Goal: Task Accomplishment & Management: Complete application form

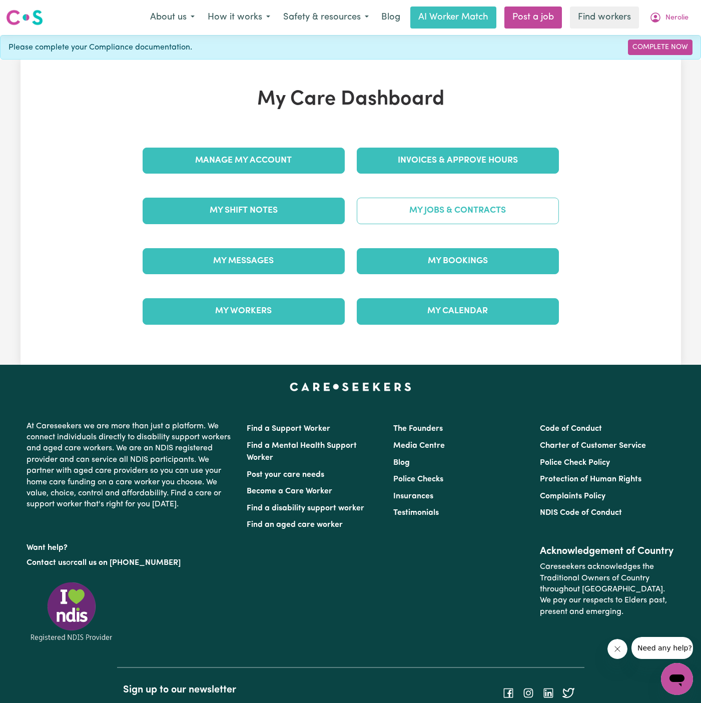
click at [503, 213] on link "My Jobs & Contracts" at bounding box center [458, 211] width 202 height 26
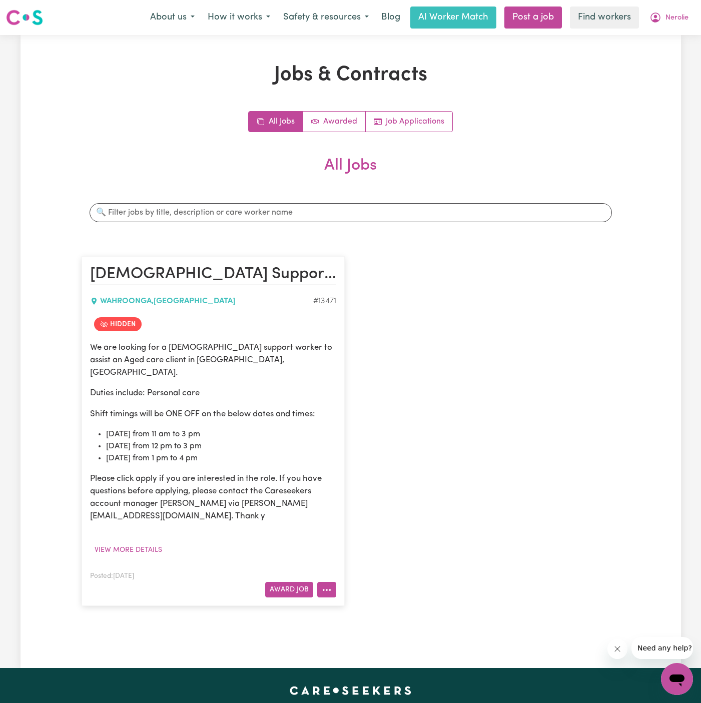
click at [325, 585] on icon "More options" at bounding box center [327, 590] width 10 height 10
click at [379, 461] on link "View/Edit Contract" at bounding box center [366, 467] width 97 height 20
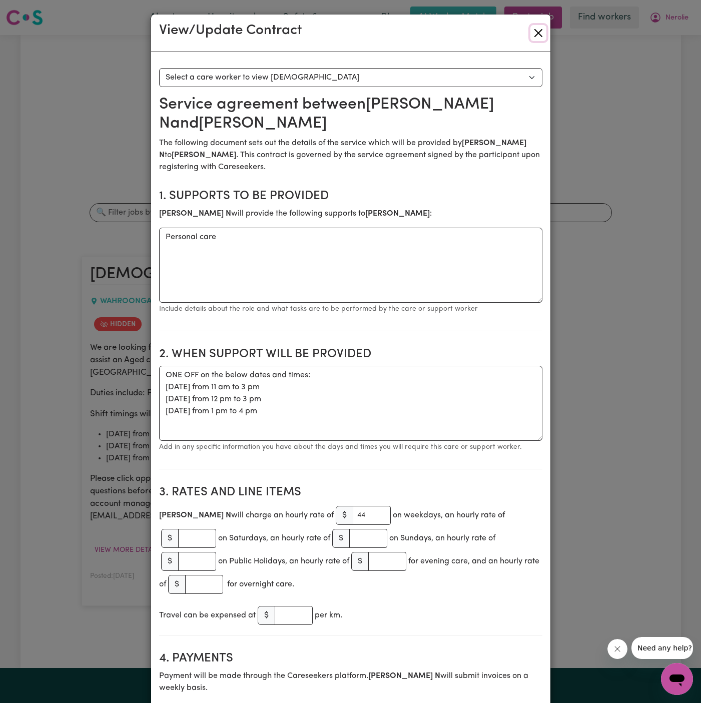
click at [542, 31] on button "Close" at bounding box center [539, 33] width 16 height 16
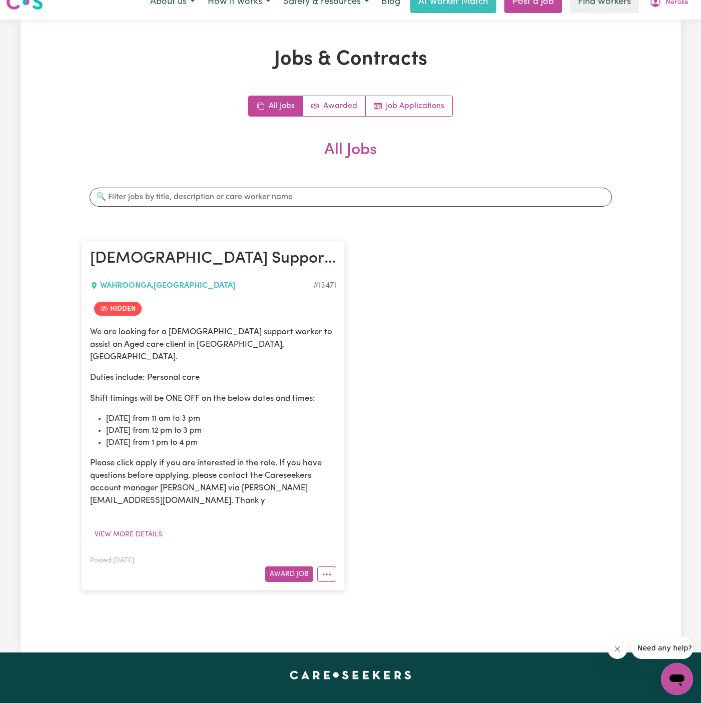
scroll to position [17, 0]
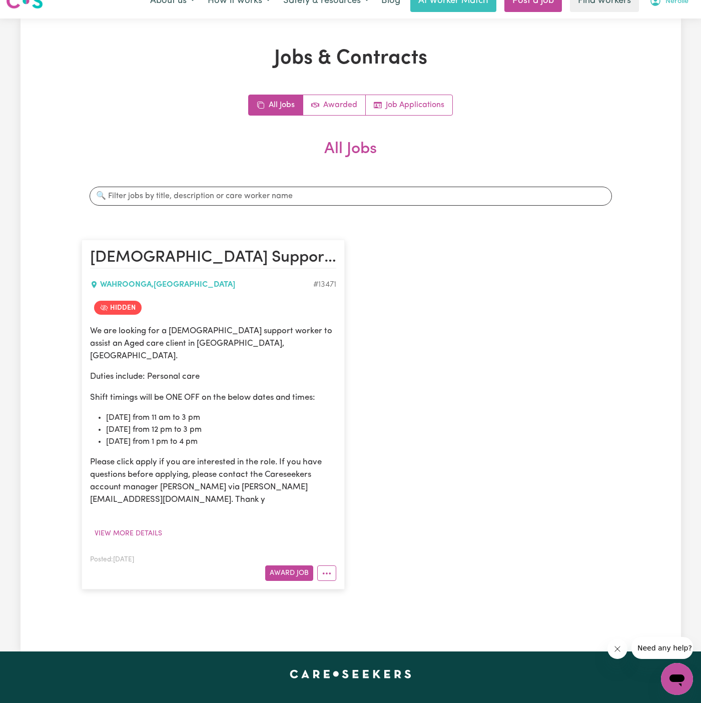
click at [676, 2] on span "Nerolie" at bounding box center [677, 1] width 23 height 11
click at [676, 13] on link "My Dashboard" at bounding box center [655, 22] width 79 height 19
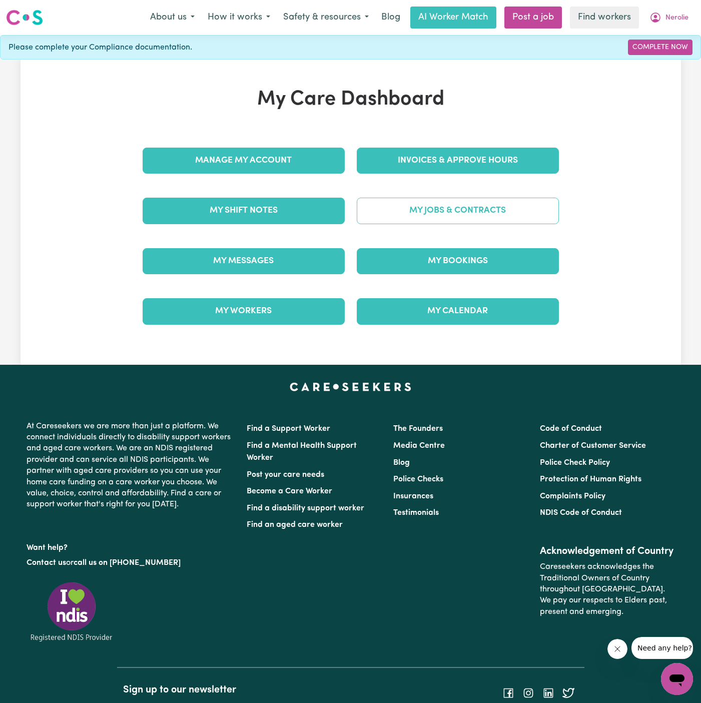
click at [489, 208] on link "My Jobs & Contracts" at bounding box center [458, 211] width 202 height 26
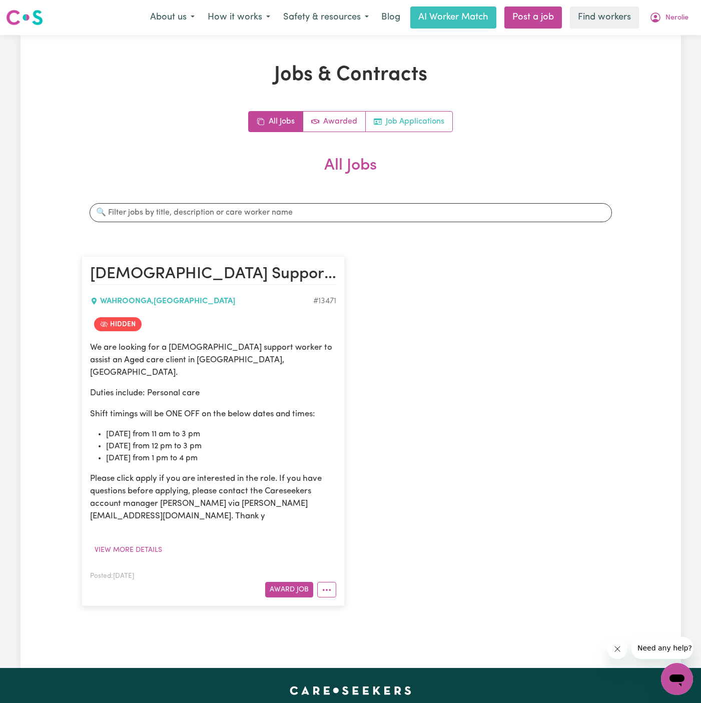
click at [421, 118] on link "Job Applications" at bounding box center [409, 122] width 87 height 20
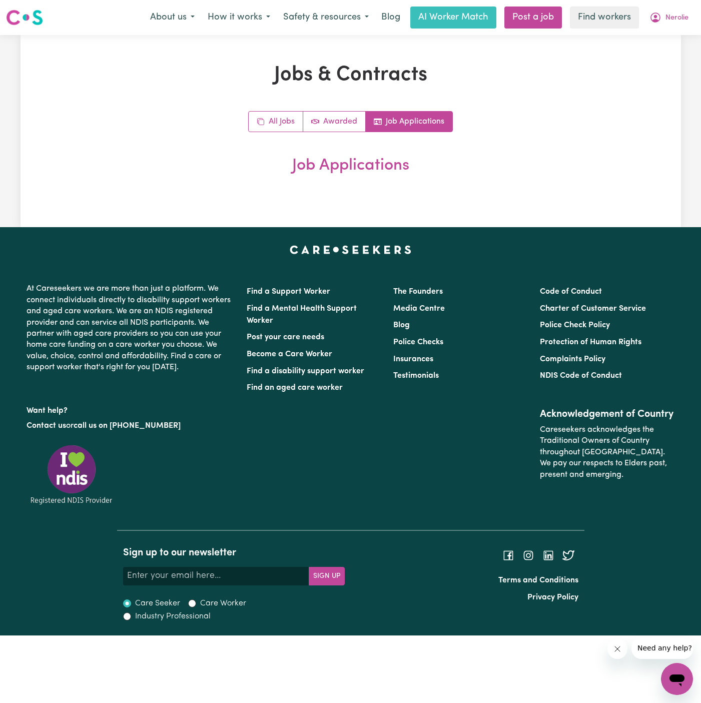
click at [589, 66] on h1 "Jobs & Contracts" at bounding box center [351, 75] width 539 height 24
click at [551, 23] on link "Post a job" at bounding box center [534, 18] width 58 height 22
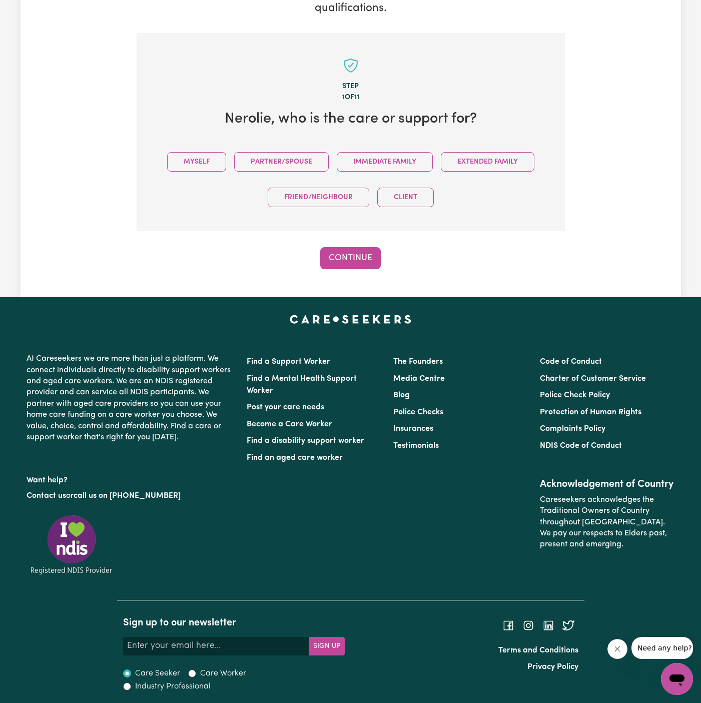
scroll to position [187, 0]
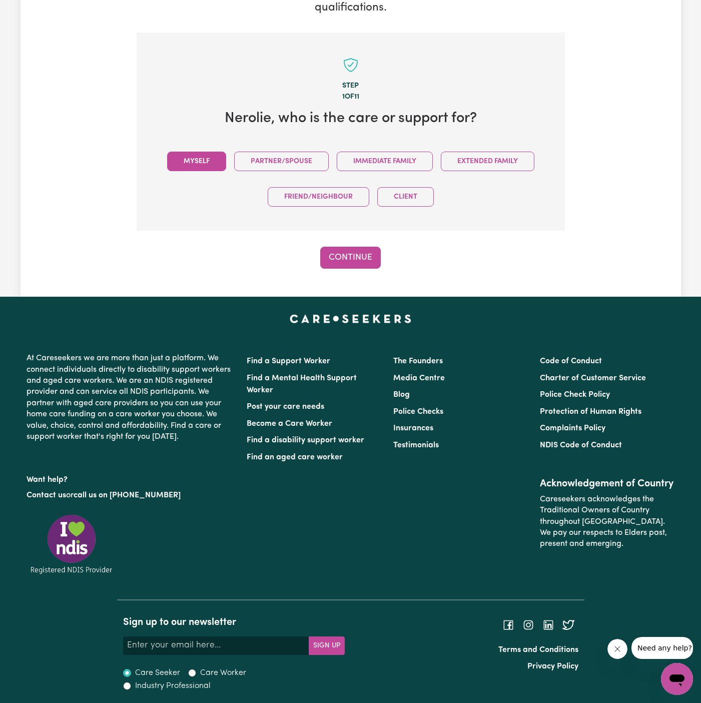
click at [206, 167] on button "Myself" at bounding box center [196, 162] width 59 height 20
click at [336, 244] on div "Step 1 of 11 [PERSON_NAME] , who is the care or support for? Myself Partner/Spo…" at bounding box center [351, 151] width 428 height 236
click at [348, 262] on button "Continue" at bounding box center [350, 258] width 61 height 22
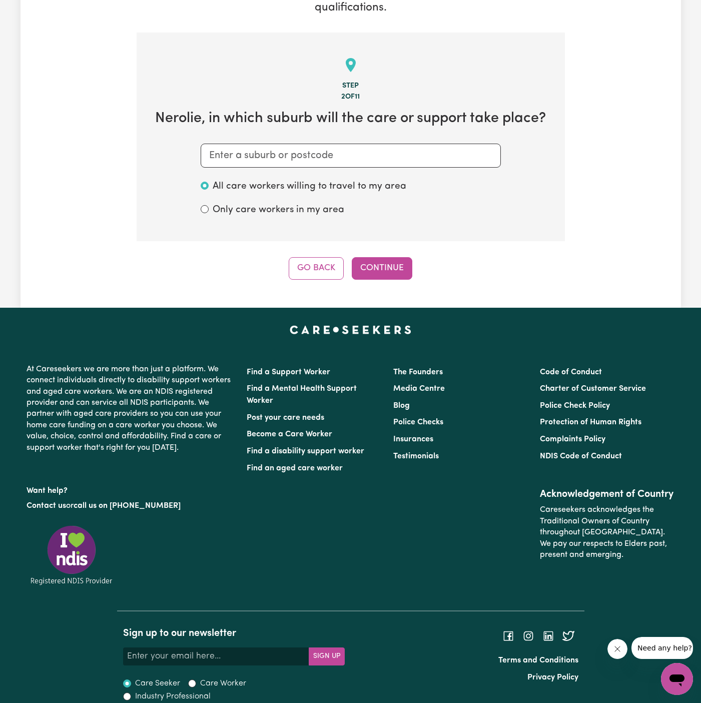
scroll to position [198, 0]
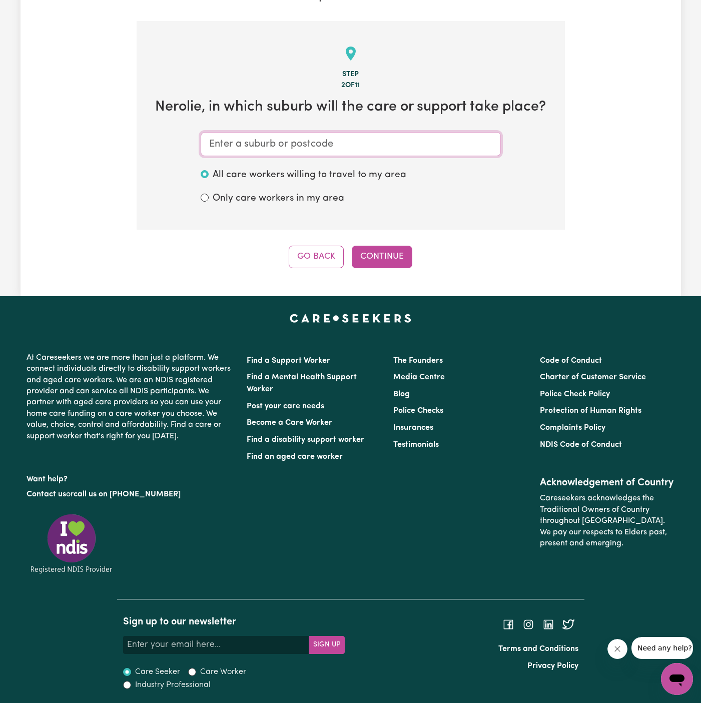
click at [382, 148] on input "text" at bounding box center [351, 144] width 300 height 24
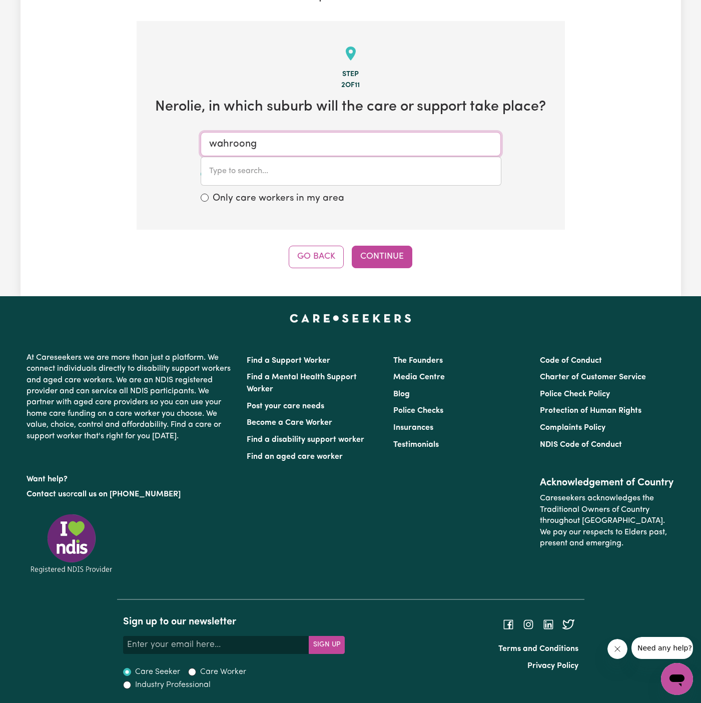
type input "wahroonga"
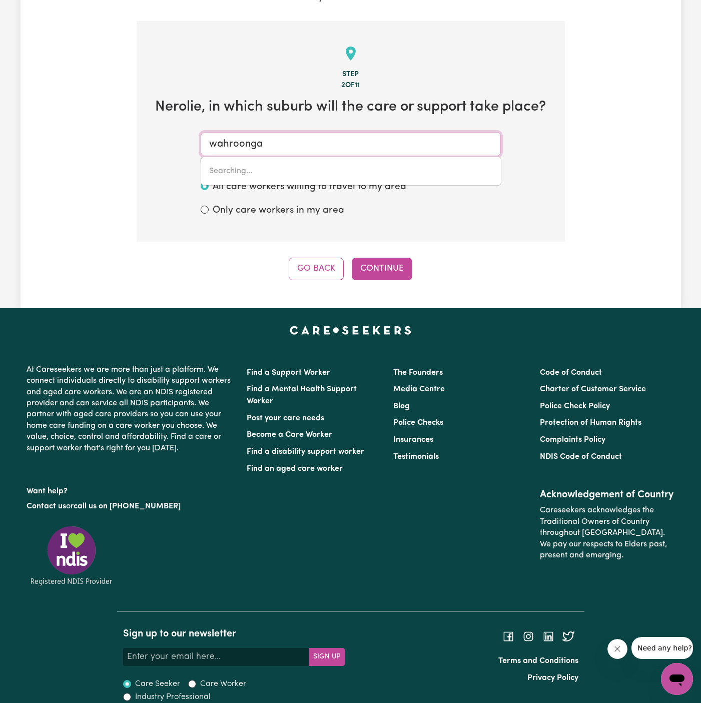
type input "wahroonga, [GEOGRAPHIC_DATA], 2076"
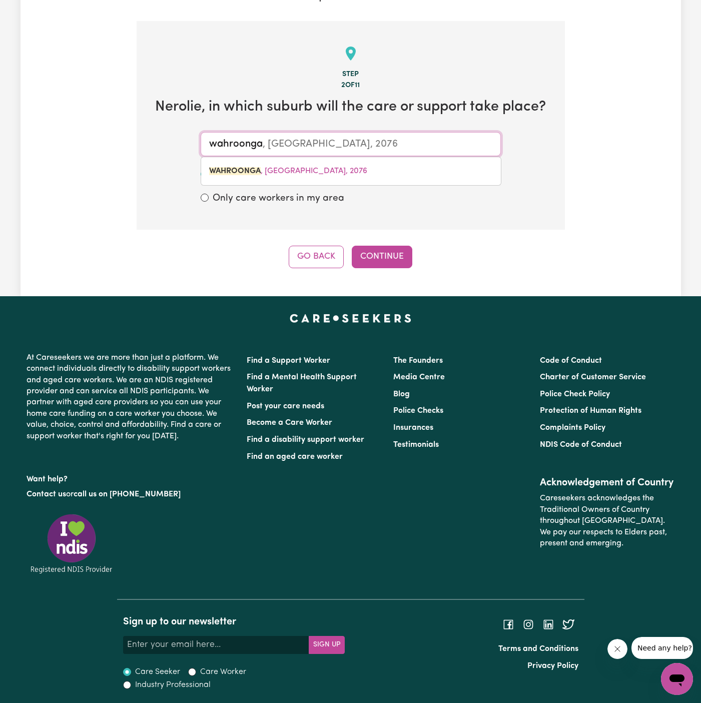
click at [324, 174] on link "WAHROONGA , [GEOGRAPHIC_DATA], 2076" at bounding box center [351, 171] width 300 height 20
type input "WAHROONGA, [GEOGRAPHIC_DATA], 2076"
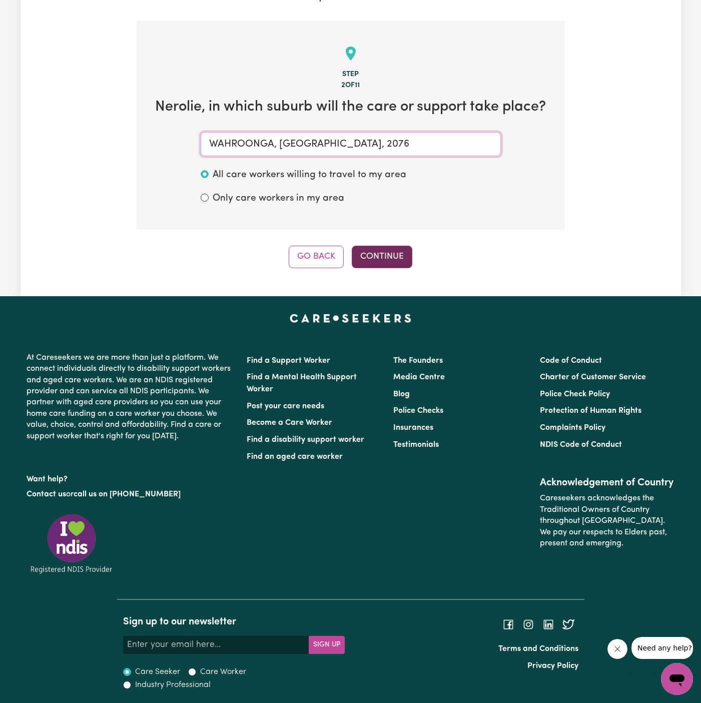
type input "WAHROONGA, [GEOGRAPHIC_DATA], 2076"
click at [377, 247] on button "Continue" at bounding box center [382, 257] width 61 height 22
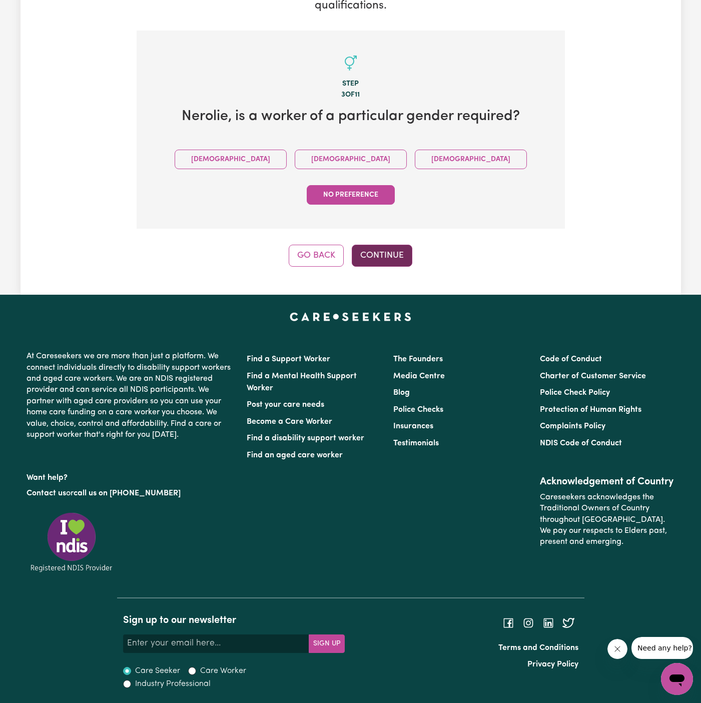
scroll to position [152, 0]
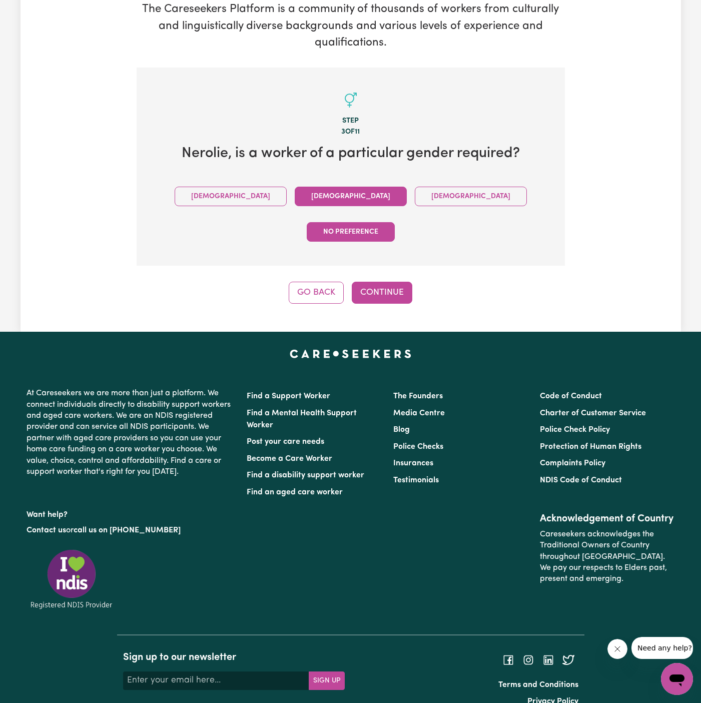
click at [295, 196] on button "[DEMOGRAPHIC_DATA]" at bounding box center [351, 197] width 112 height 20
click at [402, 282] on button "Continue" at bounding box center [382, 293] width 61 height 22
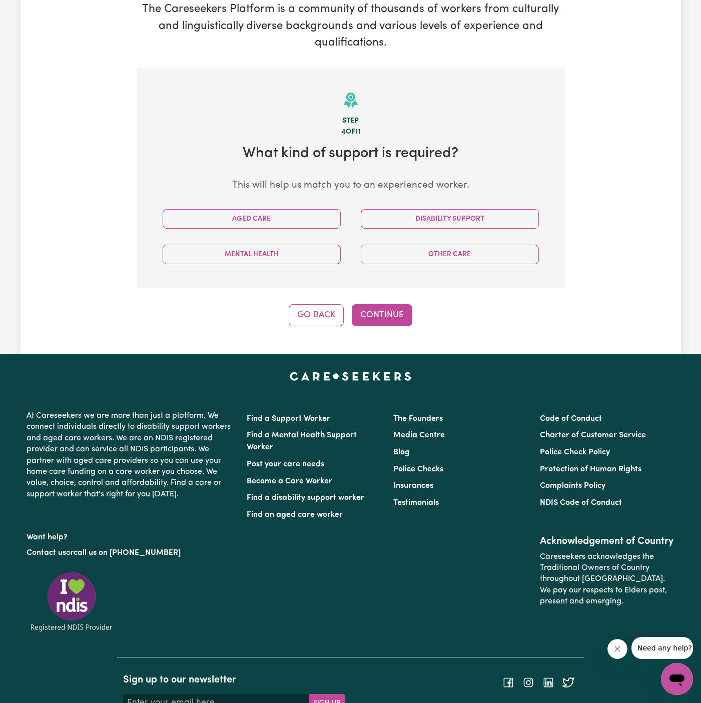
scroll to position [209, 0]
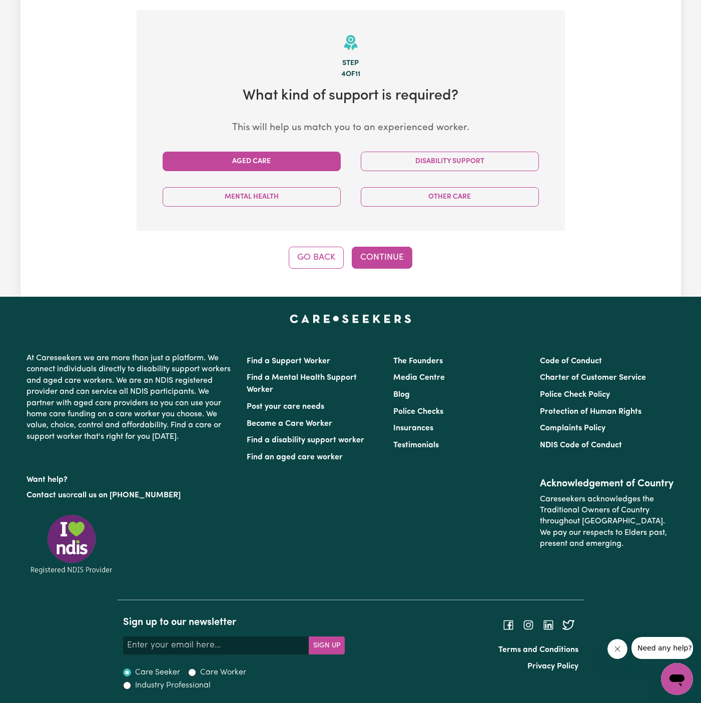
click at [298, 160] on button "Aged Care" at bounding box center [252, 162] width 178 height 20
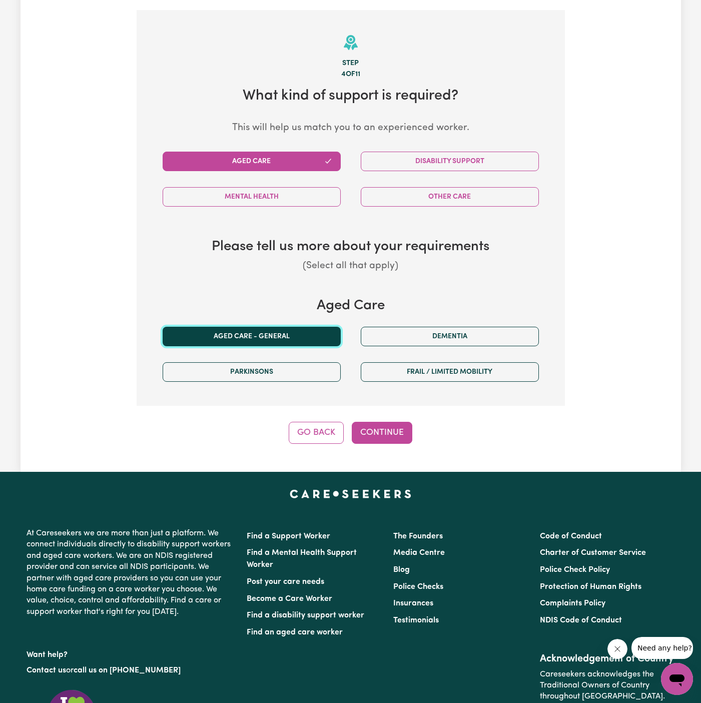
click at [305, 334] on button "Aged care - General" at bounding box center [252, 337] width 178 height 20
click at [397, 424] on button "Continue" at bounding box center [382, 433] width 61 height 22
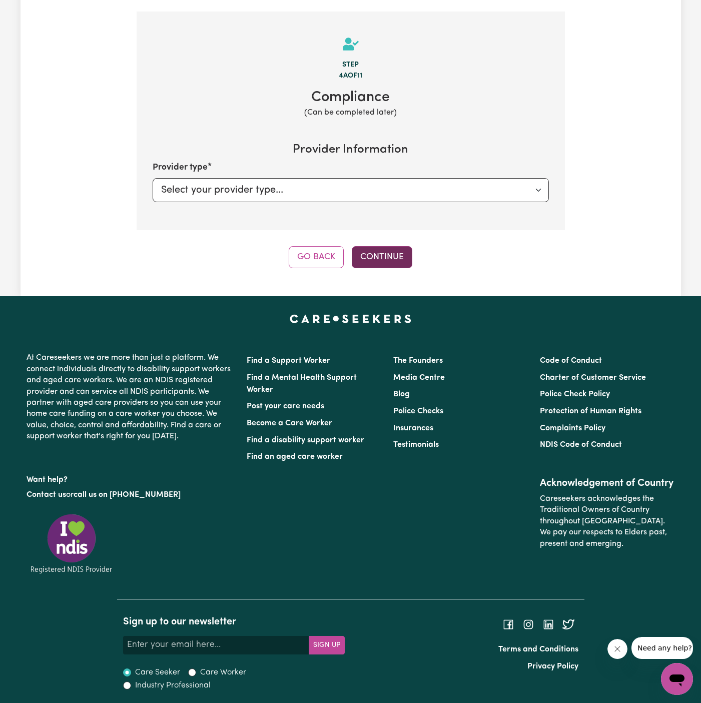
click at [389, 247] on button "Continue" at bounding box center [382, 257] width 61 height 22
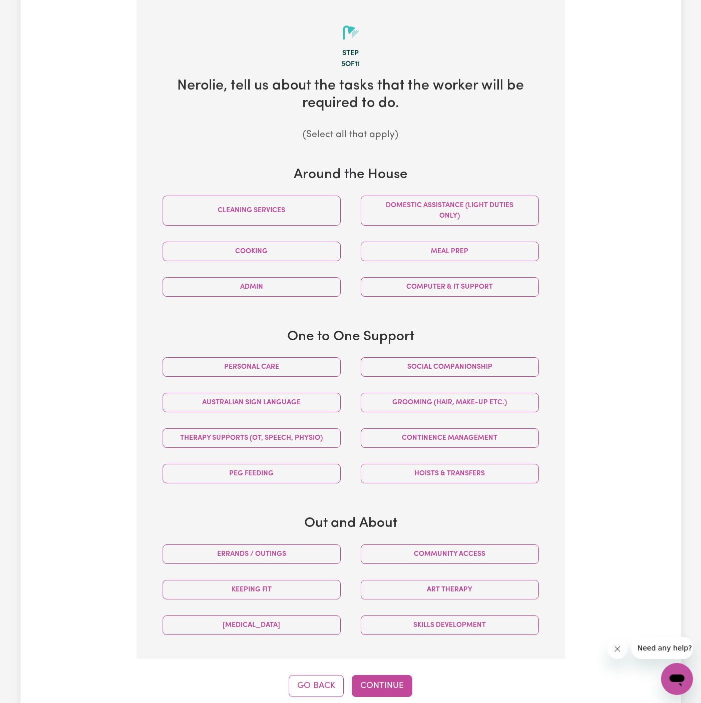
click at [428, 380] on div "Social companionship" at bounding box center [450, 367] width 198 height 36
click at [453, 358] on button "Social companionship" at bounding box center [450, 367] width 178 height 20
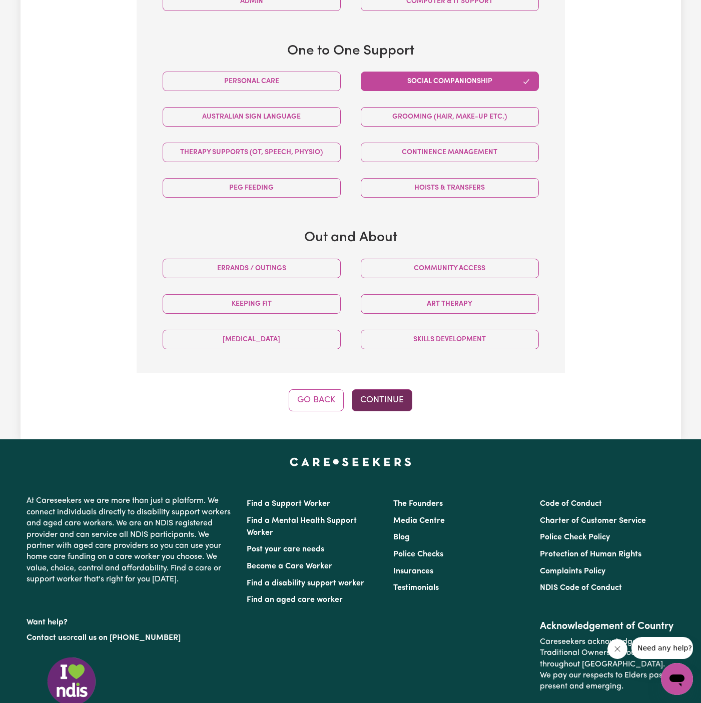
click at [396, 405] on button "Continue" at bounding box center [382, 400] width 61 height 22
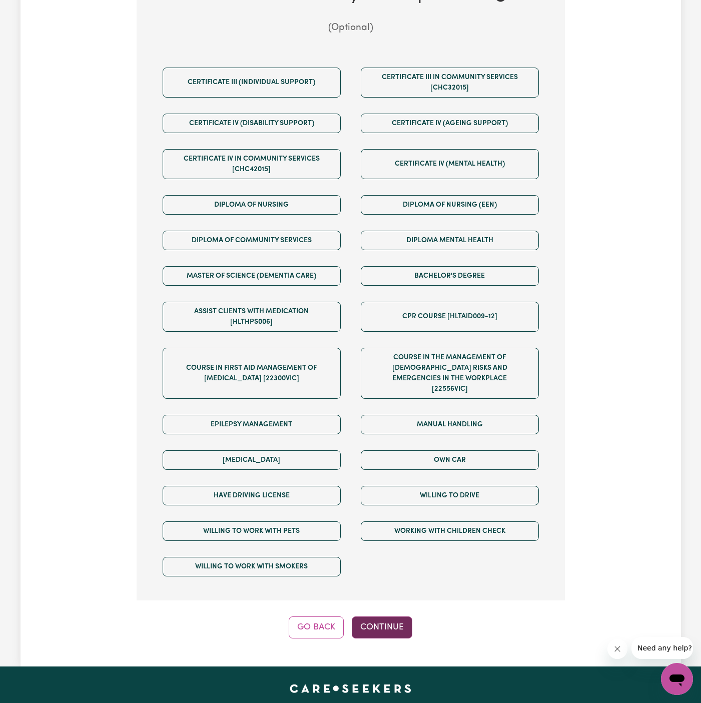
click at [392, 617] on button "Continue" at bounding box center [382, 628] width 61 height 22
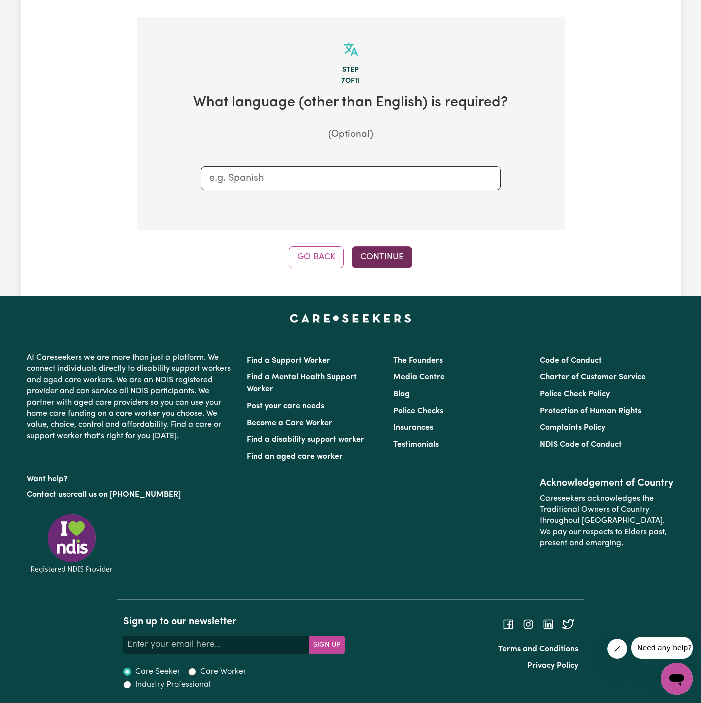
click at [388, 258] on button "Continue" at bounding box center [382, 257] width 61 height 22
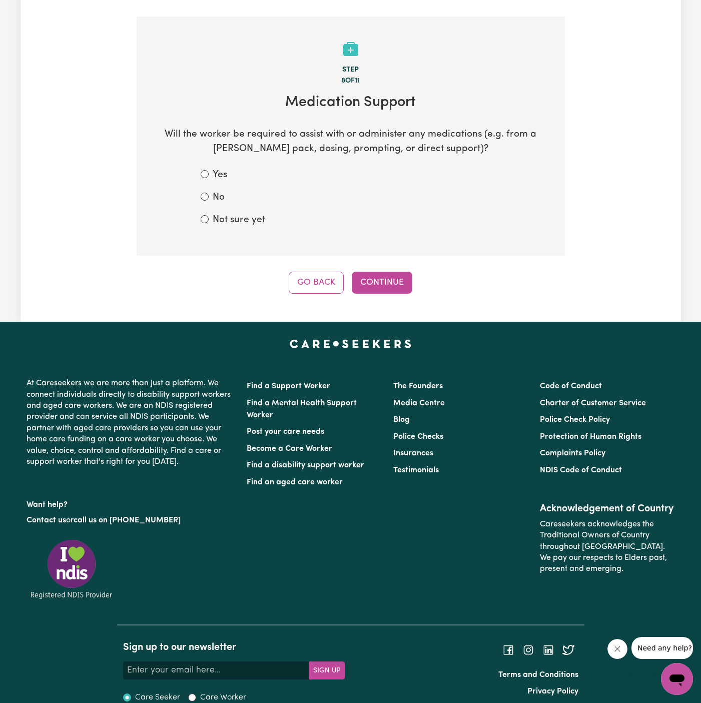
scroll to position [219, 0]
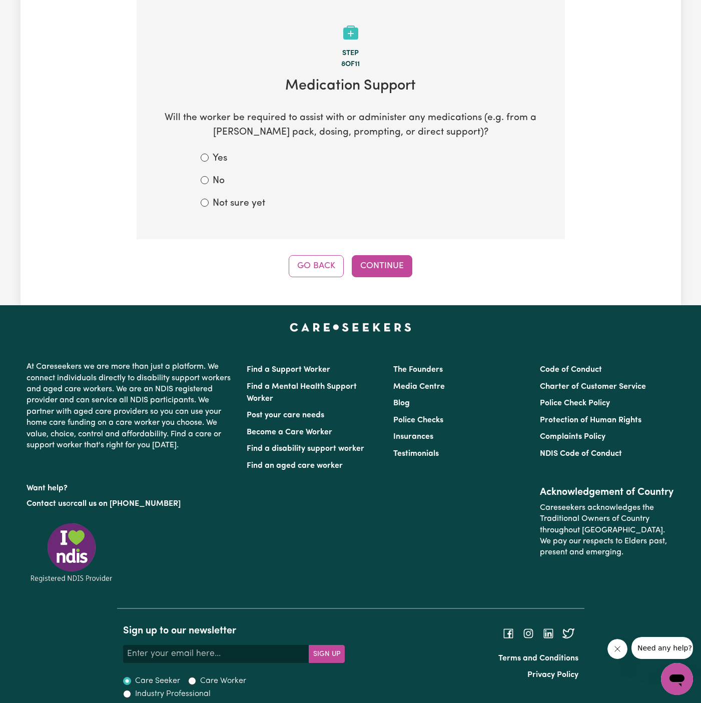
click at [210, 186] on div "No" at bounding box center [351, 181] width 300 height 15
click at [224, 182] on label "No" at bounding box center [219, 181] width 12 height 15
click at [209, 182] on input "No" at bounding box center [205, 180] width 8 height 8
radio input "true"
click at [373, 261] on button "Continue" at bounding box center [382, 266] width 61 height 22
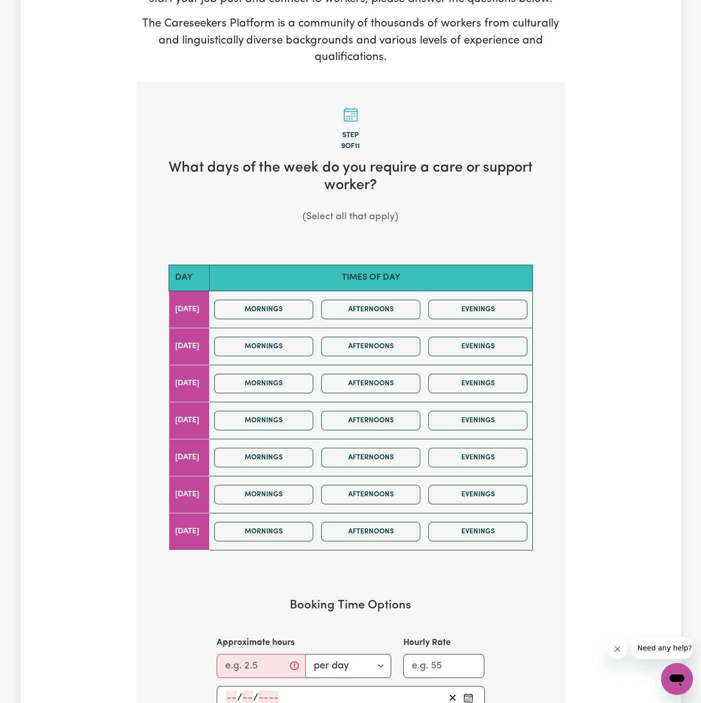
scroll to position [194, 0]
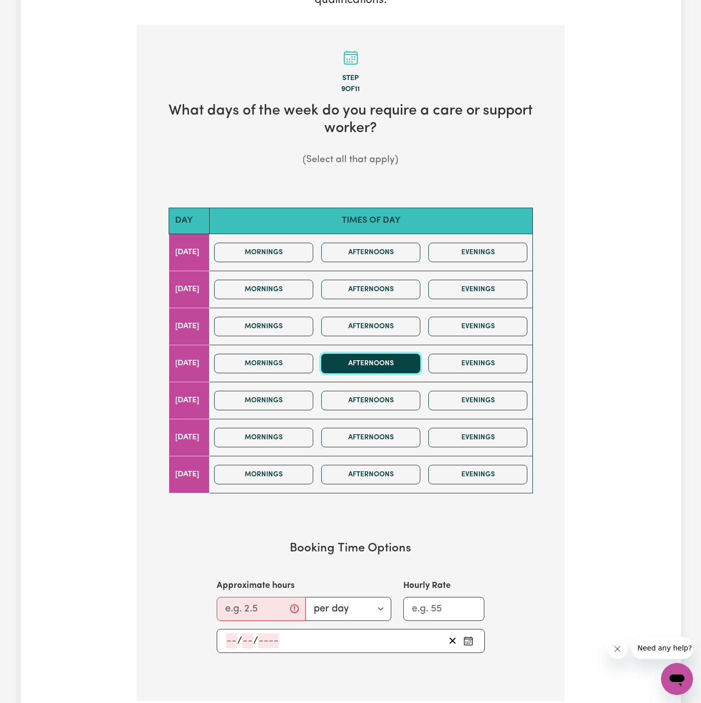
click at [382, 361] on button "Afternoons" at bounding box center [370, 364] width 99 height 20
click at [238, 614] on input "Approximate hours" at bounding box center [261, 609] width 89 height 24
type input "3"
click at [233, 644] on input "number" at bounding box center [231, 641] width 11 height 15
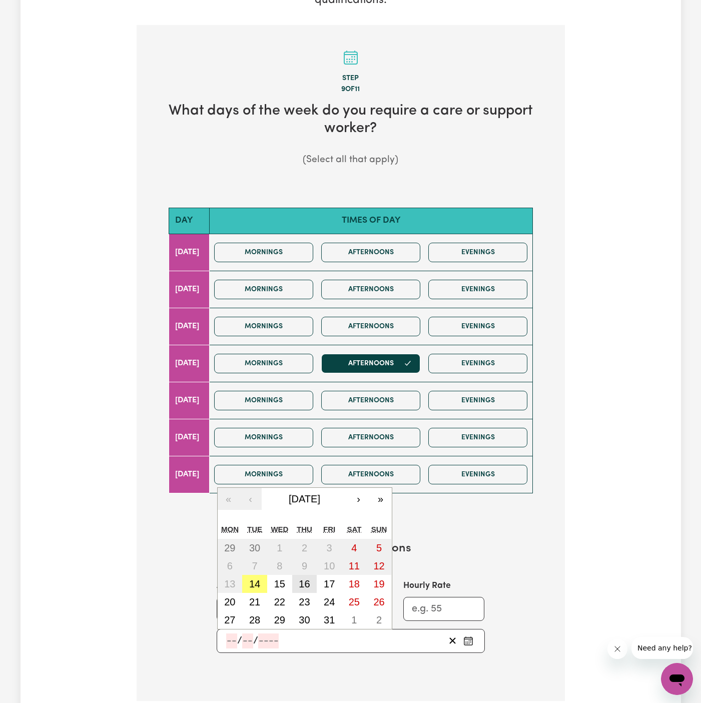
click at [306, 584] on abbr "16" at bounding box center [304, 584] width 11 height 11
type input "[DATE]"
type input "16"
type input "10"
type input "2025"
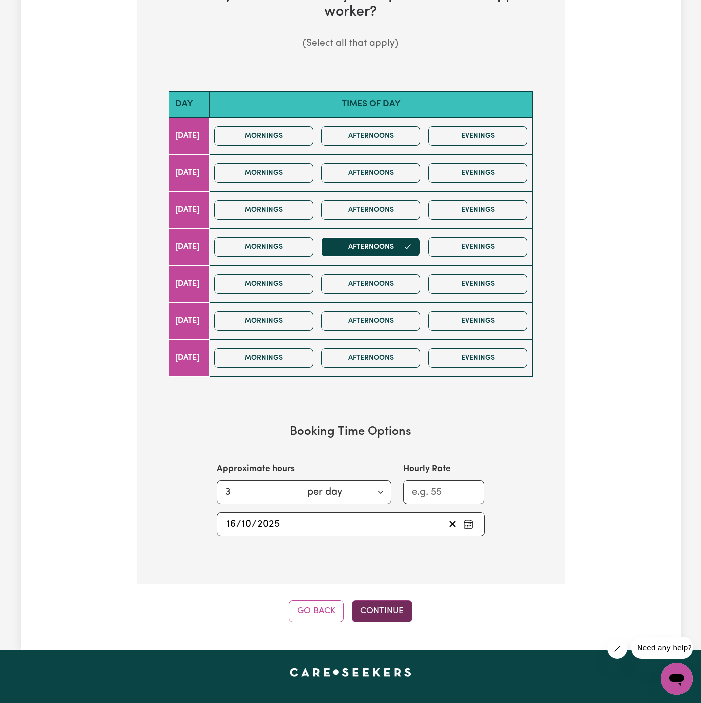
click at [389, 608] on button "Continue" at bounding box center [382, 612] width 61 height 22
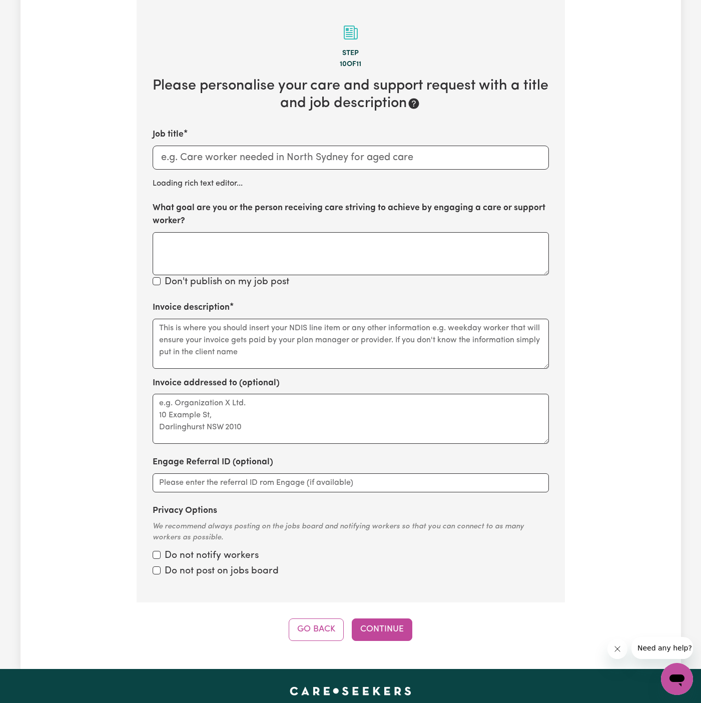
scroll to position [219, 0]
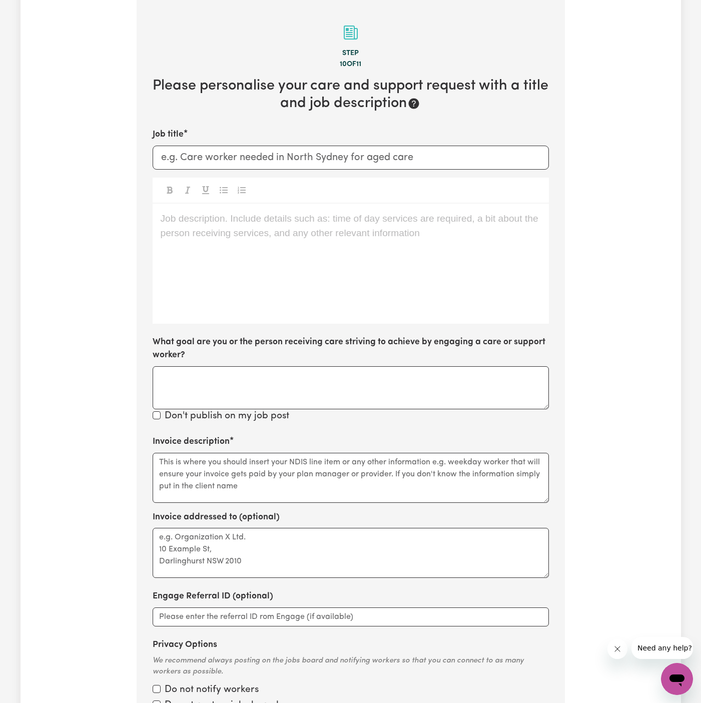
click at [317, 281] on div "Job description. Include details such as: time of day services are required, a …" at bounding box center [351, 264] width 396 height 120
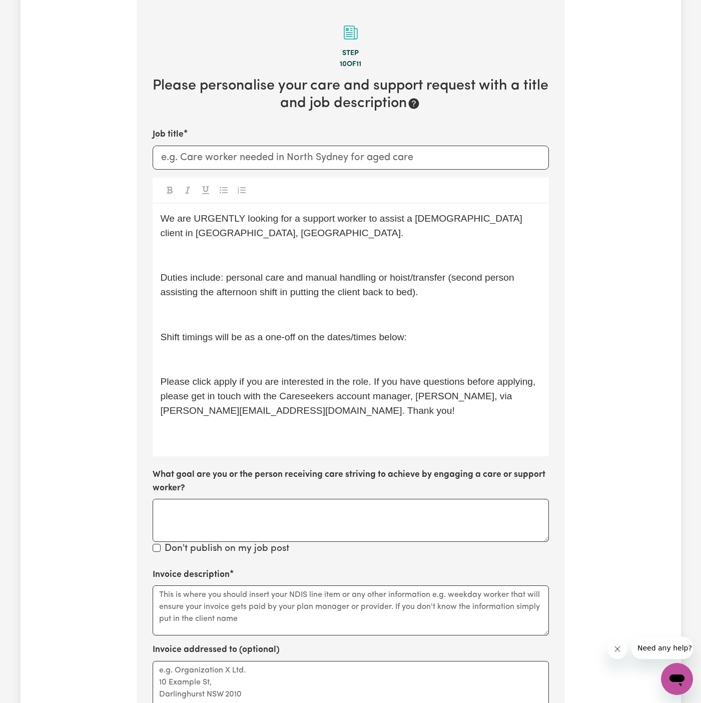
click at [273, 346] on div "We are URGENTLY looking for a support worker to assist a [DEMOGRAPHIC_DATA] cli…" at bounding box center [351, 330] width 396 height 253
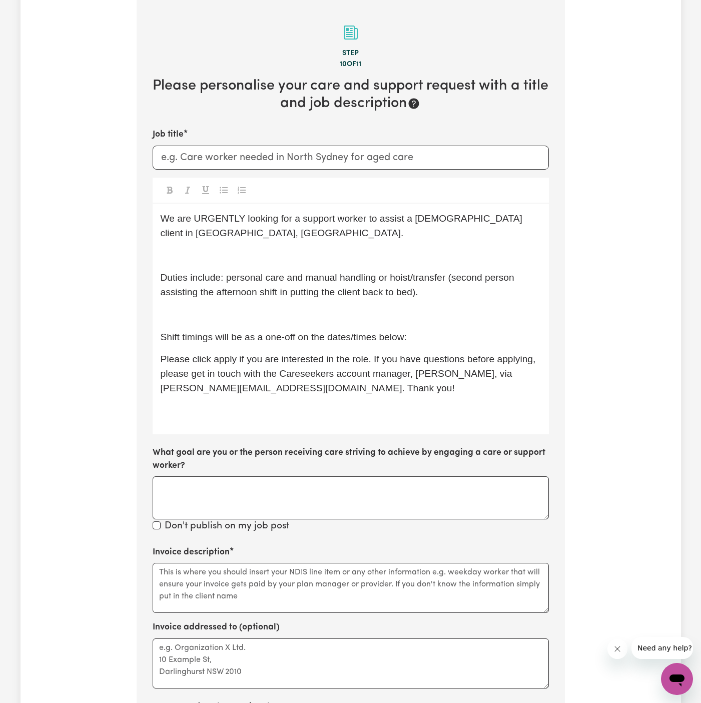
click at [300, 290] on span "Duties include: personal care and manual handling or hoist/transfer (second per…" at bounding box center [339, 284] width 357 height 25
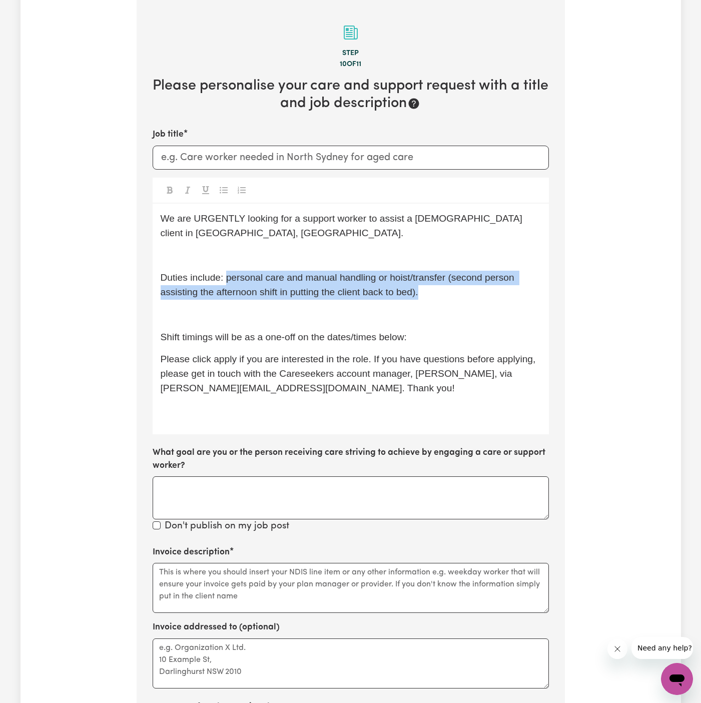
drag, startPoint x: 225, startPoint y: 279, endPoint x: 446, endPoint y: 293, distance: 221.2
click at [446, 293] on p "Duties include: personal care and manual handling or hoist/transfer (second per…" at bounding box center [351, 285] width 380 height 29
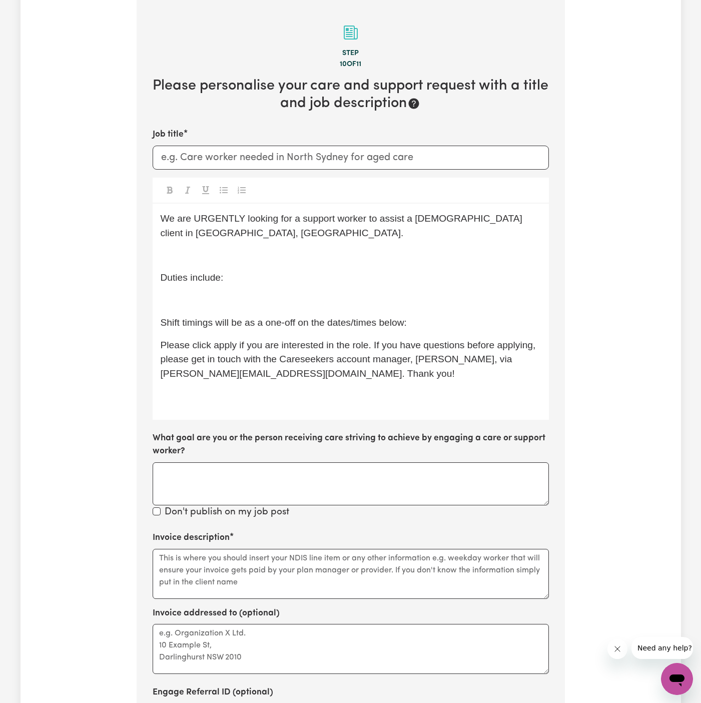
click at [456, 302] on p "﻿" at bounding box center [351, 300] width 380 height 15
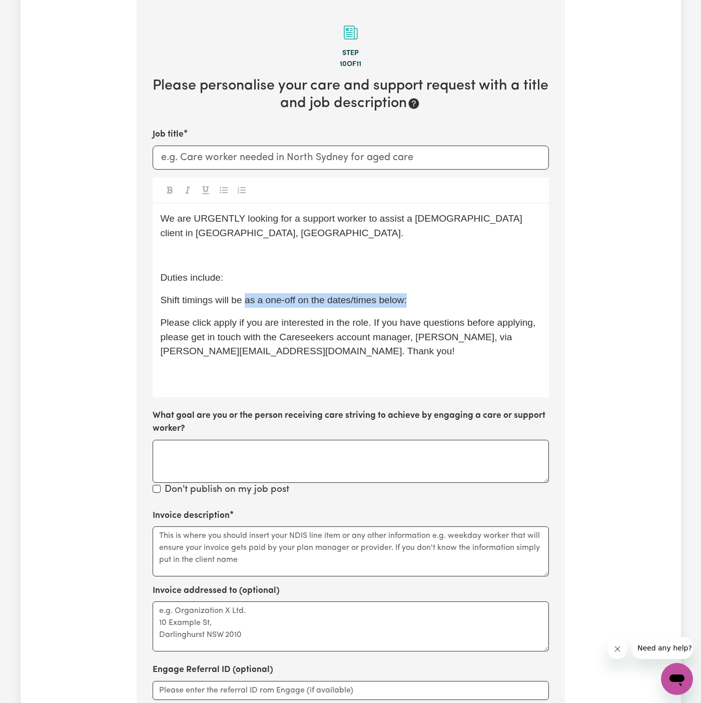
drag, startPoint x: 246, startPoint y: 302, endPoint x: 454, endPoint y: 299, distance: 207.3
click at [454, 299] on p "Shift timings will be as a one-off on the dates/times below:" at bounding box center [351, 300] width 380 height 15
click at [255, 250] on p "﻿" at bounding box center [351, 255] width 380 height 15
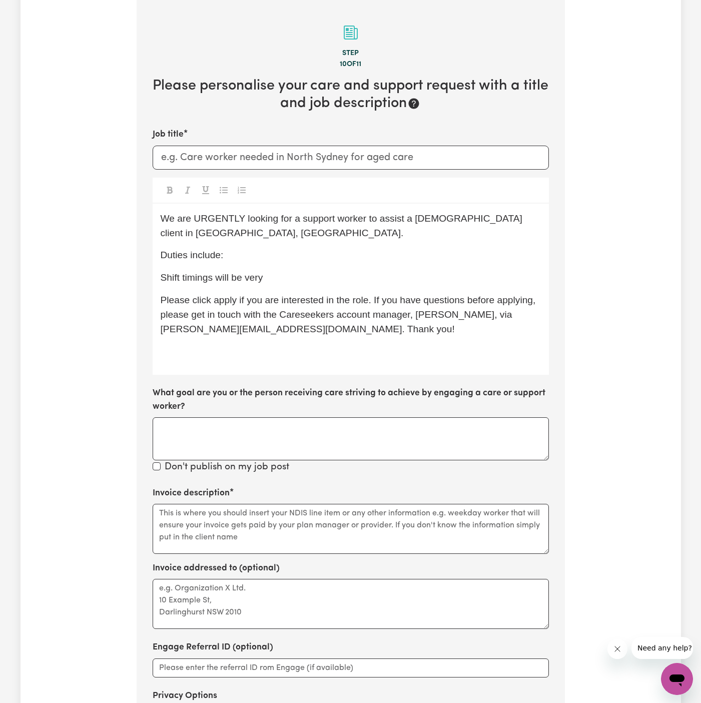
click at [298, 334] on span "Please click apply if you are interested in the role. If you have questions bef…" at bounding box center [350, 315] width 378 height 40
click at [291, 282] on p "Shift timings will be very" at bounding box center [351, 278] width 380 height 15
click at [411, 220] on span "We are URGENTLY looking for a support worker to assist a [DEMOGRAPHIC_DATA] cli…" at bounding box center [343, 225] width 365 height 25
click at [418, 219] on span "We are URGENTLY looking for a support worker to assist a [DEMOGRAPHIC_DATA] cli…" at bounding box center [343, 225] width 365 height 25
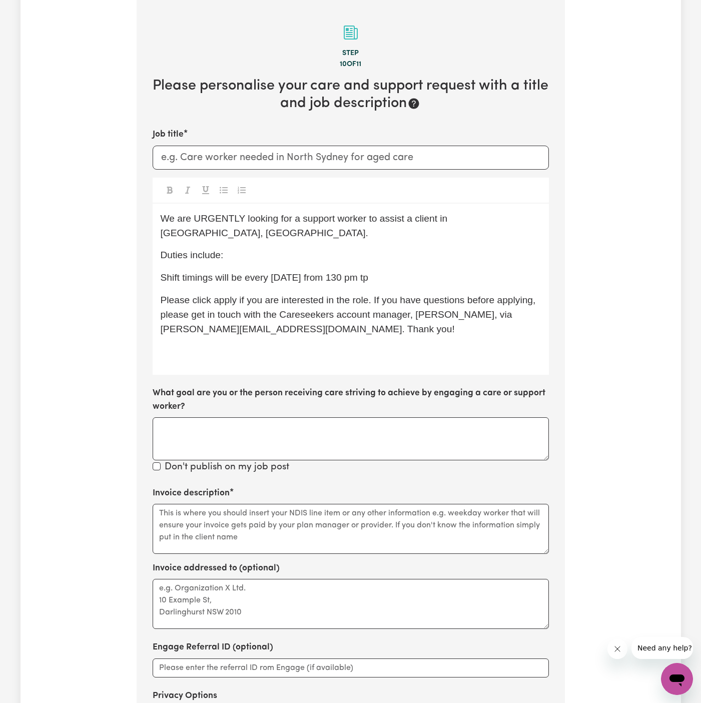
click at [322, 229] on div "We are URGENTLY looking for a support worker to assist a client in [GEOGRAPHIC_…" at bounding box center [351, 289] width 396 height 171
click at [234, 214] on span "We are URGENTLY looking for a support worker to assist a client in [GEOGRAPHIC_…" at bounding box center [306, 225] width 290 height 25
click at [425, 222] on span "We are looking for a support worker to assist a client in [GEOGRAPHIC_DATA], [G…" at bounding box center [331, 225] width 341 height 25
click at [461, 220] on span "We are looking for a support worker to assist a client in [GEOGRAPHIC_DATA], [G…" at bounding box center [331, 225] width 341 height 25
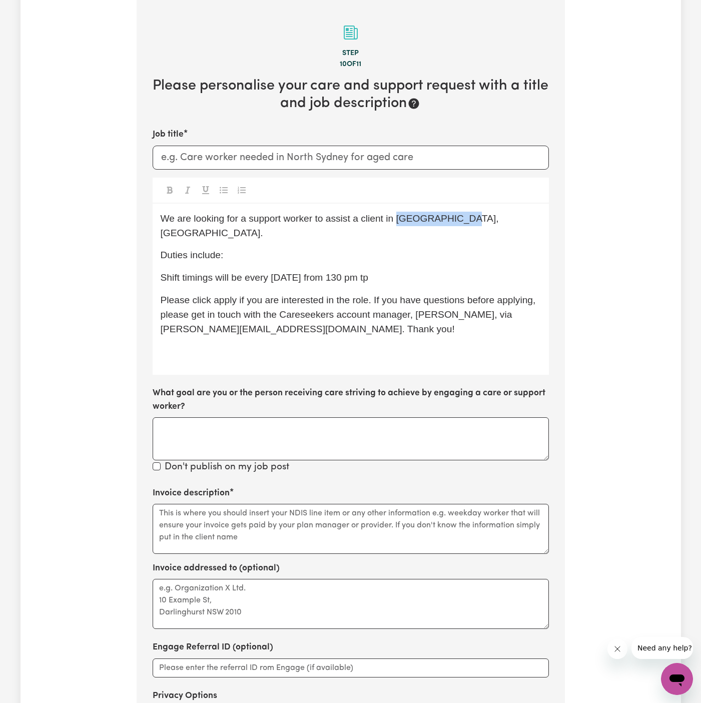
drag, startPoint x: 454, startPoint y: 219, endPoint x: 396, endPoint y: 218, distance: 57.1
click at [396, 218] on span "We are looking for a support worker to assist a client in [GEOGRAPHIC_DATA], [G…" at bounding box center [331, 225] width 341 height 25
click at [492, 209] on div "We are looking for a support worker to assist a client in [GEOGRAPHIC_DATA], [G…" at bounding box center [351, 289] width 396 height 171
click at [495, 220] on span "We are looking for a support worker to assist a client in [GEOGRAPHIC_DATA], [G…" at bounding box center [331, 225] width 341 height 25
click at [491, 217] on span "We are looking for a support worker to assist a client in [GEOGRAPHIC_DATA], [G…" at bounding box center [331, 225] width 341 height 25
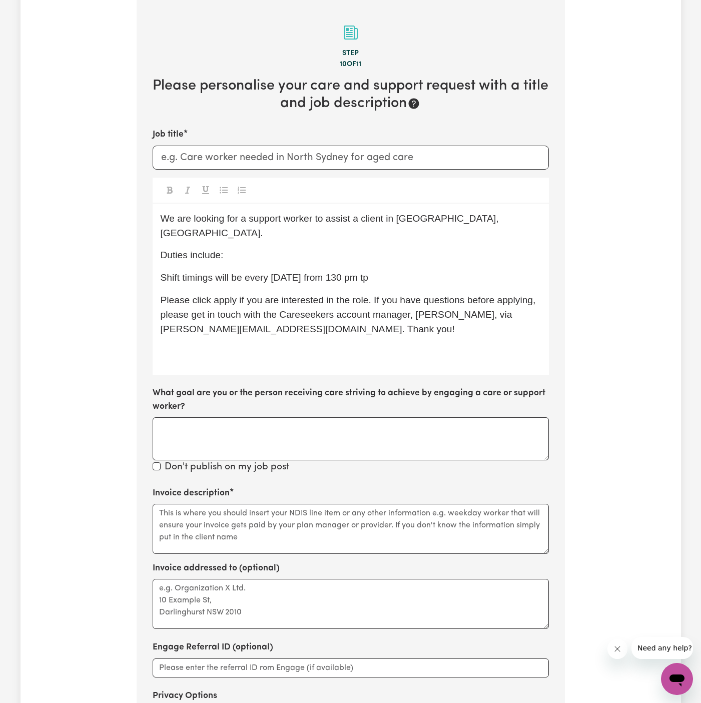
click at [420, 271] on p "Shift timings will be every [DATE] from 130 pm tp" at bounding box center [351, 278] width 380 height 15
click at [243, 306] on p "Please click apply if you are interested in the role. If you have questions bef…" at bounding box center [351, 314] width 380 height 43
click at [451, 295] on span "Please click apply if you are interested in the role. If you have questions bef…" at bounding box center [350, 315] width 378 height 40
click at [403, 277] on div "We are looking for a support worker to assist a client in [GEOGRAPHIC_DATA], [G…" at bounding box center [351, 289] width 396 height 171
click at [419, 271] on p "Shift timings will be every [DATE] from 130 pm to" at bounding box center [351, 278] width 380 height 15
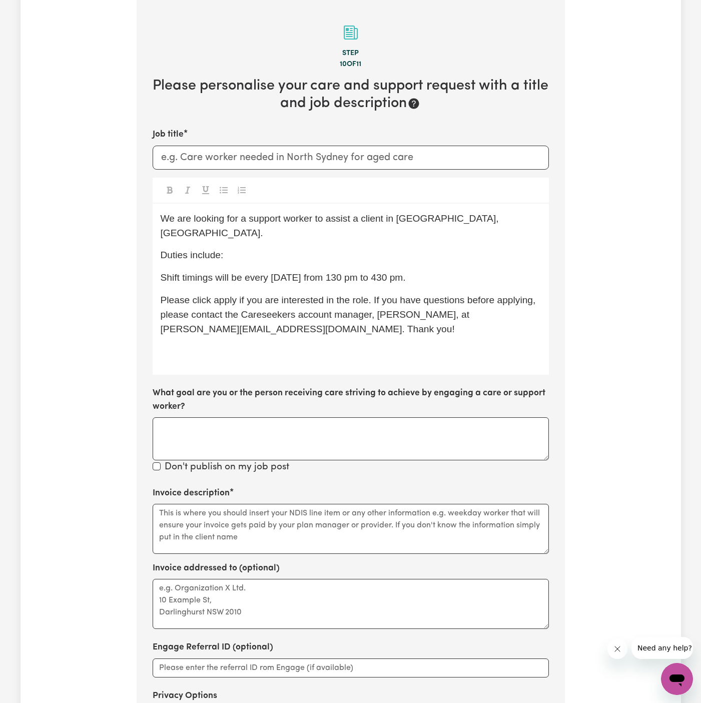
click at [309, 228] on div "We are looking for a support worker to assist a client in [GEOGRAPHIC_DATA], [G…" at bounding box center [351, 289] width 396 height 171
click at [309, 248] on p "Duties include:" at bounding box center [351, 255] width 380 height 15
click at [288, 250] on span "Duties include: social compnaionship" at bounding box center [240, 255] width 158 height 11
drag, startPoint x: 289, startPoint y: 241, endPoint x: 339, endPoint y: 365, distance: 133.9
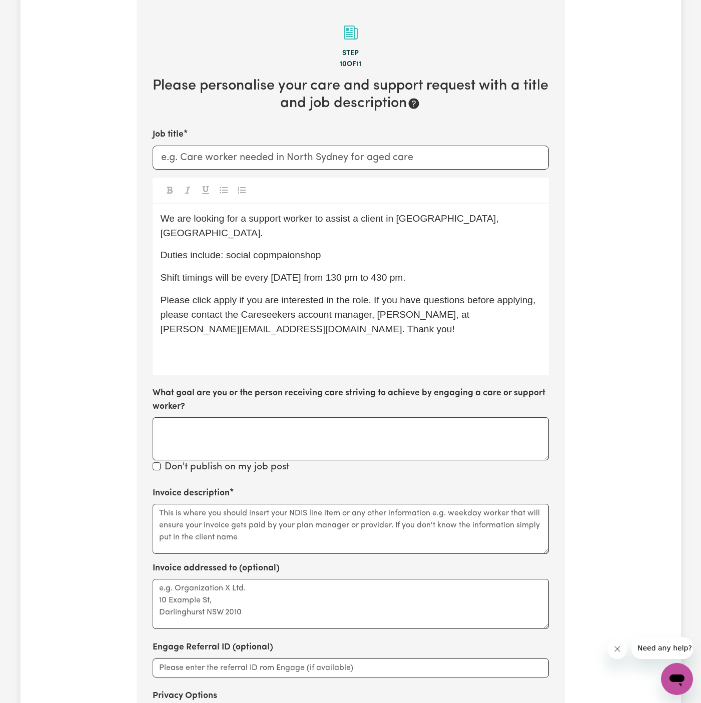
click at [289, 250] on span "Duties include: social copmpaionshop" at bounding box center [241, 255] width 161 height 11
click at [379, 387] on label "What goal are you or the person receiving care striving to achieve by engaging …" at bounding box center [351, 400] width 396 height 27
click at [379, 417] on textarea "What goal are you or the person receiving care striving to achieve by engaging …" at bounding box center [351, 438] width 396 height 43
click at [319, 250] on span "Duties include: social copmpanionshop" at bounding box center [244, 255] width 166 height 11
click at [337, 248] on p "Duties include: social copmpanionship" at bounding box center [351, 255] width 380 height 15
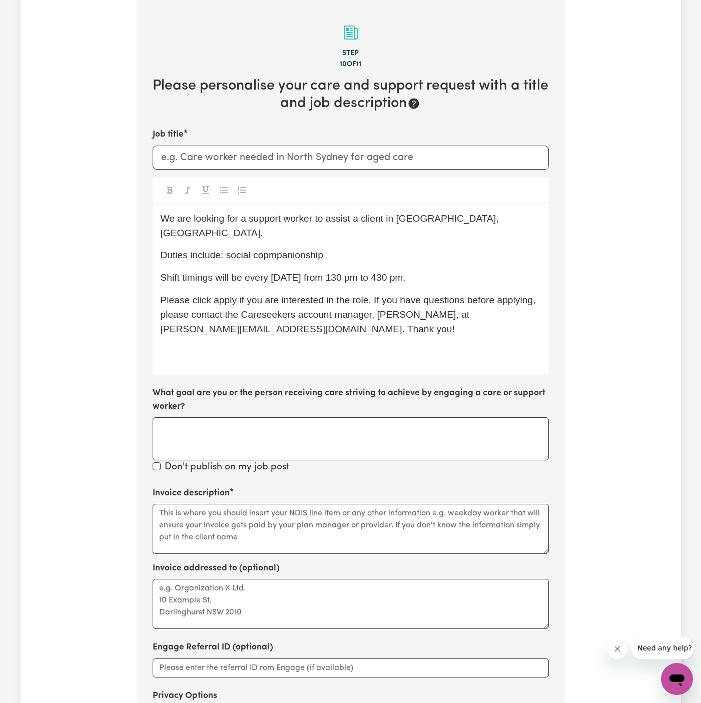
click at [293, 350] on div "We are looking for a support worker to assist a client in [GEOGRAPHIC_DATA], [G…" at bounding box center [351, 289] width 396 height 171
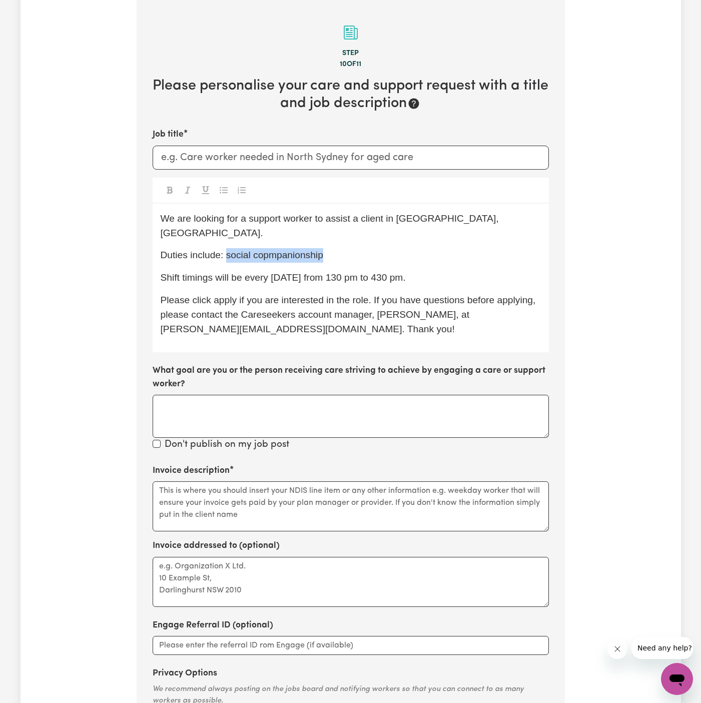
drag, startPoint x: 227, startPoint y: 239, endPoint x: 376, endPoint y: 252, distance: 149.2
click at [376, 252] on div "We are looking for a support worker to assist a client in [GEOGRAPHIC_DATA], [G…" at bounding box center [351, 278] width 396 height 149
click at [268, 250] on span "Duties include: social copmpanionship" at bounding box center [242, 255] width 163 height 11
click at [272, 248] on p "Duties include: social companionship" at bounding box center [351, 255] width 380 height 15
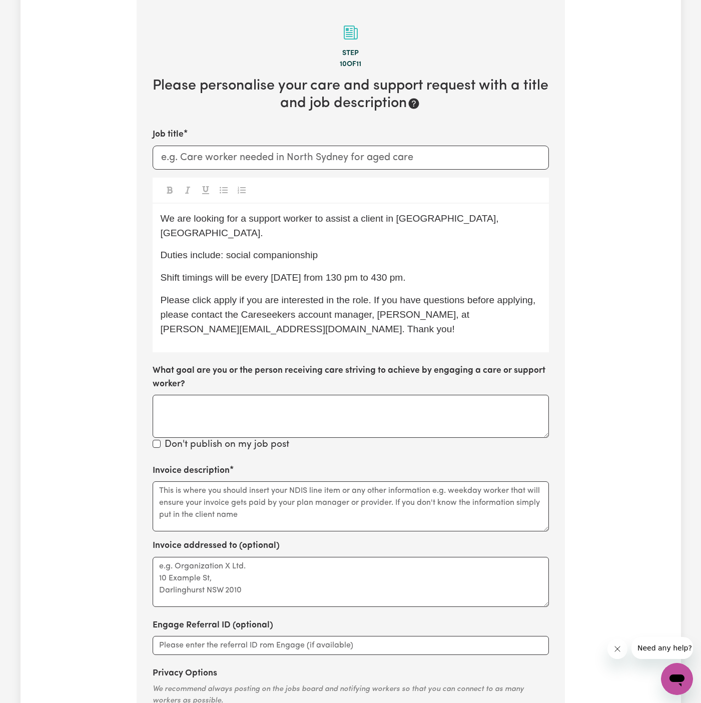
click at [273, 250] on span "Duties include: social companionship" at bounding box center [240, 255] width 158 height 11
click at [343, 248] on p "Duties include: social companionship" at bounding box center [351, 255] width 380 height 15
drag, startPoint x: 302, startPoint y: 240, endPoint x: 224, endPoint y: 242, distance: 78.6
click at [224, 248] on p "Duties include: social companionship" at bounding box center [351, 255] width 380 height 15
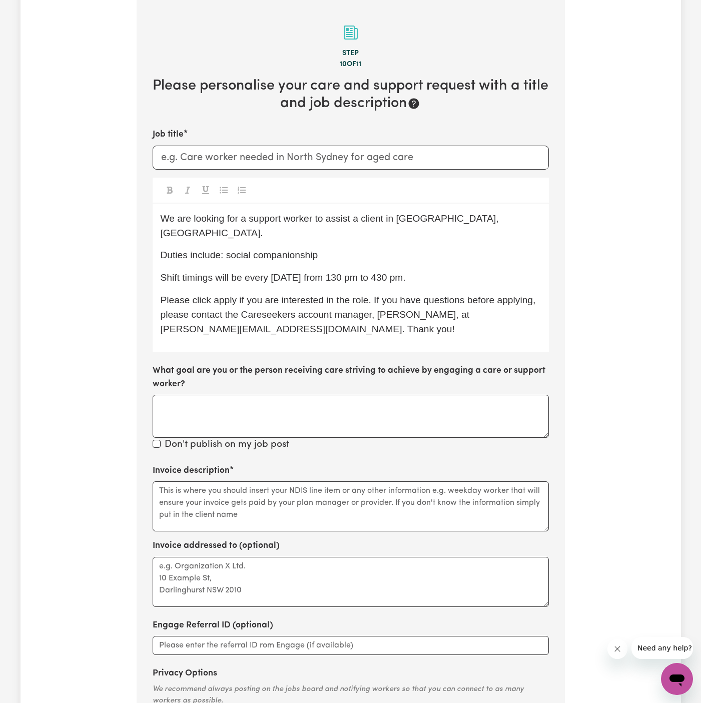
click at [227, 250] on span "Duties include: social companionship" at bounding box center [240, 255] width 158 height 11
drag, startPoint x: 227, startPoint y: 244, endPoint x: 400, endPoint y: 242, distance: 172.7
click at [400, 248] on p "Duties include: social companionship" at bounding box center [351, 255] width 380 height 15
copy span "social companionship"
click at [275, 540] on label "Invoice addressed to (optional)" at bounding box center [216, 546] width 127 height 13
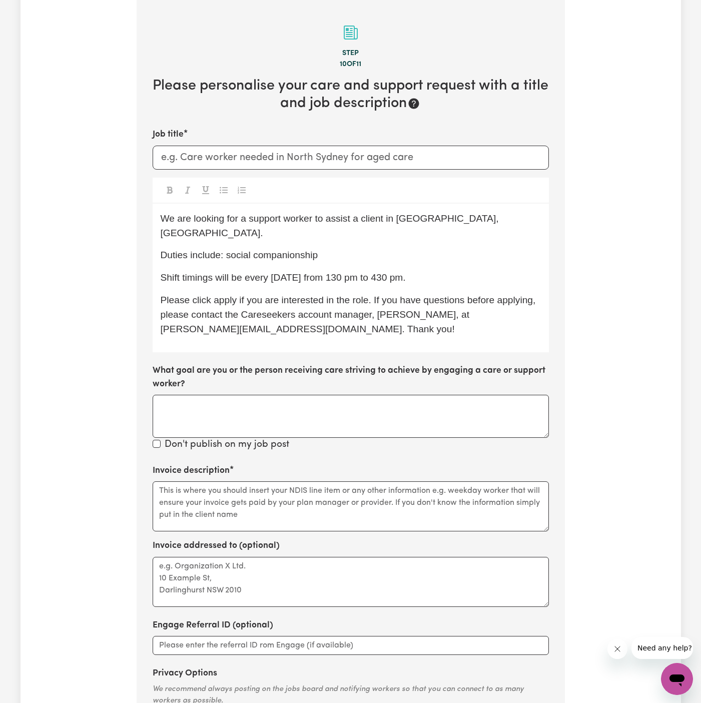
click at [275, 557] on textarea "Invoice addressed to (optional)" at bounding box center [351, 582] width 396 height 50
click at [259, 492] on textarea "Invoice description" at bounding box center [351, 507] width 396 height 50
paste textarea "social companionship"
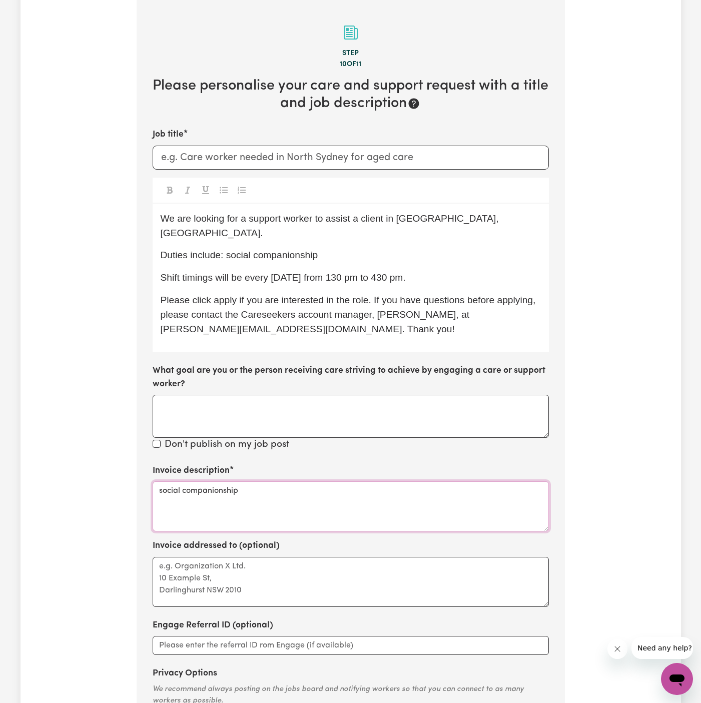
type textarea "social companionship"
click at [236, 562] on textarea "Invoice addressed to (optional)" at bounding box center [351, 582] width 396 height 50
type textarea "c/o KNC"
click at [245, 151] on input "Job title" at bounding box center [351, 158] width 396 height 24
click at [401, 248] on p "Duties include: social companionship" at bounding box center [351, 255] width 380 height 15
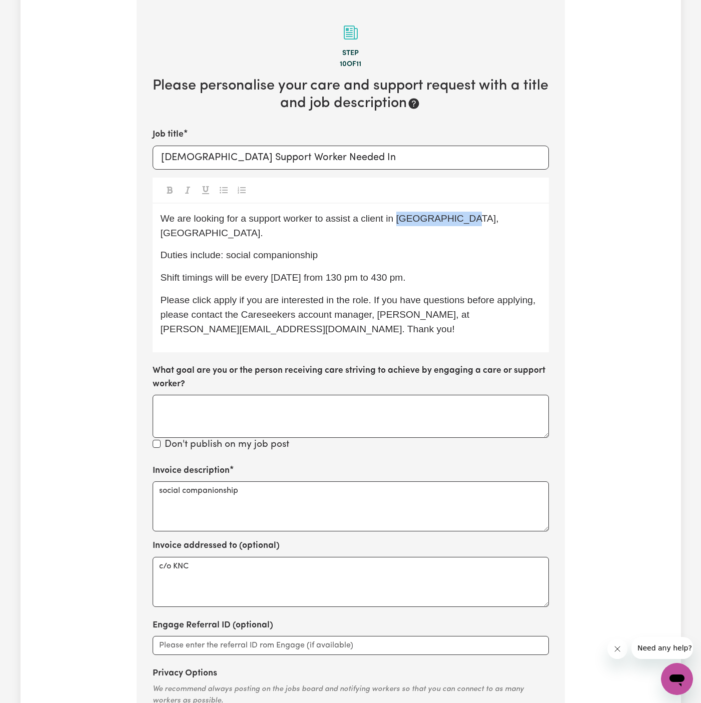
drag, startPoint x: 396, startPoint y: 220, endPoint x: 467, endPoint y: 217, distance: 71.2
click at [467, 217] on span "We are looking for a support worker to assist a client in [GEOGRAPHIC_DATA], [G…" at bounding box center [331, 225] width 341 height 25
copy span "[GEOGRAPHIC_DATA], [GEOGRAPHIC_DATA]"
click at [386, 161] on input "[DEMOGRAPHIC_DATA] Support Worker Needed In" at bounding box center [351, 158] width 396 height 24
paste input "[GEOGRAPHIC_DATA], [GEOGRAPHIC_DATA]"
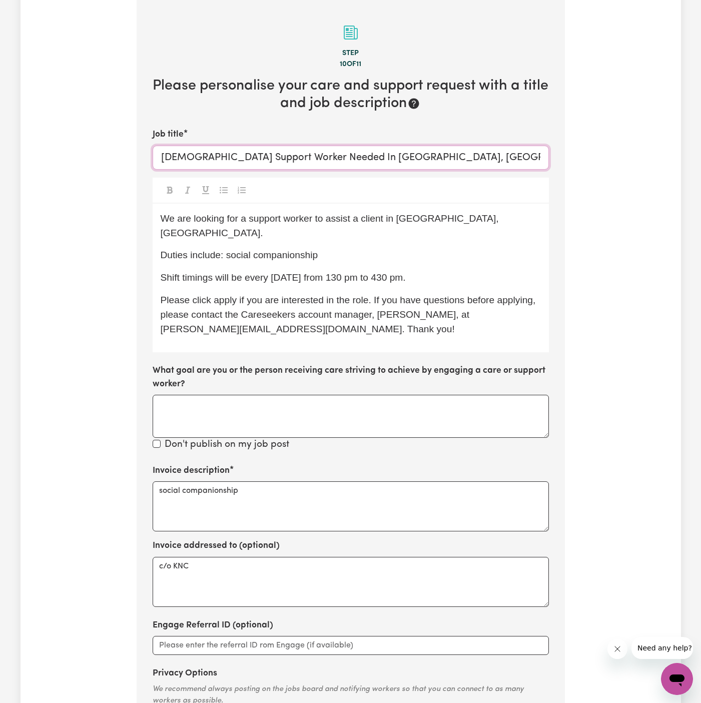
type input "[DEMOGRAPHIC_DATA] Support Worker Needed In [GEOGRAPHIC_DATA], [GEOGRAPHIC_DATA]"
click at [284, 272] on span "Shift timings will be every [DATE] from 130 pm to 430 pm." at bounding box center [283, 277] width 245 height 11
click at [248, 216] on span "We are looking for a support worker to assist a client in [GEOGRAPHIC_DATA], [G…" at bounding box center [331, 225] width 341 height 25
click at [329, 367] on label "What goal are you or the person receiving care striving to achieve by engaging …" at bounding box center [351, 377] width 396 height 27
click at [329, 395] on textarea "What goal are you or the person receiving care striving to achieve by engaging …" at bounding box center [351, 416] width 396 height 43
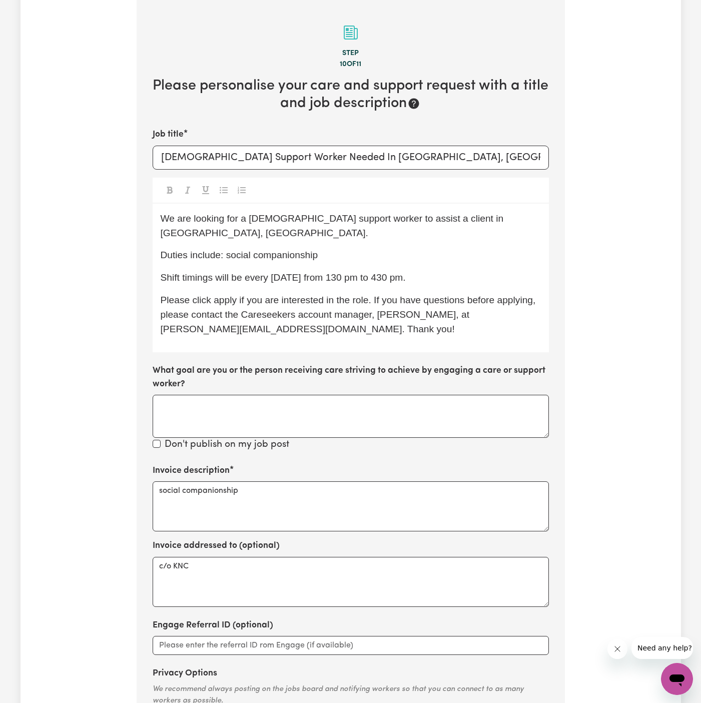
click at [378, 349] on div "Job title [DEMOGRAPHIC_DATA] Support Worker Needed In [GEOGRAPHIC_DATA], [GEOGR…" at bounding box center [351, 290] width 396 height 324
click at [358, 295] on span "Please click apply if you are interested in the role. If you have questions bef…" at bounding box center [350, 315] width 378 height 40
click at [408, 277] on div "We are looking for a [DEMOGRAPHIC_DATA] support worker to assist a client in [G…" at bounding box center [351, 278] width 396 height 149
click at [448, 271] on p "Shift timings will be every [DATE] from 130 pm to 430 pm." at bounding box center [351, 278] width 380 height 15
click at [266, 303] on span "Please click apply if you are interested in the role. If you have questions bef…" at bounding box center [350, 315] width 378 height 40
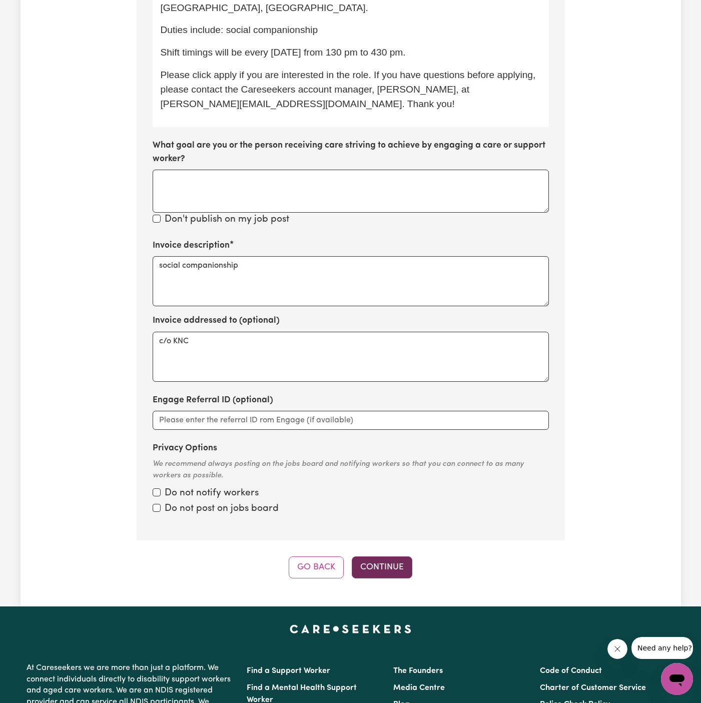
click at [386, 557] on button "Continue" at bounding box center [382, 568] width 61 height 22
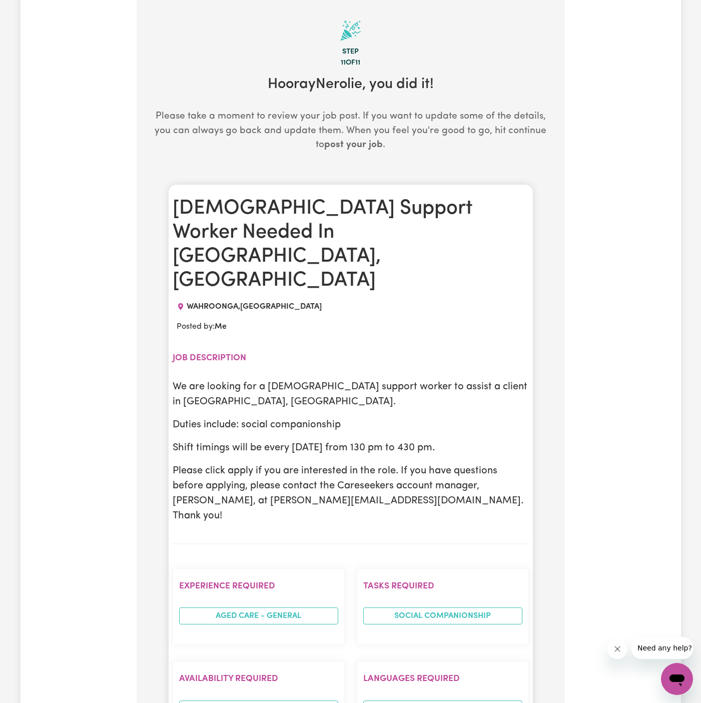
scroll to position [219, 0]
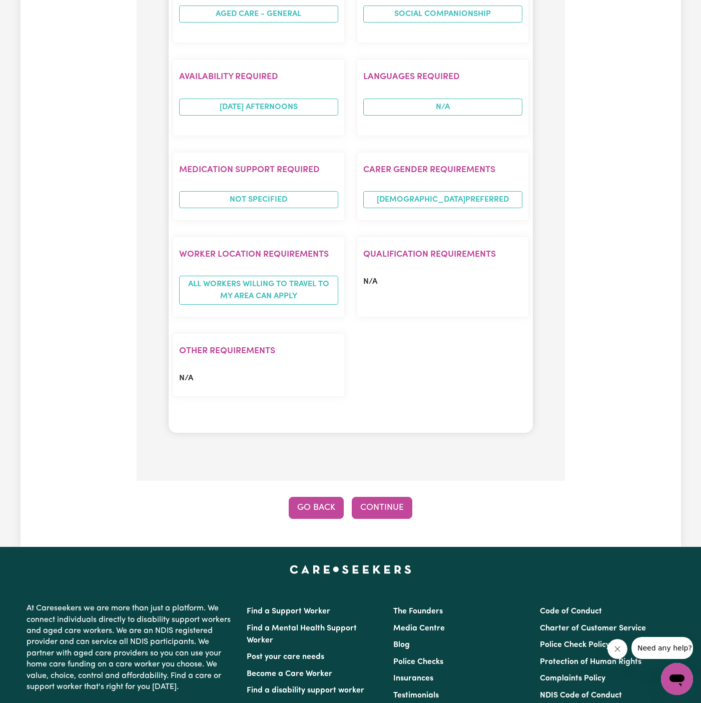
click at [328, 497] on button "Go Back" at bounding box center [316, 508] width 55 height 22
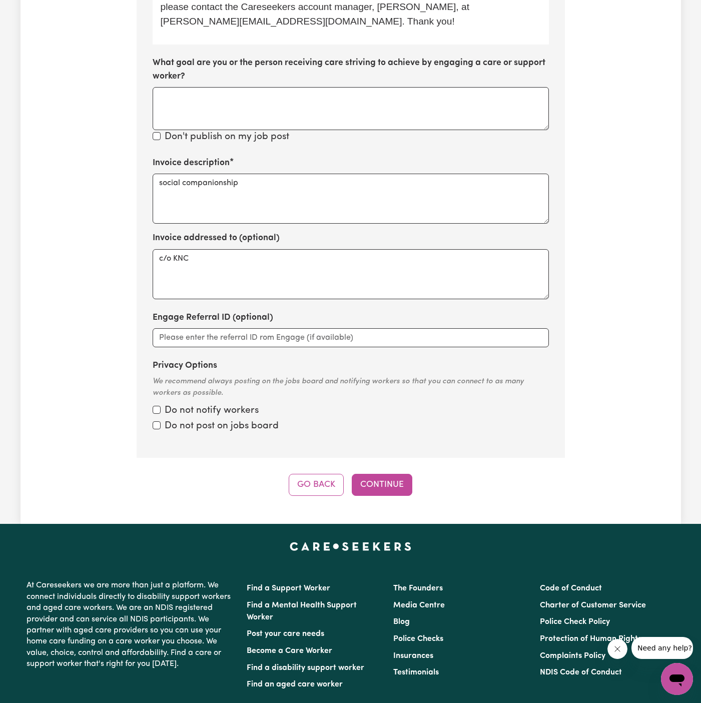
scroll to position [622, 0]
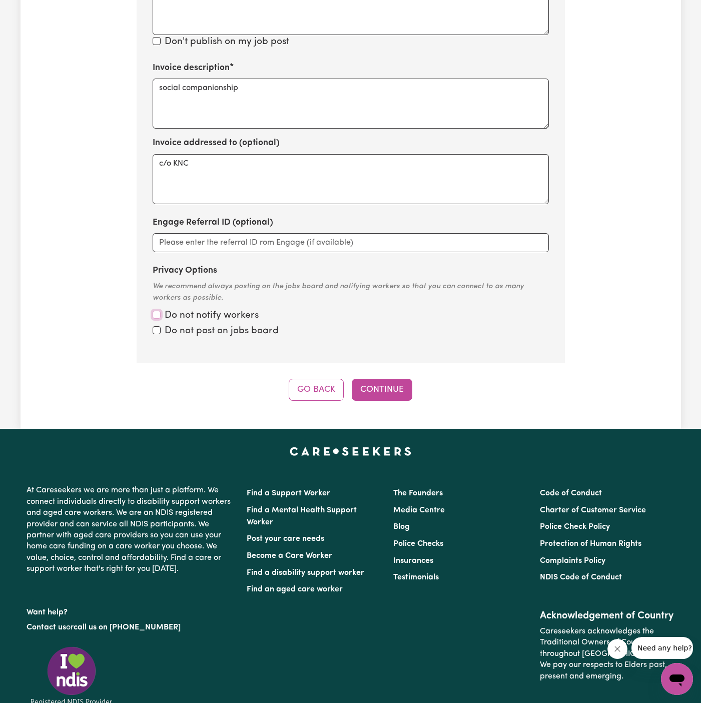
click at [157, 311] on input "Privacy Options" at bounding box center [157, 315] width 8 height 8
checkbox input "true"
click at [157, 326] on input "Privacy Options" at bounding box center [157, 330] width 8 height 8
checkbox input "true"
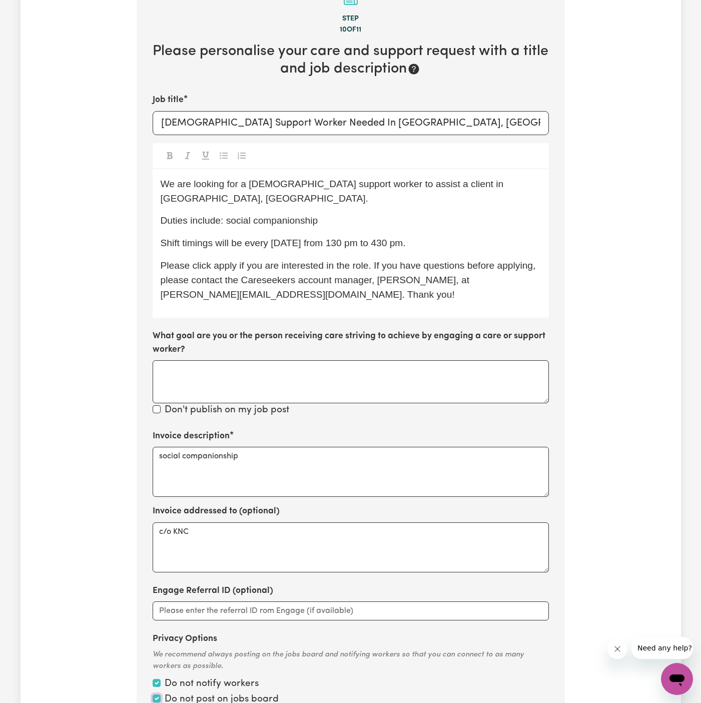
scroll to position [250, 0]
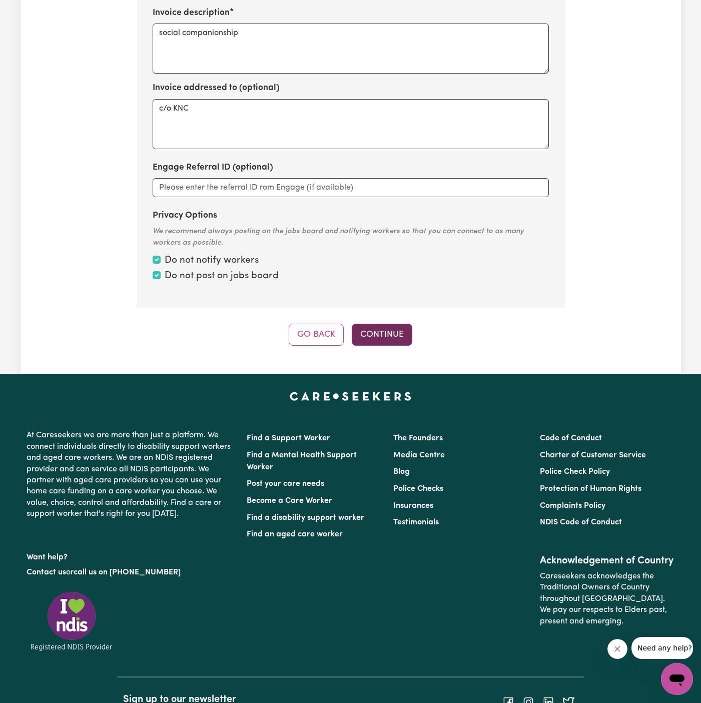
click at [393, 324] on button "Continue" at bounding box center [382, 335] width 61 height 22
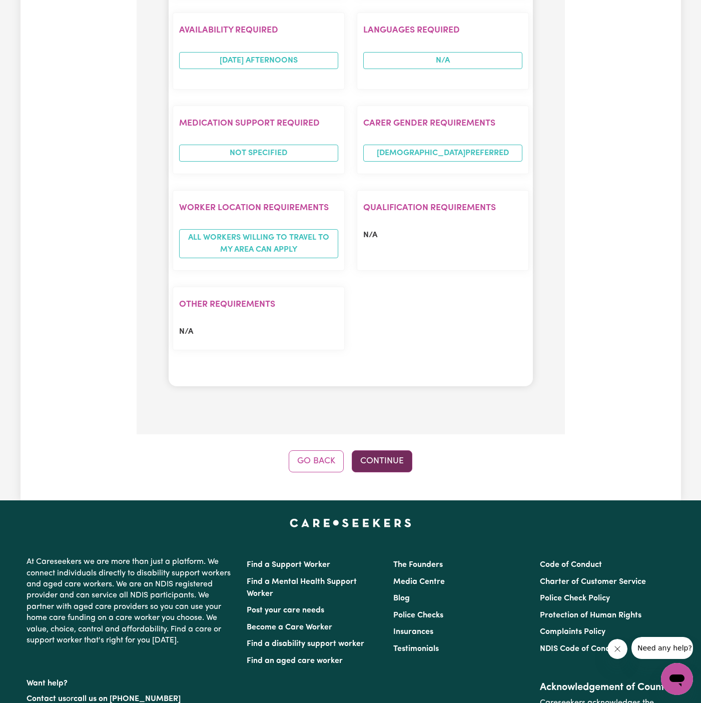
click at [388, 451] on button "Continue" at bounding box center [382, 462] width 61 height 22
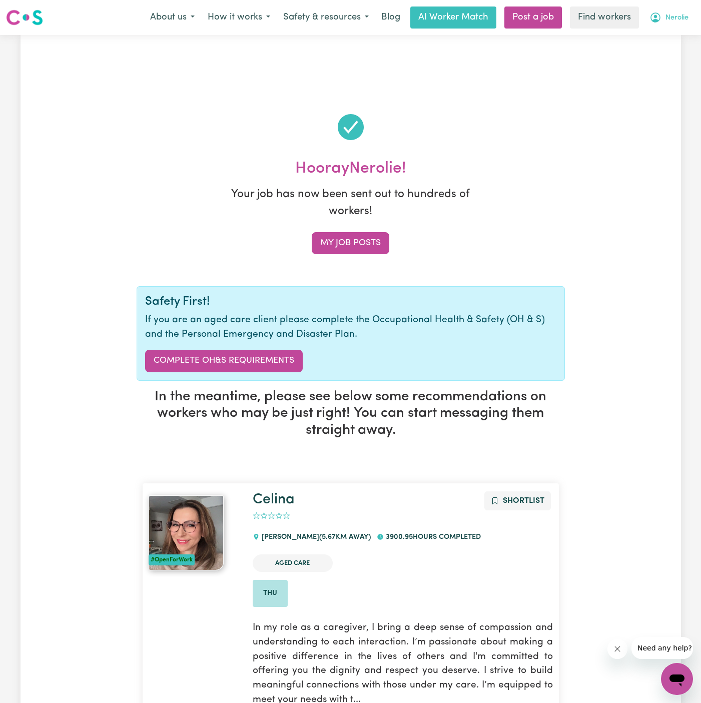
click at [675, 20] on span "Nerolie" at bounding box center [677, 18] width 23 height 11
click at [675, 47] on link "My Dashboard" at bounding box center [655, 39] width 79 height 19
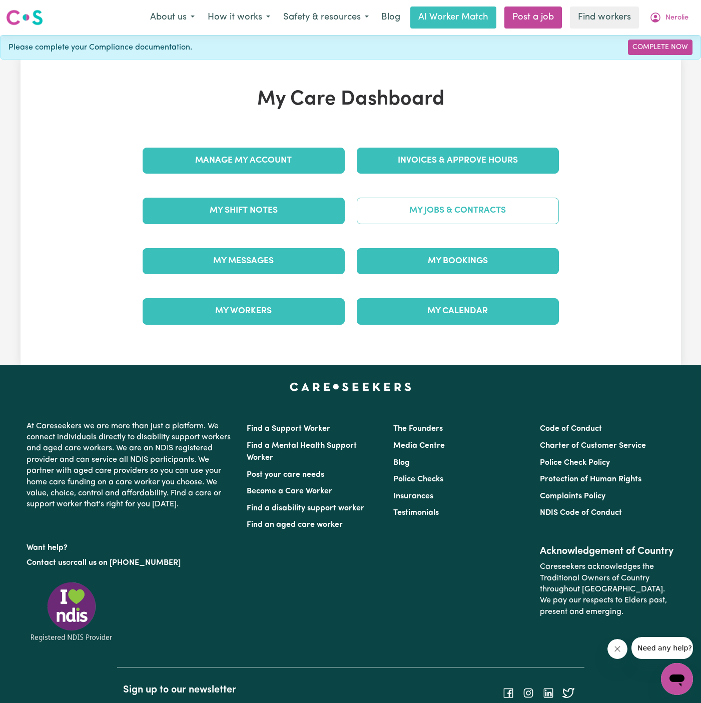
click at [477, 208] on link "My Jobs & Contracts" at bounding box center [458, 211] width 202 height 26
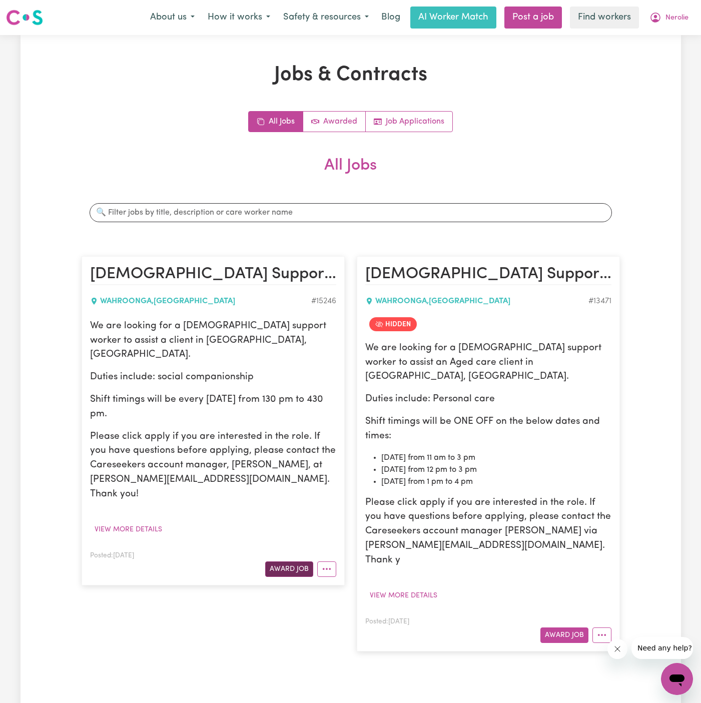
click at [289, 562] on button "Award Job" at bounding box center [289, 570] width 48 height 16
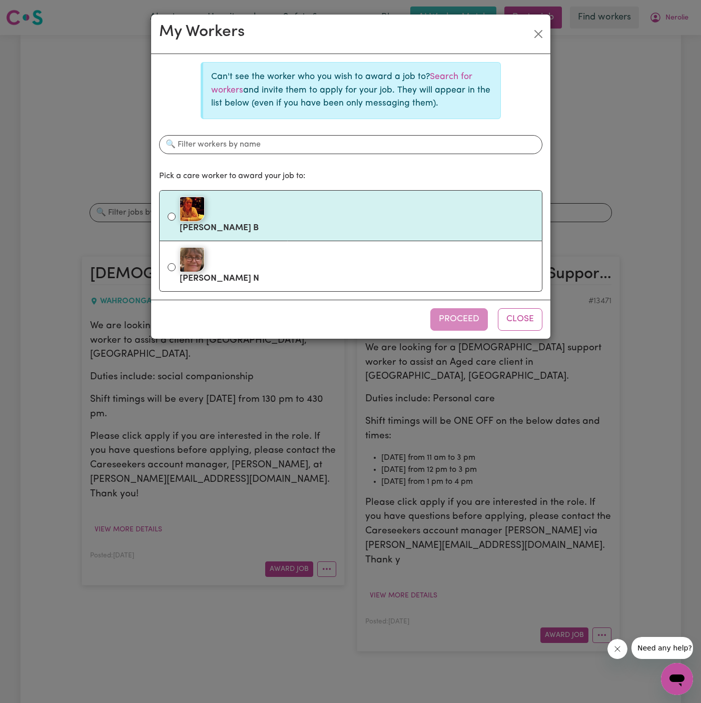
click at [385, 215] on div at bounding box center [357, 209] width 354 height 25
click at [176, 215] on input "[PERSON_NAME]" at bounding box center [172, 217] width 8 height 8
radio input "true"
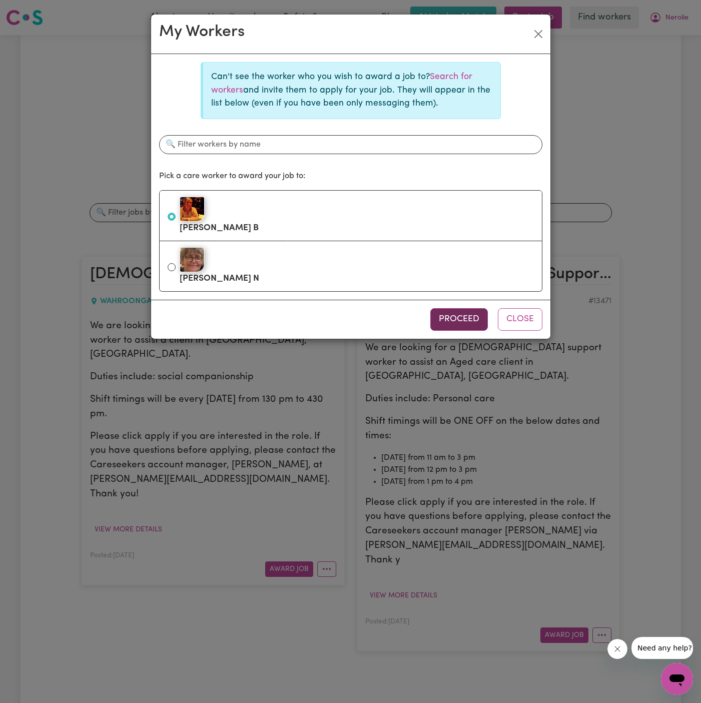
click at [462, 308] on button "Proceed" at bounding box center [460, 319] width 58 height 22
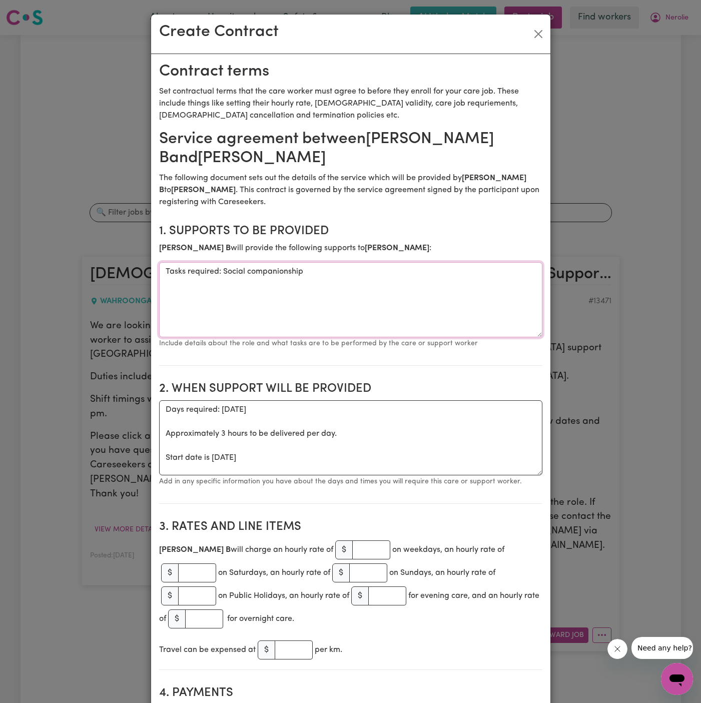
click at [220, 274] on textarea "Tasks required: Social companionship" at bounding box center [350, 299] width 383 height 75
drag, startPoint x: 223, startPoint y: 274, endPoint x: 159, endPoint y: 274, distance: 64.1
click at [159, 274] on textarea "Tasks required: Social companionship" at bounding box center [350, 299] width 383 height 75
type textarea "Social companionship"
drag, startPoint x: 162, startPoint y: 463, endPoint x: 145, endPoint y: 394, distance: 70.3
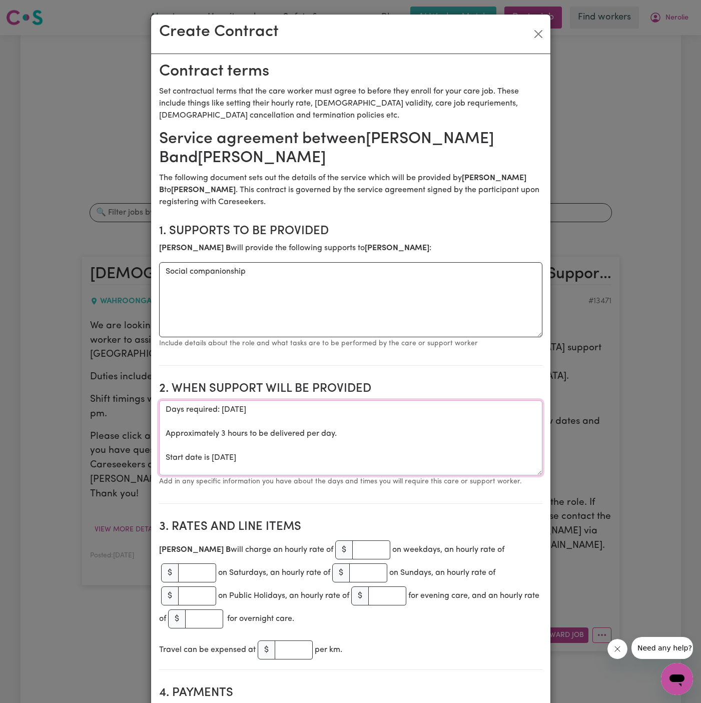
click at [145, 394] on div "Create Contract Contract terms Set contractual terms that the care worker must …" at bounding box center [350, 351] width 701 height 703
click at [236, 396] on section "2. When support will be provided When support will be provided Start date is [D…" at bounding box center [350, 439] width 383 height 130
click at [251, 409] on textarea "Start date is [DATE]" at bounding box center [350, 437] width 383 height 75
click at [379, 400] on textarea "Start date is [DATE]" at bounding box center [350, 437] width 383 height 75
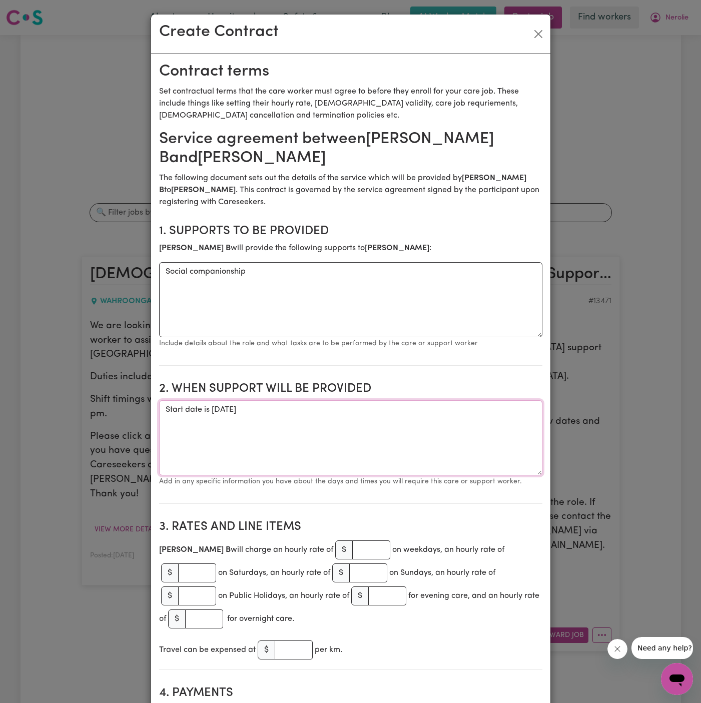
click at [379, 411] on textarea "Start date is [DATE]" at bounding box center [350, 437] width 383 height 75
click at [222, 404] on textarea "Start date is [DATE] Weekly [DATE] from 130 pm to 430 pm" at bounding box center [350, 437] width 383 height 75
click at [397, 516] on section "3. Rates and Line Items [PERSON_NAME] will charge an hourly rate of $ on weekda…" at bounding box center [350, 591] width 383 height 158
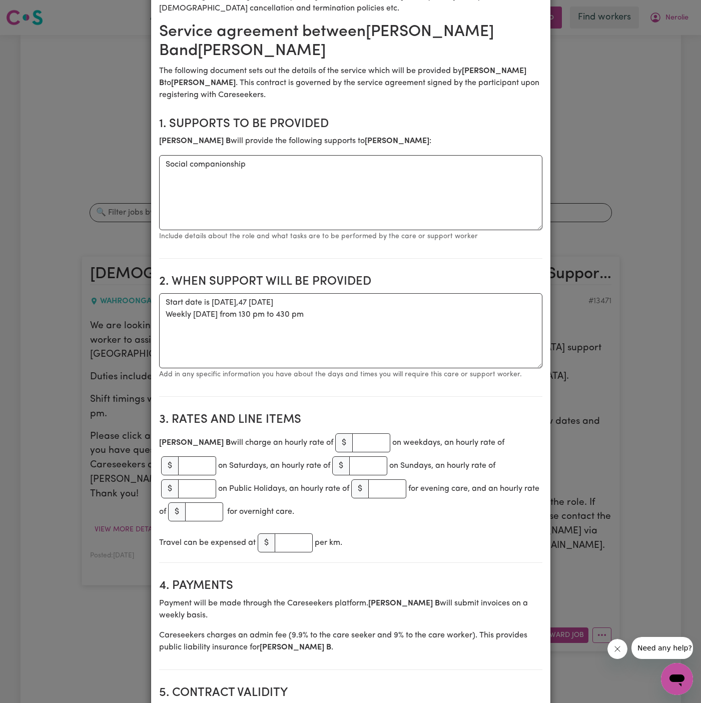
scroll to position [89, 0]
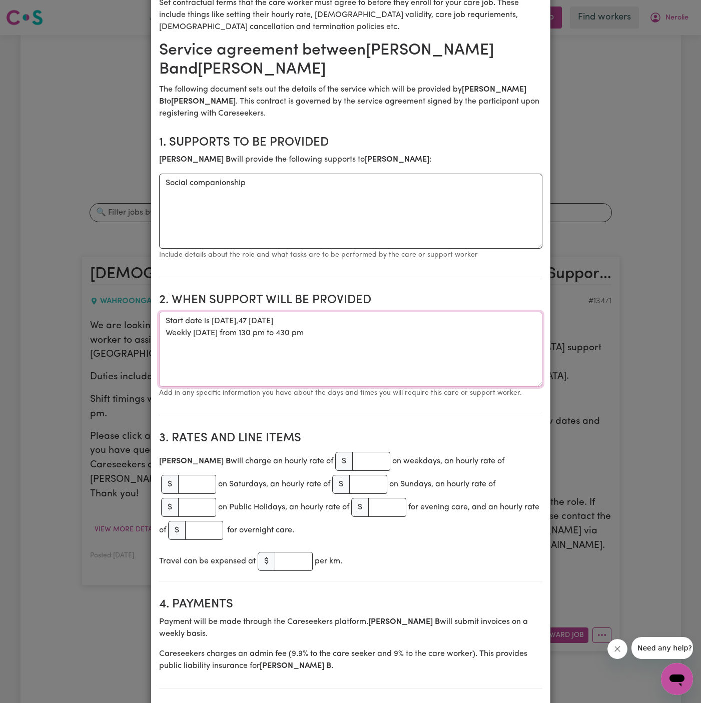
click at [328, 356] on textarea "Start date is [DATE],47 [DATE] Weekly [DATE] from 130 pm to 430 pm" at bounding box center [350, 349] width 383 height 75
click at [260, 320] on textarea "Start date is [DATE],47 [DATE] Weekly [DATE] from 130 pm to 430 pm" at bounding box center [350, 349] width 383 height 75
type textarea "Start date is [DATE] Weekly [DATE] from 130 pm to 430 pm"
click at [352, 458] on input "number" at bounding box center [371, 461] width 38 height 19
type input "47"
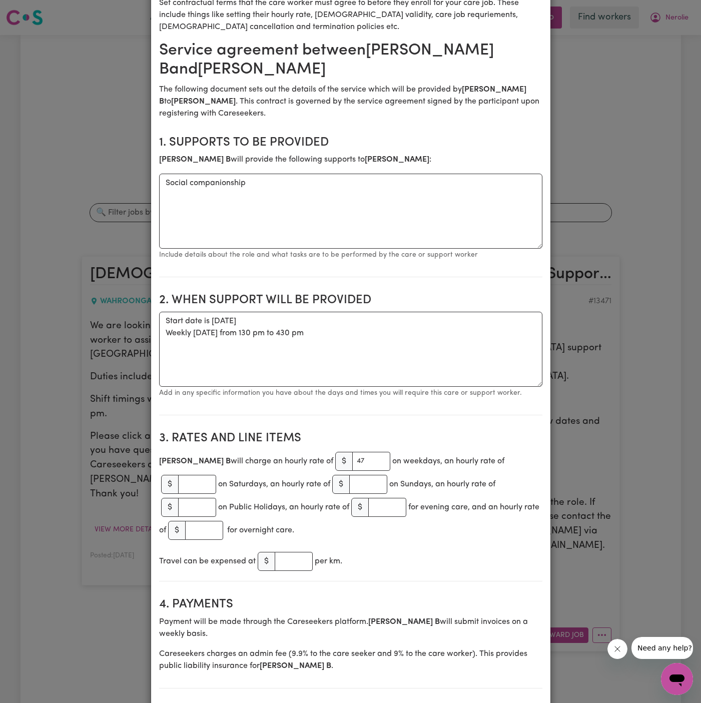
drag, startPoint x: 415, startPoint y: 412, endPoint x: 418, endPoint y: 423, distance: 11.6
click at [415, 412] on section "2. When support will be provided When support will be provided Start date is [D…" at bounding box center [350, 350] width 383 height 130
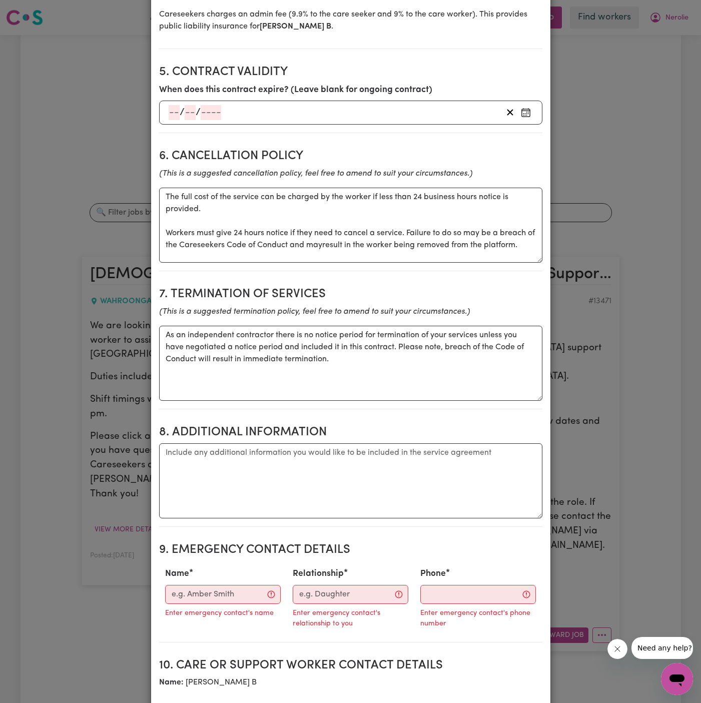
scroll to position [753, 0]
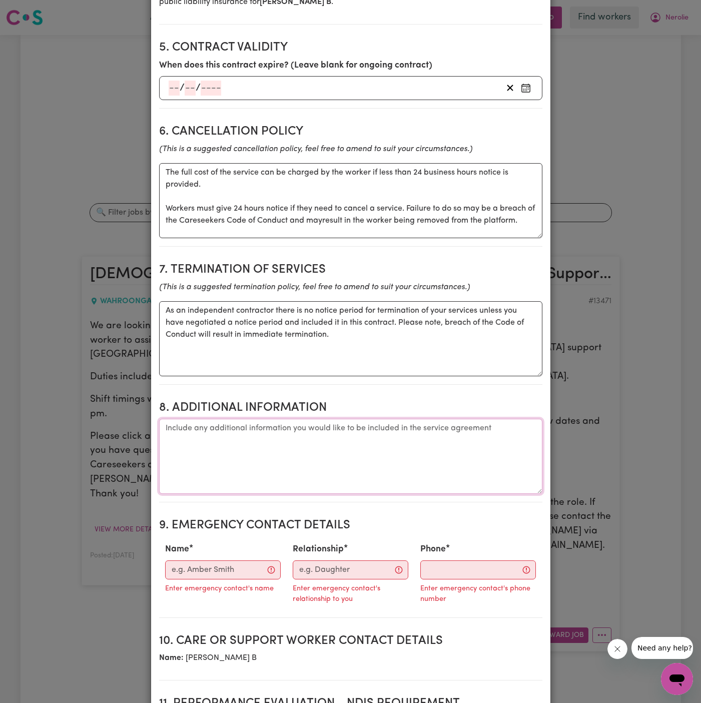
click at [418, 423] on textarea "Additional information" at bounding box center [350, 456] width 383 height 75
click at [329, 443] on textarea "Additional information" at bounding box center [350, 456] width 383 height 75
paste textarea "[STREET_ADDRESS] [GEOGRAPHIC_DATA] NSW 2076"
click at [164, 426] on textarea "Client's Address: [STREET_ADDRESS] [GEOGRAPHIC_DATA] NSW 2076" at bounding box center [350, 456] width 383 height 75
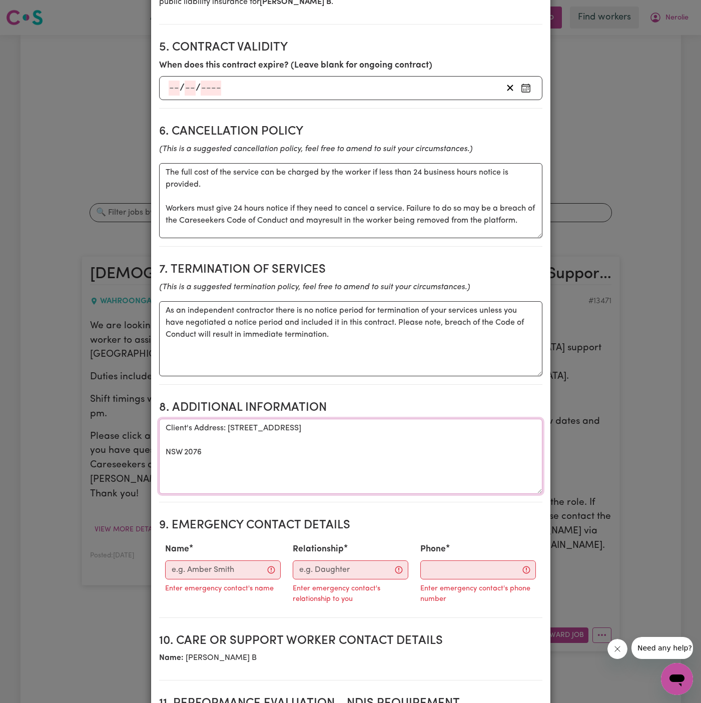
click at [180, 423] on textarea "Client's Address: [STREET_ADDRESS] NSW 2076" at bounding box center [350, 456] width 383 height 75
paste textarea "NSW 2076"
click at [328, 431] on textarea "Client's Address: [STREET_ADDRESS]" at bounding box center [350, 456] width 383 height 75
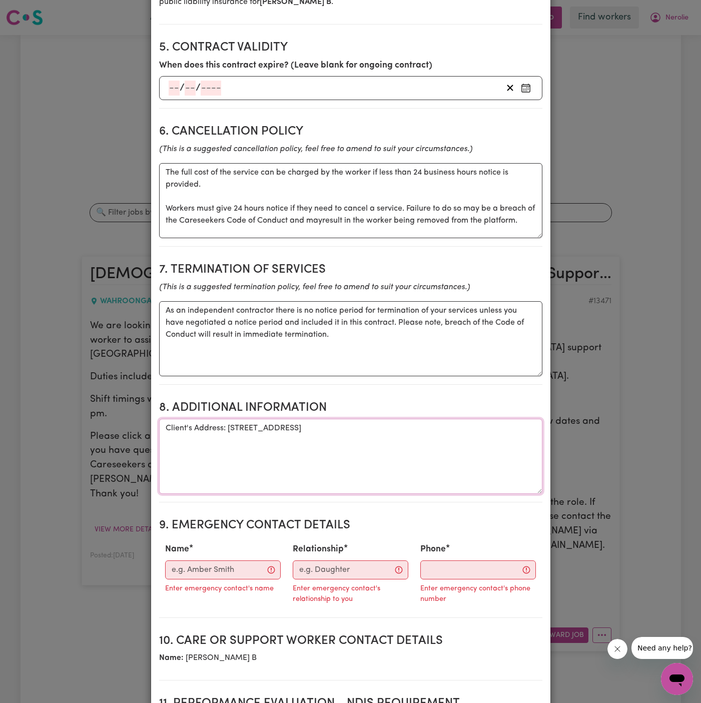
click at [355, 431] on textarea "Client's Address: [STREET_ADDRESS]" at bounding box center [350, 456] width 383 height 75
type textarea "Client's Address: [STREET_ADDRESS]"
click at [230, 561] on input "Name" at bounding box center [223, 570] width 116 height 19
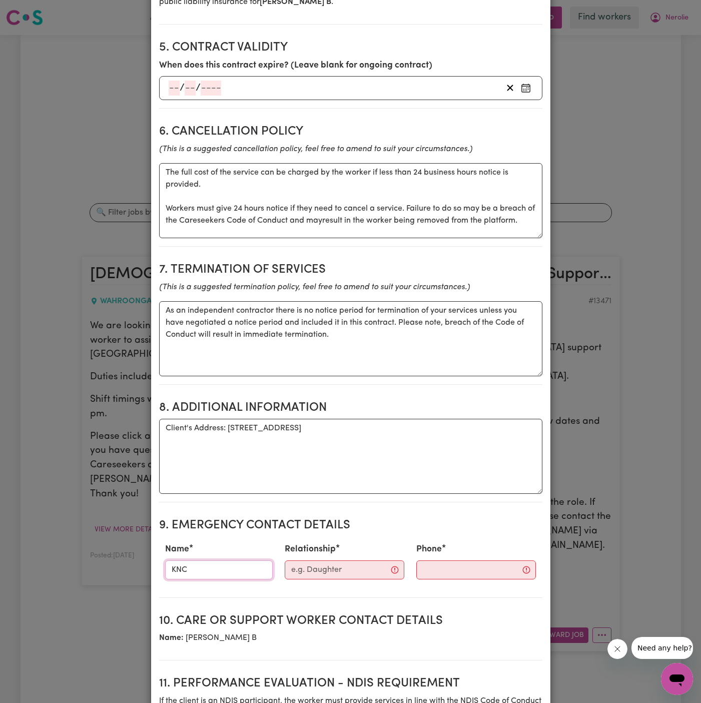
type input "KNC"
click at [346, 561] on input "Relationship" at bounding box center [345, 570] width 120 height 19
type input "Case Manager"
click at [429, 561] on input "Phone" at bounding box center [467, 570] width 121 height 19
paste input "299884966"
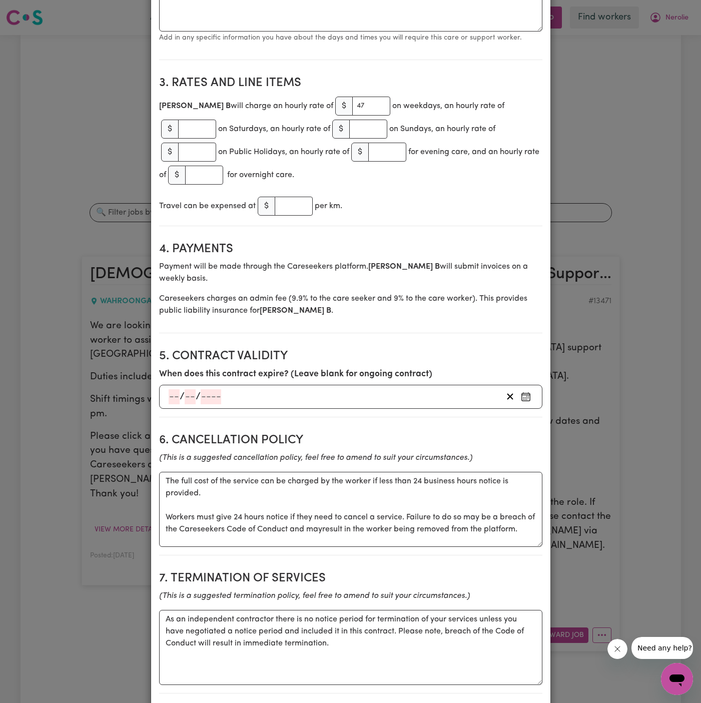
scroll to position [240, 0]
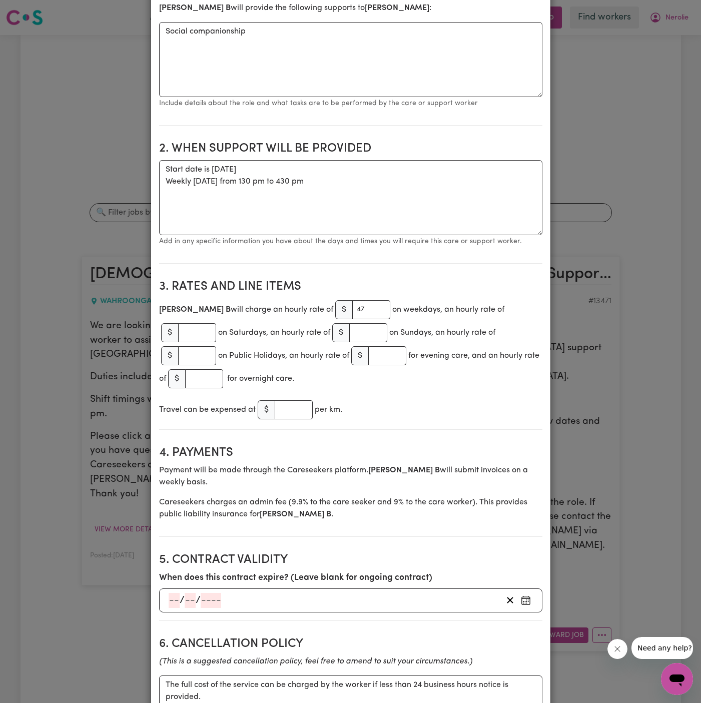
type input "299884966"
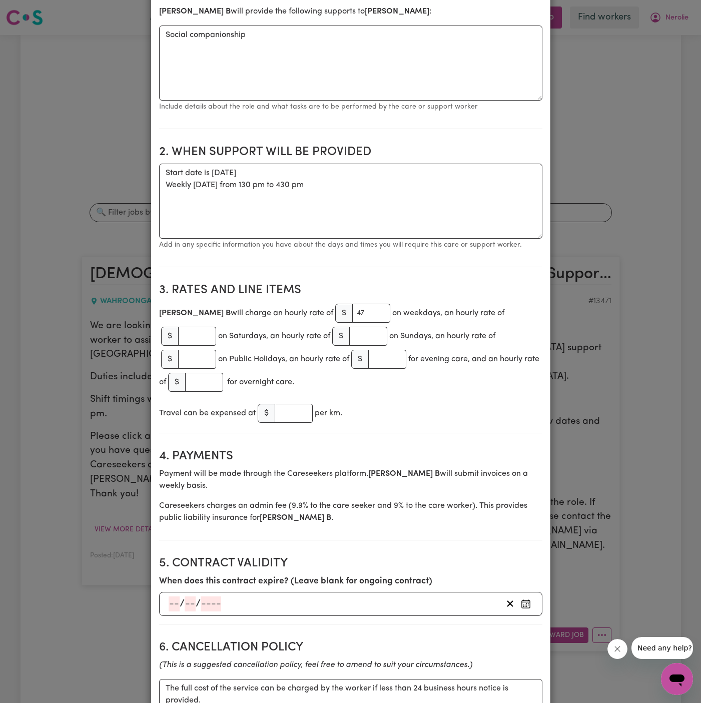
scroll to position [0, 0]
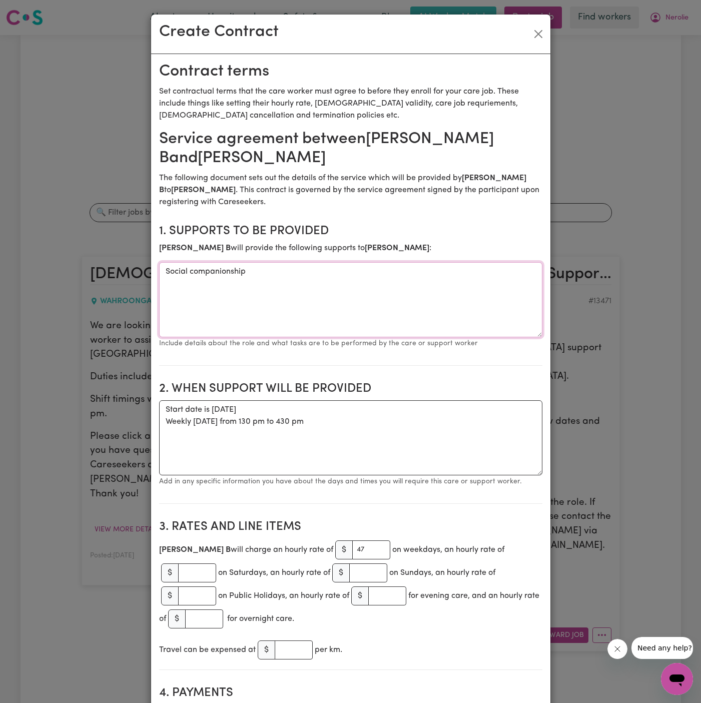
click at [330, 301] on textarea "Social companionship" at bounding box center [350, 299] width 383 height 75
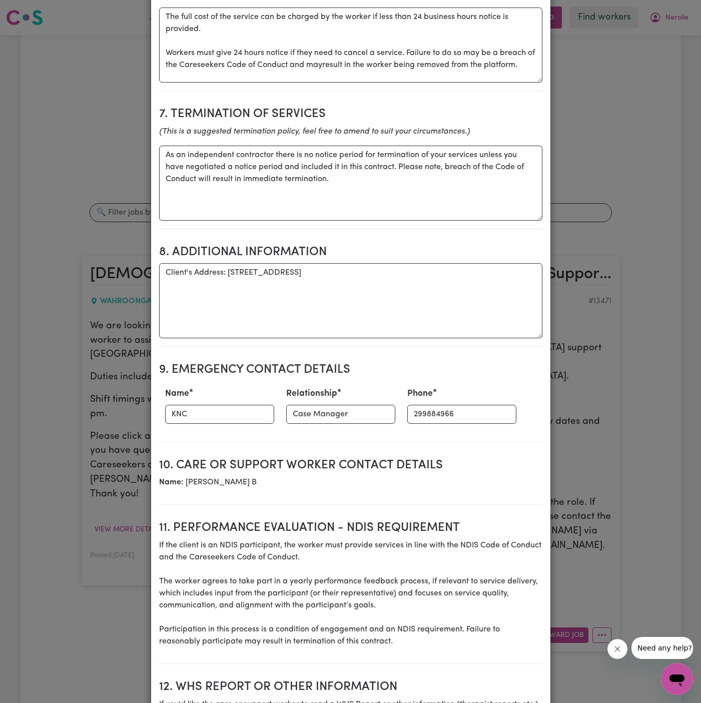
scroll to position [1040, 0]
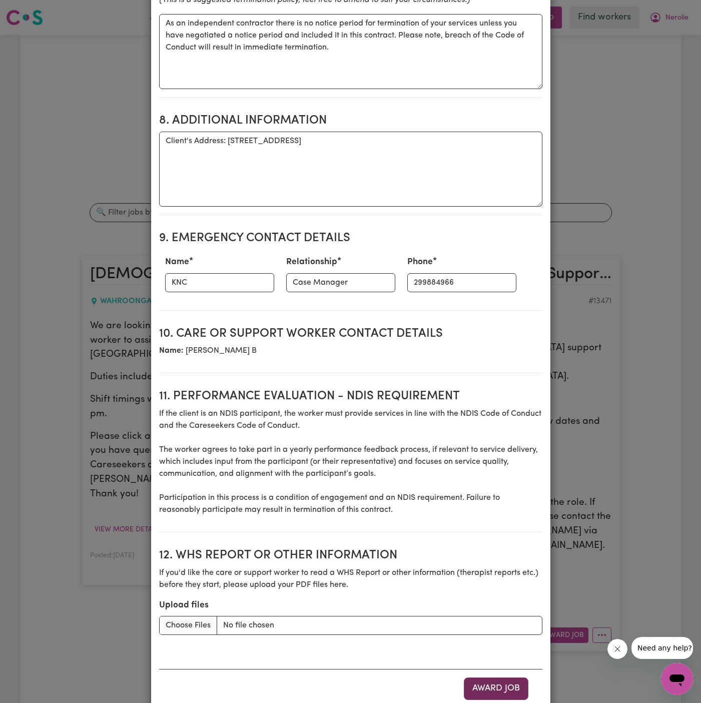
click at [475, 678] on button "Award Job" at bounding box center [496, 689] width 65 height 22
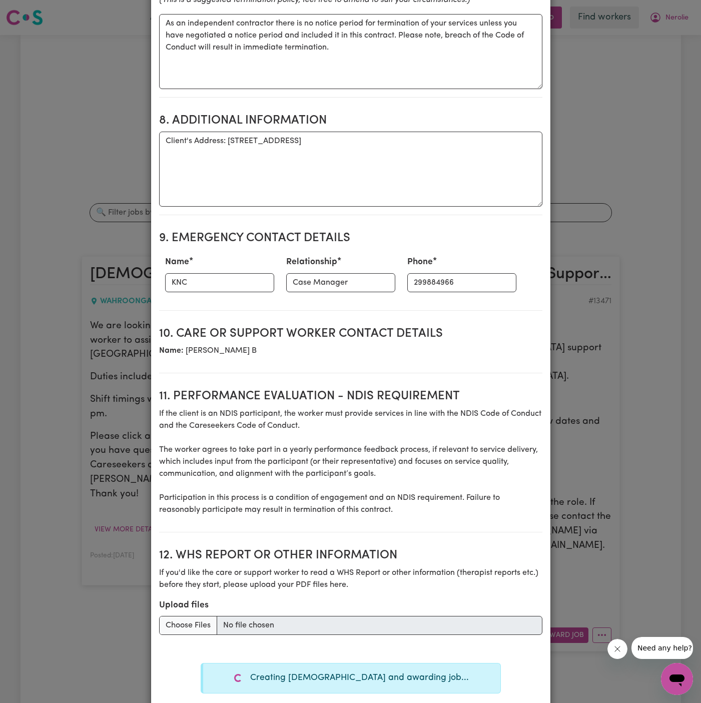
type textarea "Tasks required: Social companionship"
type textarea "Days required: [DATE] Approximately 3 hours to be delivered per day. Start date…"
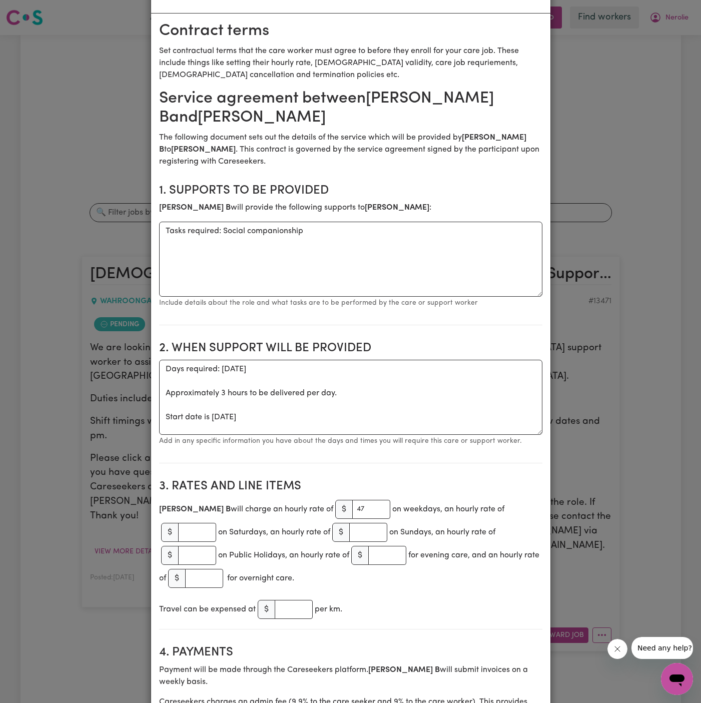
scroll to position [0, 0]
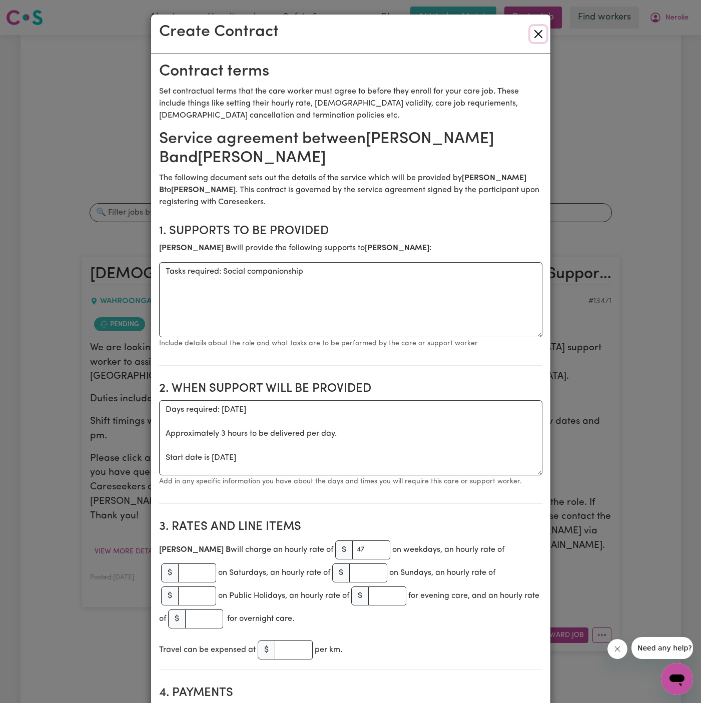
click at [539, 38] on button "Close" at bounding box center [539, 34] width 16 height 16
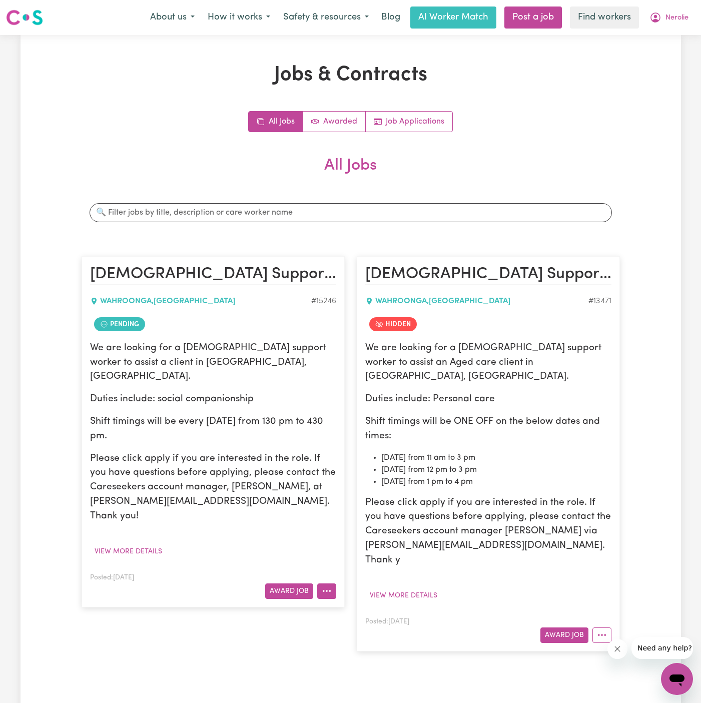
click at [322, 586] on icon "More options" at bounding box center [327, 591] width 10 height 10
click at [402, 604] on link "View/Edit Contract" at bounding box center [366, 614] width 97 height 20
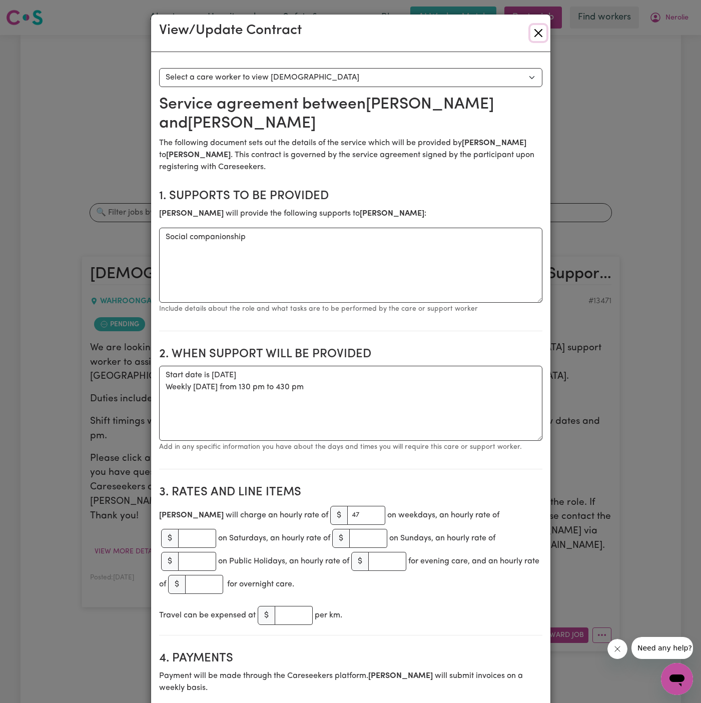
click at [538, 32] on button "Close" at bounding box center [539, 33] width 16 height 16
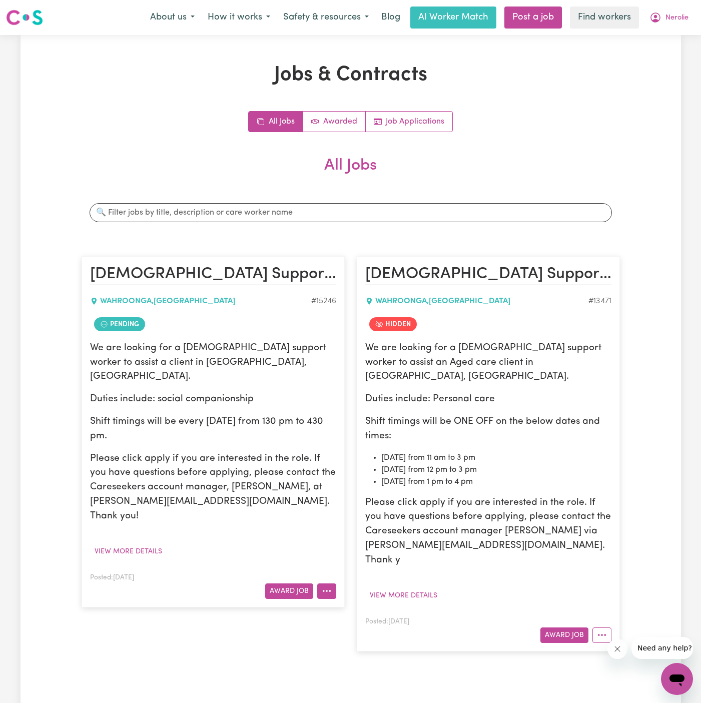
click at [328, 586] on icon "More options" at bounding box center [327, 591] width 10 height 10
click at [376, 624] on link "Make Booking" at bounding box center [366, 634] width 97 height 20
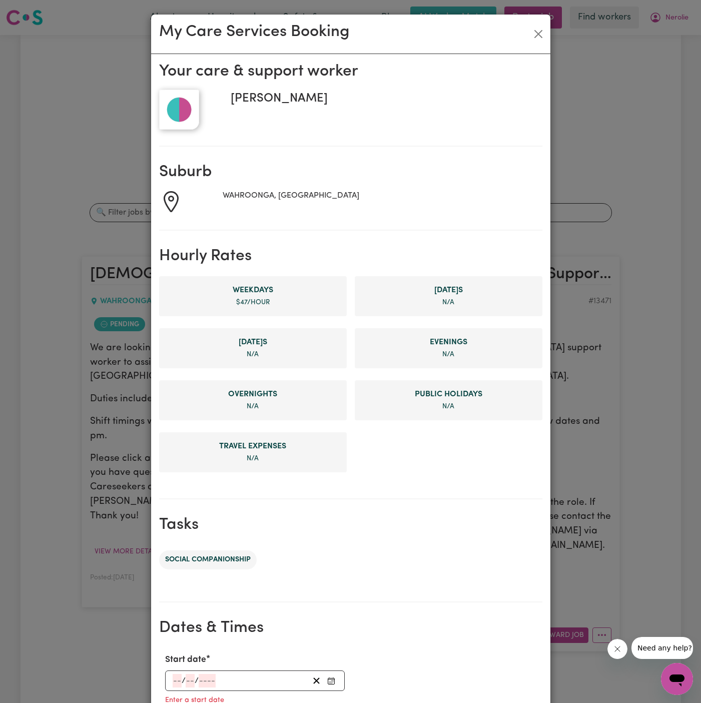
scroll to position [230, 0]
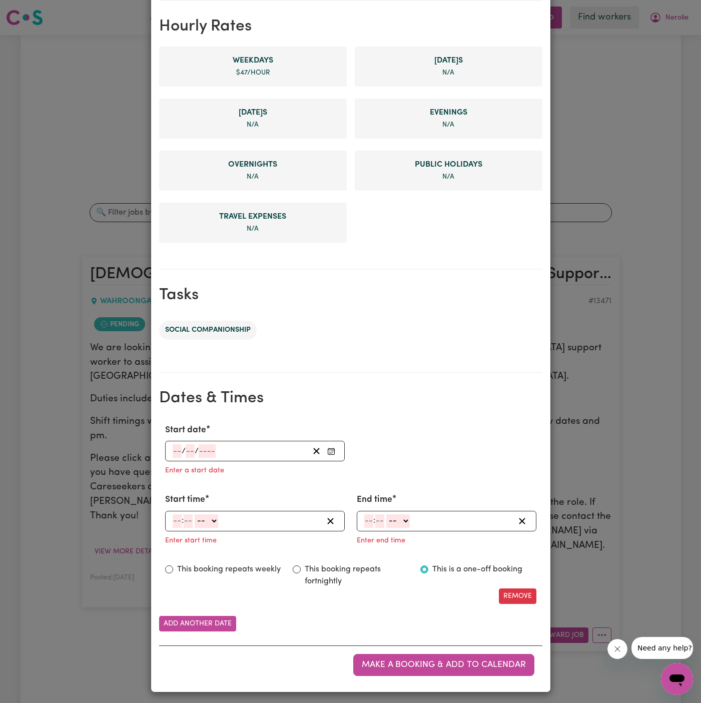
click at [172, 450] on div "/ /" at bounding box center [240, 452] width 137 height 14
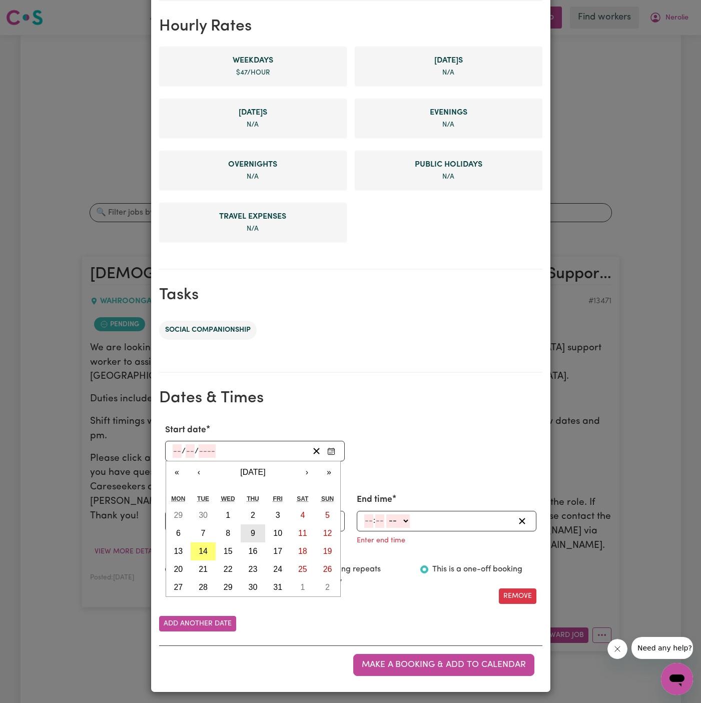
click at [253, 529] on abbr "9" at bounding box center [253, 533] width 5 height 9
type input "[DATE]"
type input "9"
type input "10"
type input "2025"
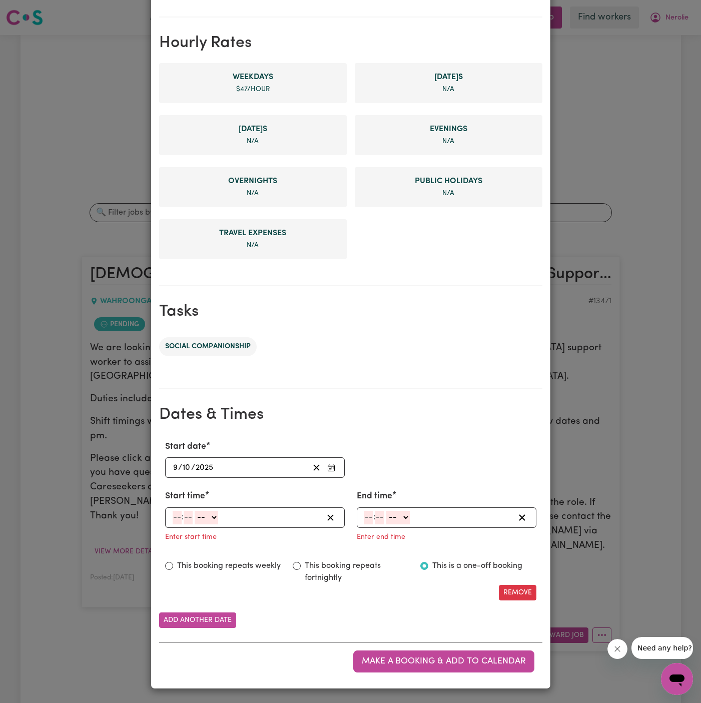
scroll to position [210, 0]
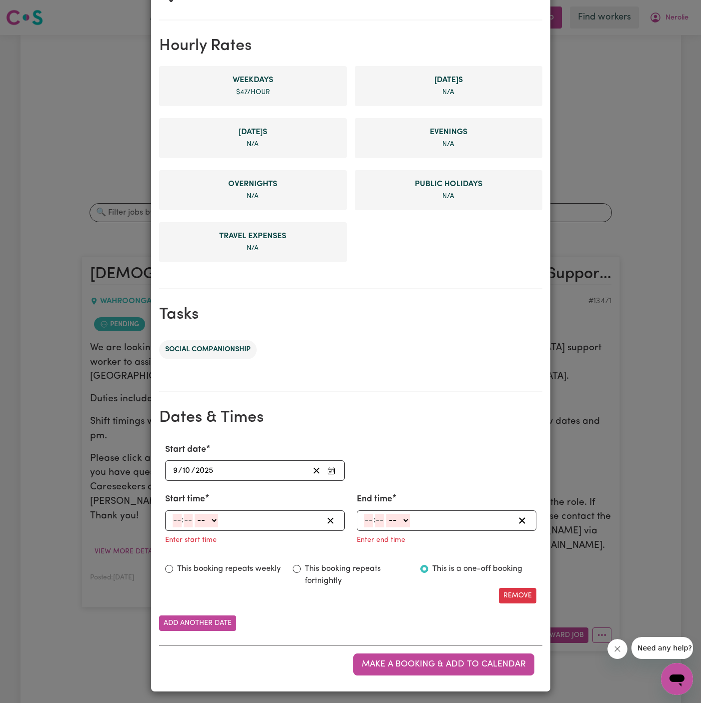
click at [176, 522] on input "number" at bounding box center [177, 521] width 9 height 14
type input "1"
click at [185, 517] on input "number" at bounding box center [184, 521] width 9 height 14
type input "30"
click at [210, 518] on select "-- AM PM" at bounding box center [204, 521] width 24 height 14
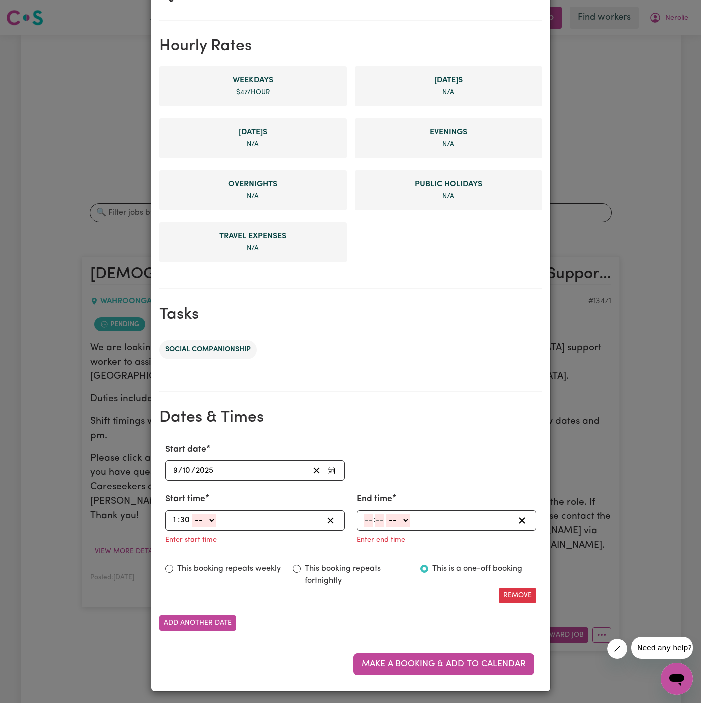
select select "am"
click at [192, 514] on select "-- AM PM" at bounding box center [204, 521] width 24 height 14
type input "01:30"
click at [212, 525] on select "AM PM" at bounding box center [204, 521] width 24 height 14
select select "pm"
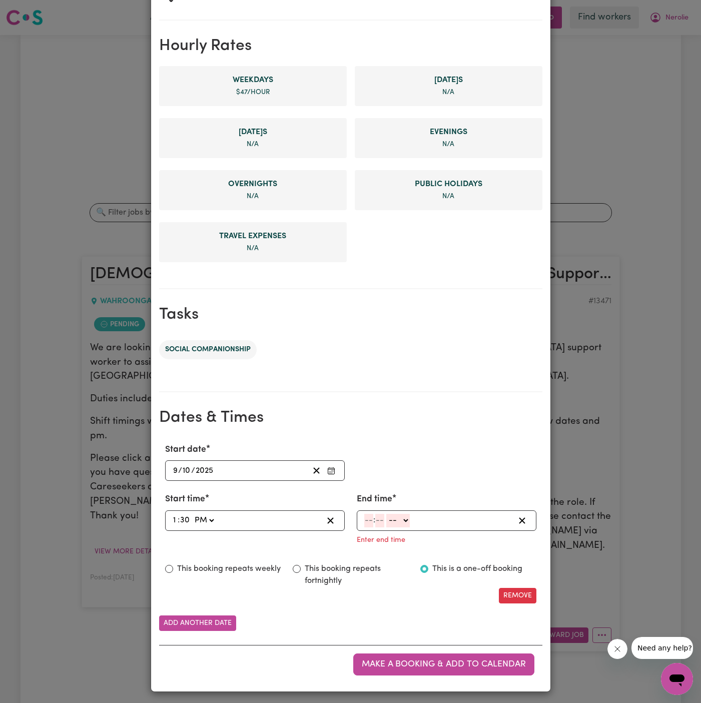
click at [192, 514] on select "AM PM" at bounding box center [204, 521] width 24 height 14
type input "13:30"
click at [371, 518] on input "number" at bounding box center [368, 521] width 9 height 14
type input "4"
type input "30"
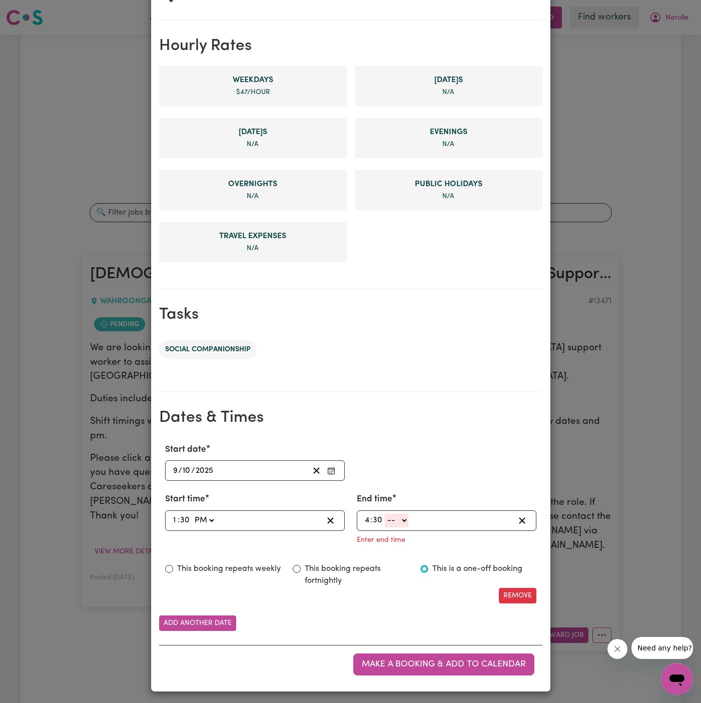
click at [398, 524] on select "-- AM PM" at bounding box center [397, 521] width 24 height 14
select select "pm"
click at [385, 528] on select "-- AM PM" at bounding box center [397, 521] width 24 height 14
type input "16:30"
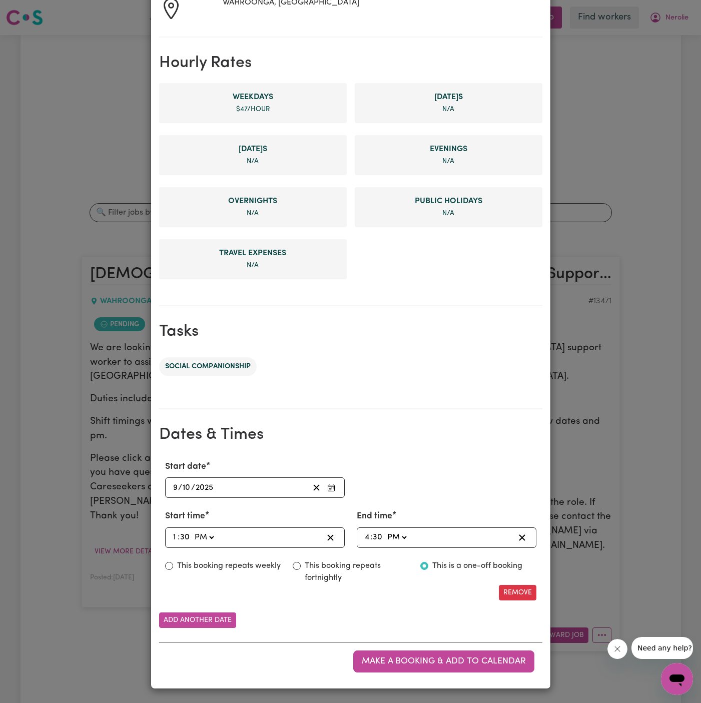
scroll to position [190, 0]
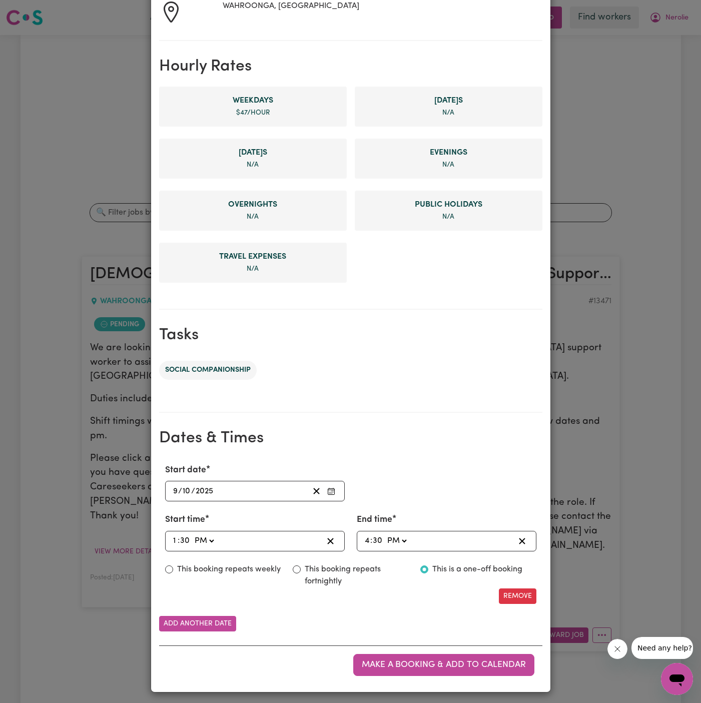
click at [248, 576] on div "This booking repeats weekly" at bounding box center [223, 576] width 128 height 25
click at [223, 556] on div "Start date [DATE] [DATE] « ‹ [DATE] › » Mon Tue Wed Thu Fri Sat Sun 29 30 1 2 3…" at bounding box center [350, 534] width 383 height 156
click at [223, 564] on label "This booking repeats weekly" at bounding box center [229, 570] width 104 height 12
click at [173, 566] on input "This booking repeats weekly" at bounding box center [169, 570] width 8 height 8
radio input "true"
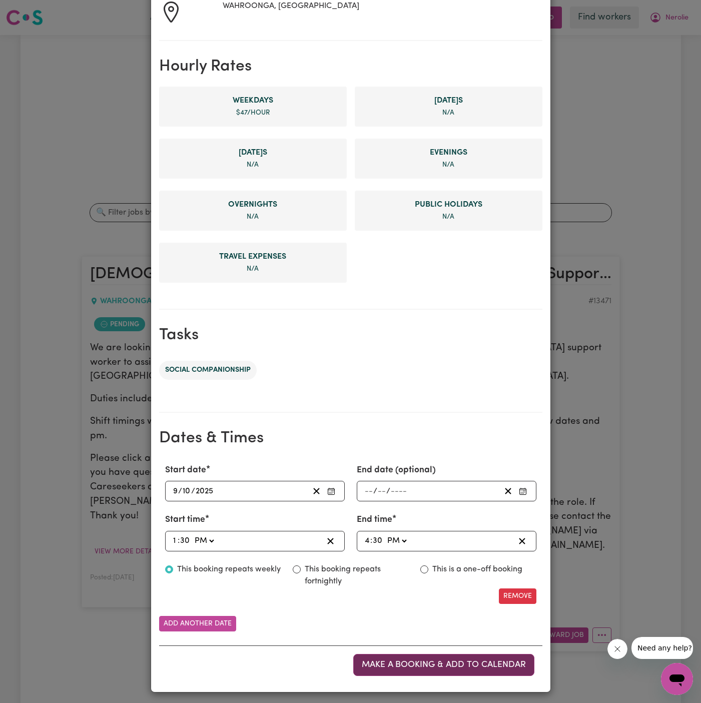
click at [459, 667] on button "Make a booking & add to calendar" at bounding box center [443, 665] width 181 height 22
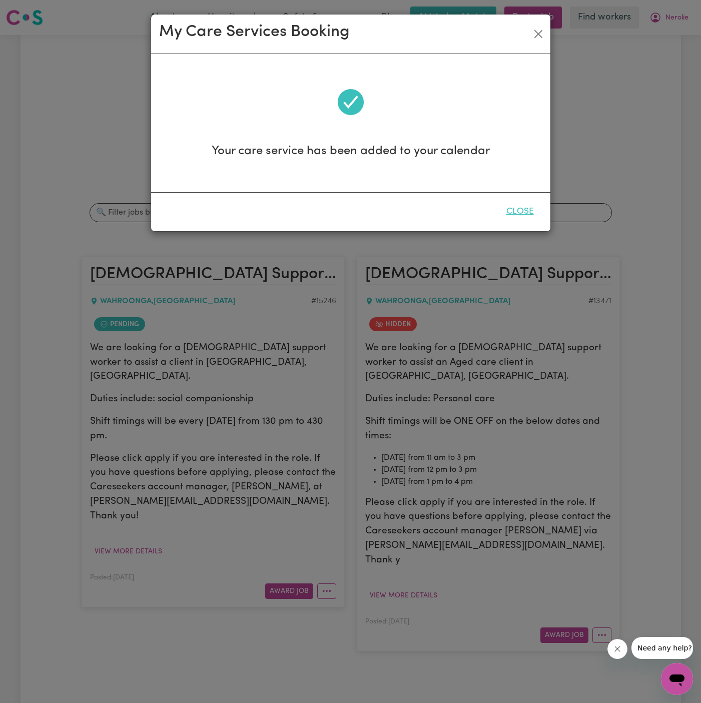
click at [523, 211] on button "Close" at bounding box center [520, 212] width 45 height 22
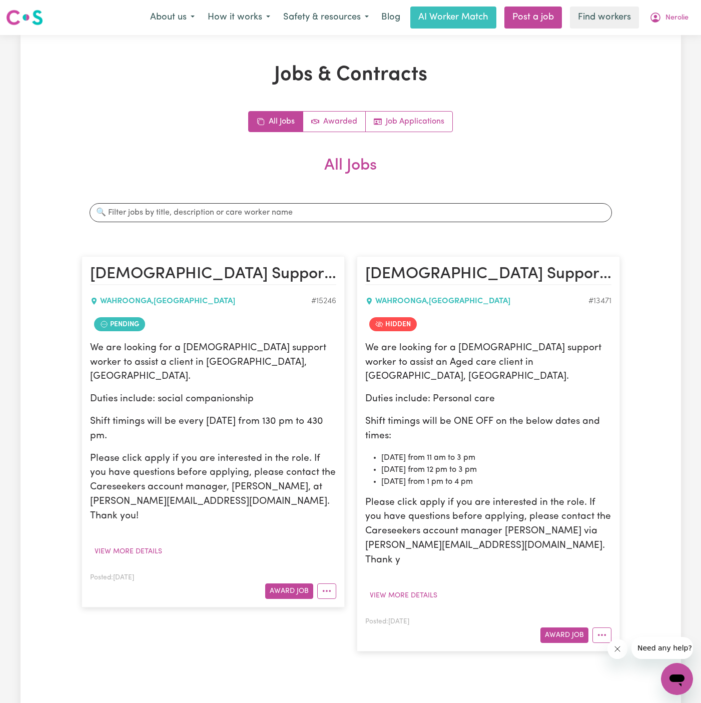
click at [593, 175] on h2 "All Jobs" at bounding box center [351, 173] width 539 height 35
click at [585, 113] on div "All Jobs Awarded Job Applications" at bounding box center [351, 121] width 539 height 21
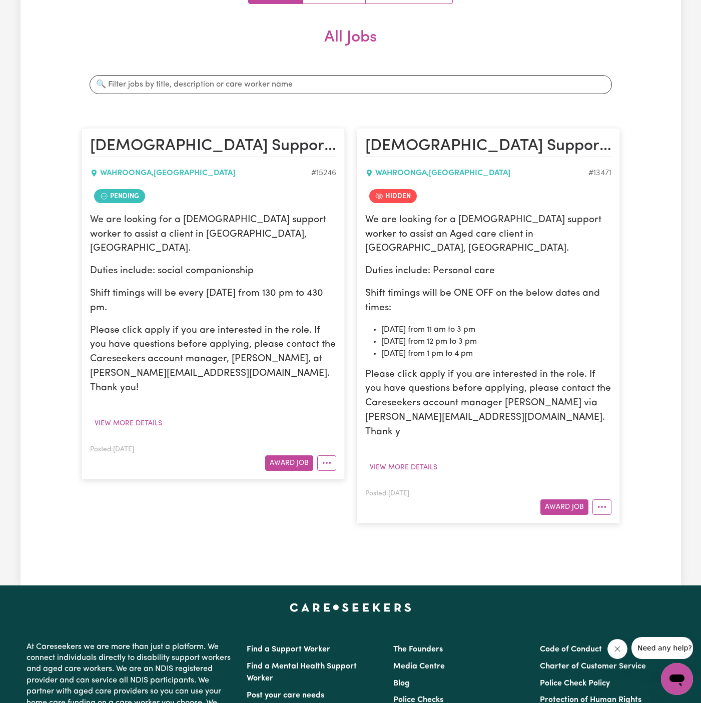
scroll to position [349, 0]
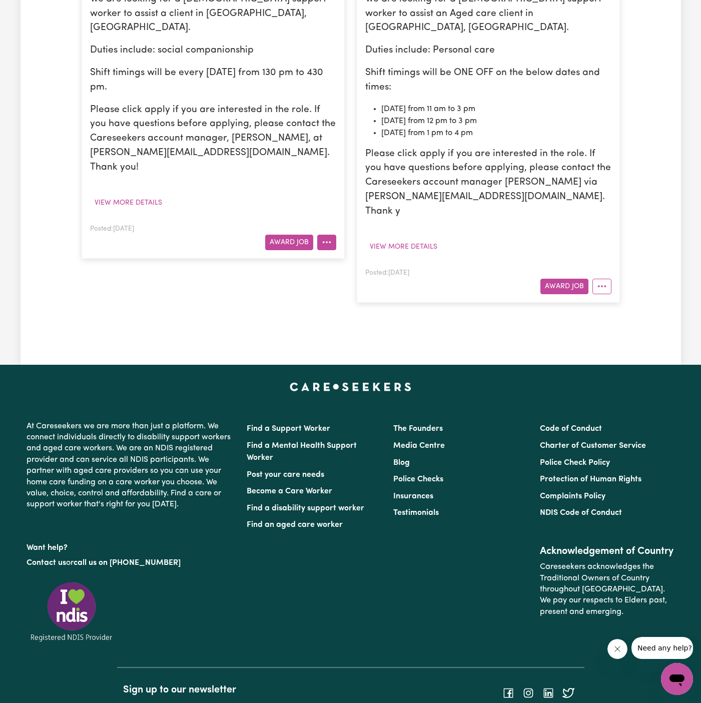
click at [325, 237] on icon "More options" at bounding box center [327, 242] width 10 height 10
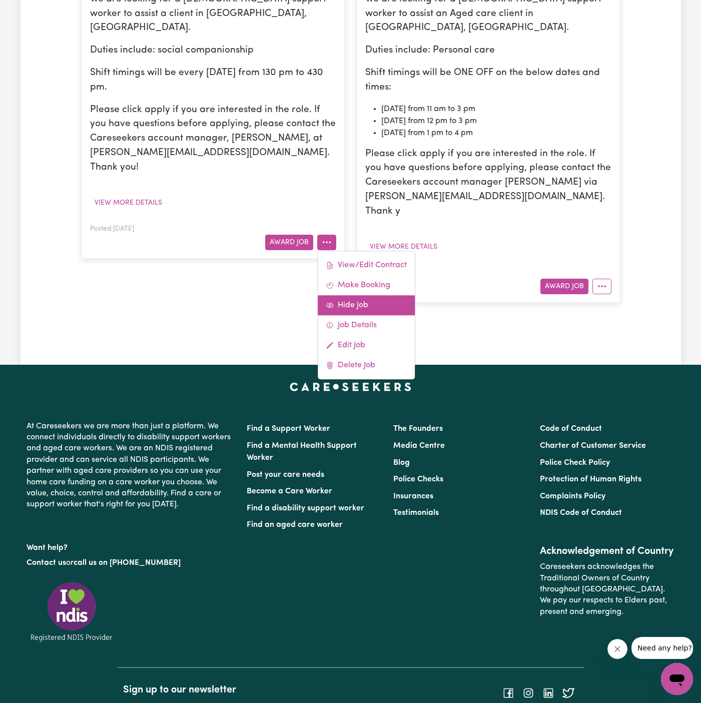
click at [368, 295] on link "Hide Job" at bounding box center [366, 305] width 97 height 20
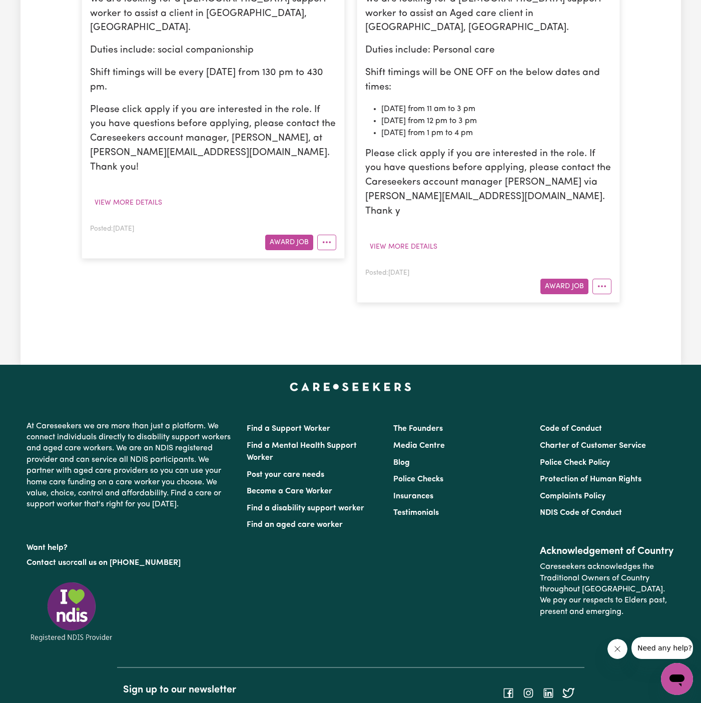
scroll to position [0, 0]
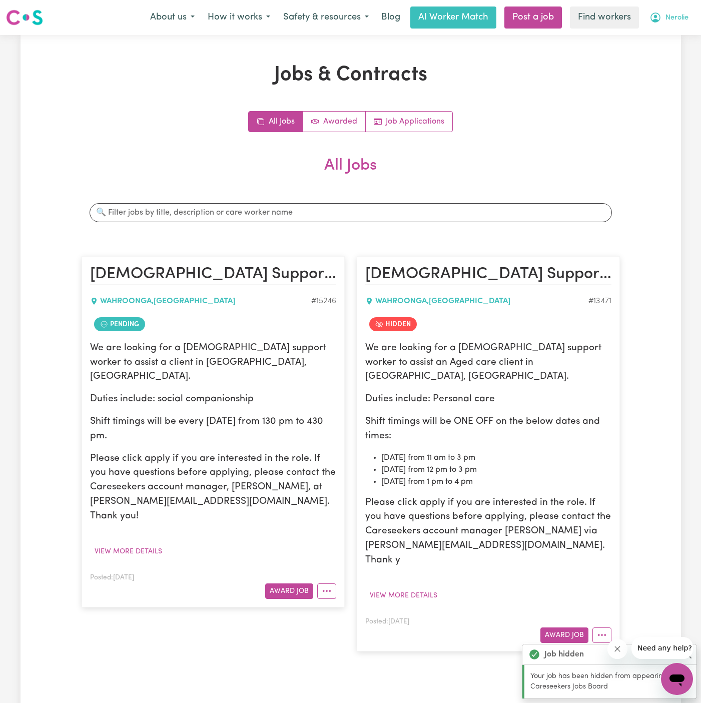
click at [670, 17] on span "Nerolie" at bounding box center [677, 18] width 23 height 11
click at [670, 33] on link "My Dashboard" at bounding box center [655, 39] width 79 height 19
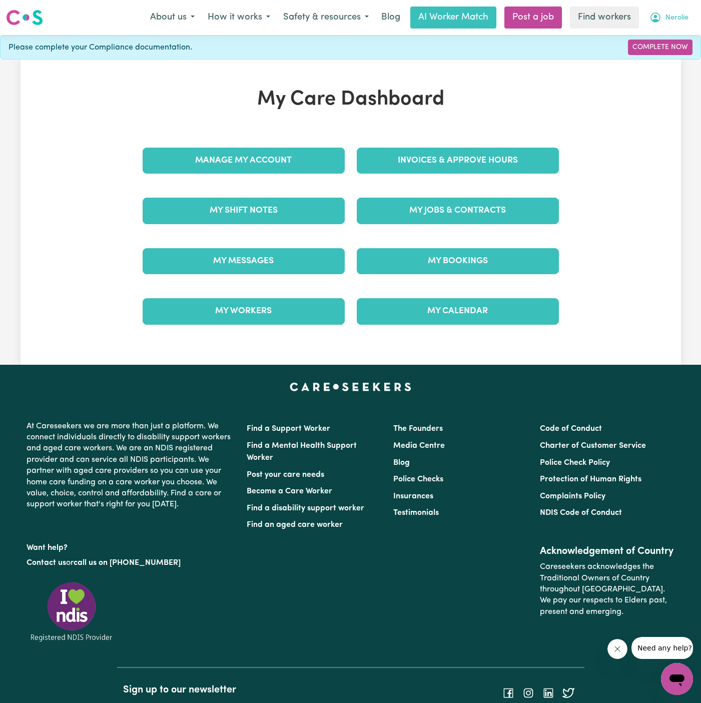
click at [674, 17] on span "Nerolie" at bounding box center [677, 18] width 23 height 11
click at [674, 55] on link "Logout" at bounding box center [655, 57] width 79 height 19
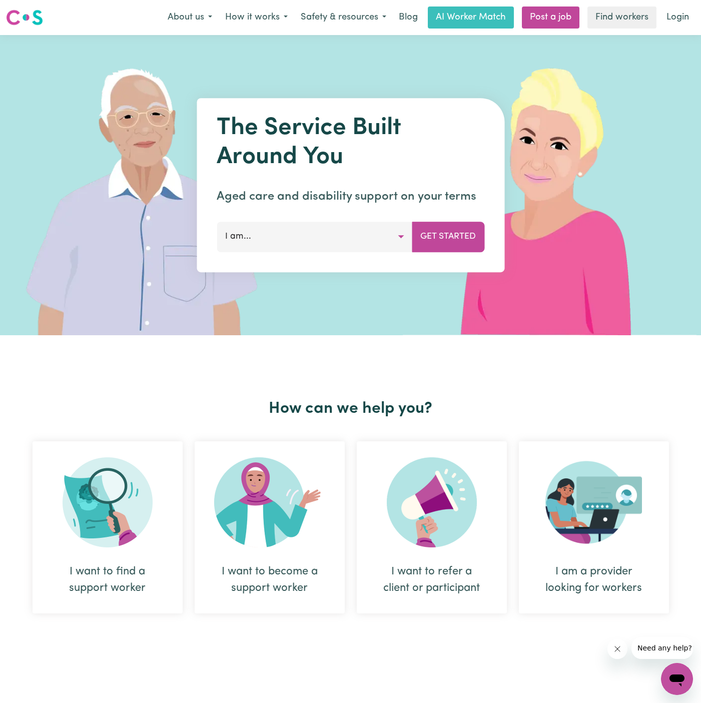
click at [678, 5] on nav "Menu About us How it works Safety & resources Blog AI Worker Match Post a job F…" at bounding box center [350, 17] width 701 height 35
click at [678, 15] on link "Login" at bounding box center [678, 18] width 35 height 22
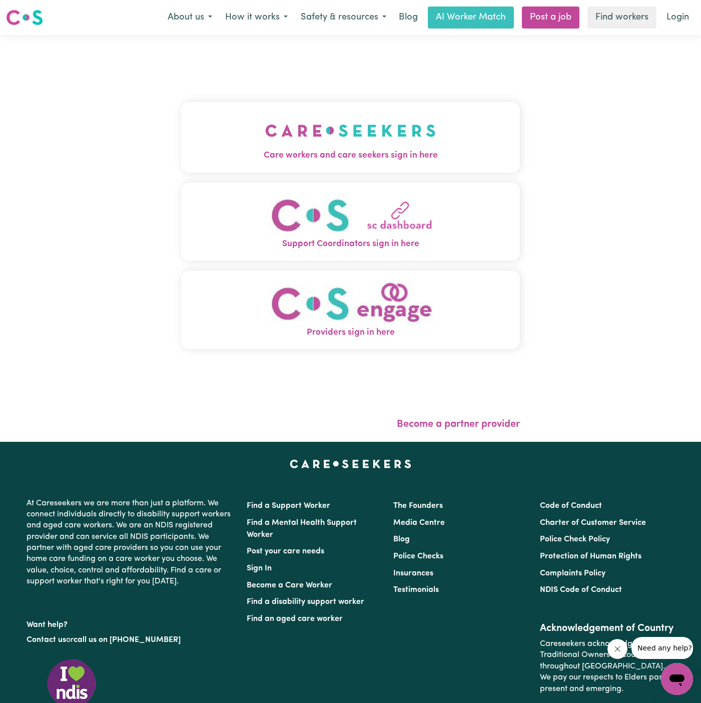
click at [328, 149] on span "Care workers and care seekers sign in here" at bounding box center [350, 155] width 339 height 13
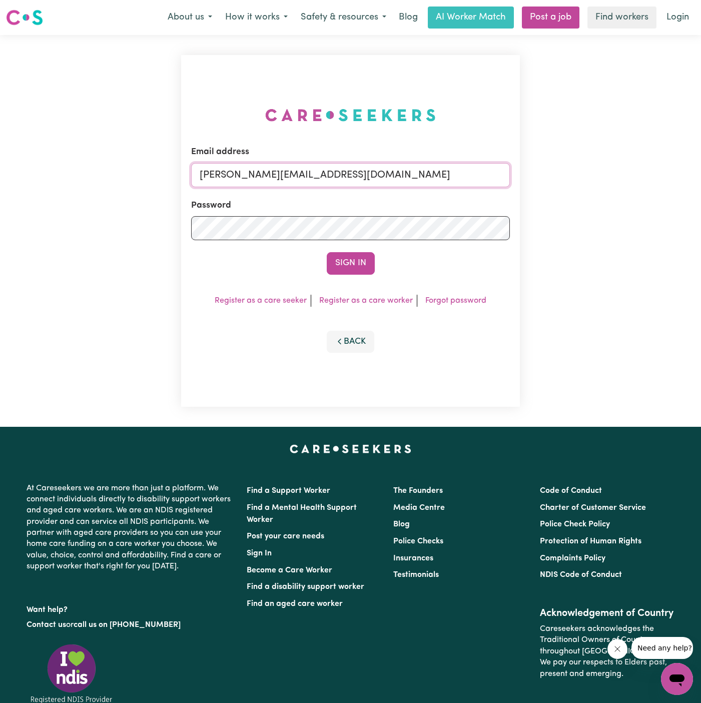
click at [425, 177] on input "[PERSON_NAME][EMAIL_ADDRESS][DOMAIN_NAME]" at bounding box center [350, 175] width 319 height 24
click at [550, 14] on link "Post a job" at bounding box center [551, 18] width 58 height 22
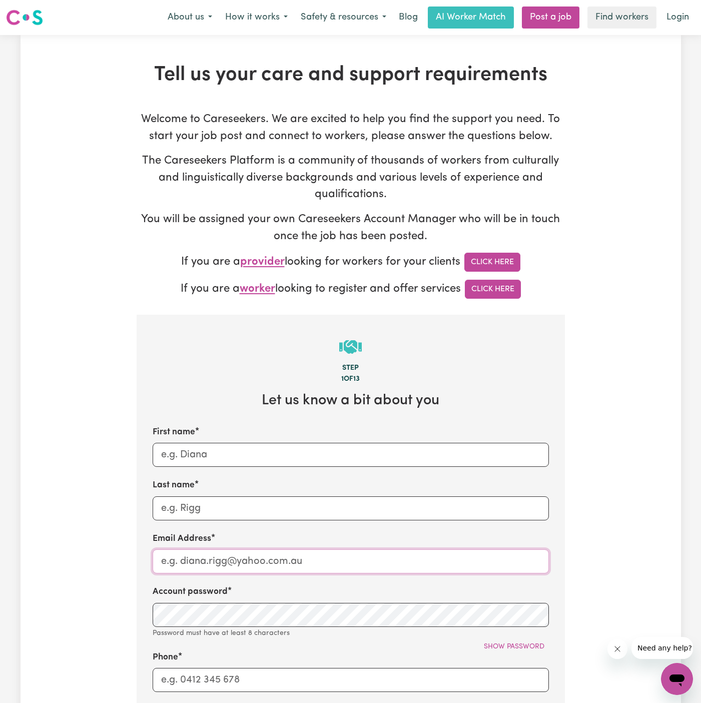
type input "[PERSON_NAME][EMAIL_ADDRESS][DOMAIN_NAME]"
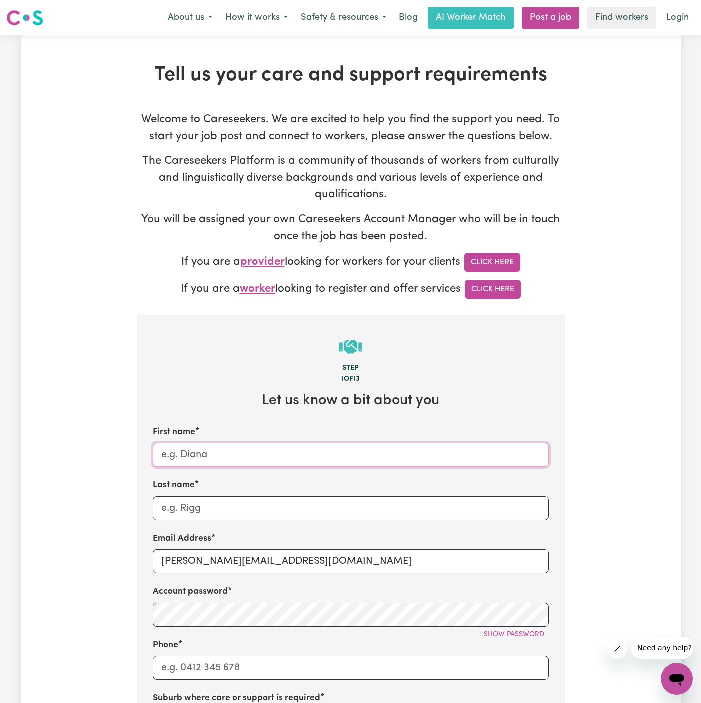
click at [200, 464] on input "First name" at bounding box center [351, 455] width 396 height 24
type input "June"
click at [266, 513] on input "Last name" at bounding box center [351, 509] width 396 height 24
paste input "Chosen Family"
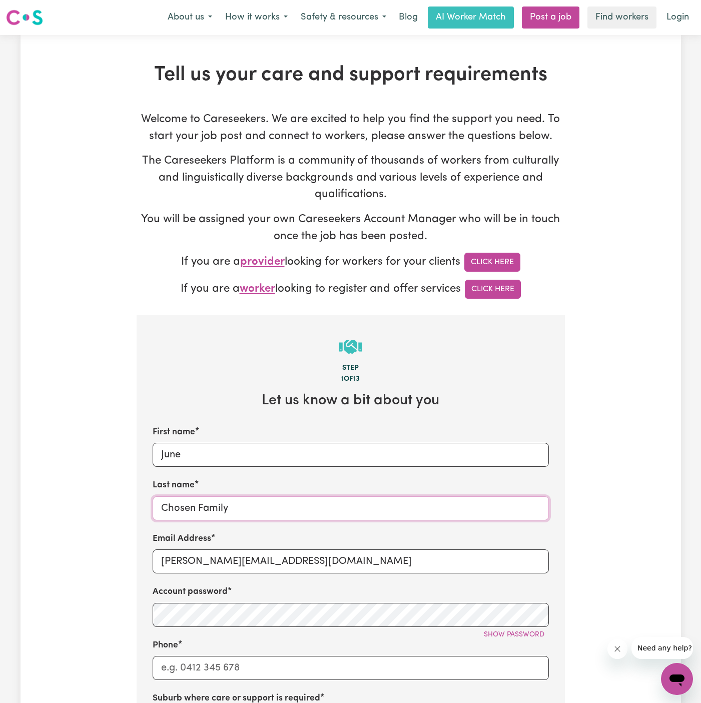
type input "Chosen Family"
click at [192, 553] on input "[PERSON_NAME][EMAIL_ADDRESS][DOMAIN_NAME]" at bounding box center [351, 562] width 396 height 24
drag, startPoint x: 185, startPoint y: 562, endPoint x: 384, endPoint y: 562, distance: 199.7
click at [384, 562] on input "[PERSON_NAME][EMAIL_ADDRESS][DOMAIN_NAME]" at bounding box center [351, 562] width 396 height 24
click at [220, 567] on input "[PERSON_NAME][EMAIL_ADDRESS][DOMAIN_NAME]" at bounding box center [351, 562] width 396 height 24
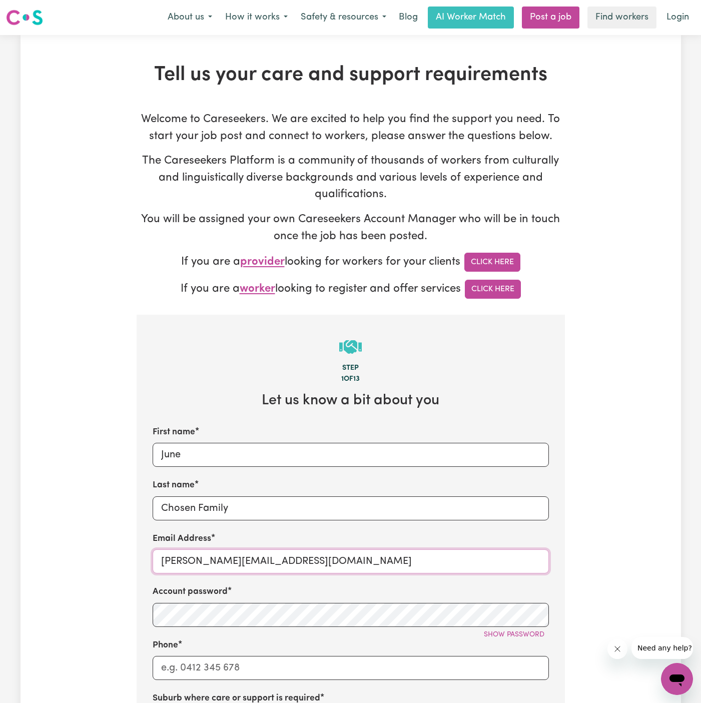
click at [220, 567] on input "[PERSON_NAME][EMAIL_ADDRESS][DOMAIN_NAME]" at bounding box center [351, 562] width 396 height 24
paste input "JuneCF"
click at [220, 567] on input "[EMAIL_ADDRESS][DOMAIN_NAME]" at bounding box center [351, 562] width 396 height 24
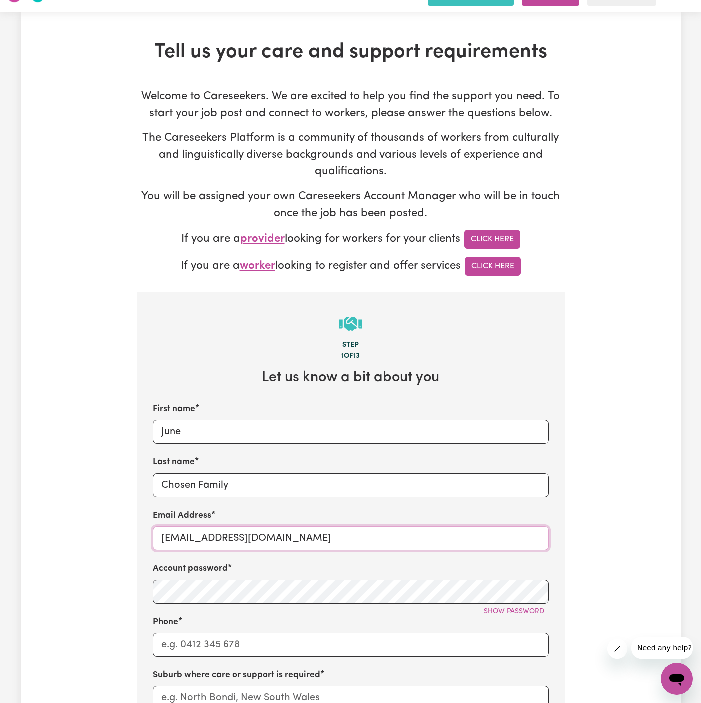
scroll to position [50, 0]
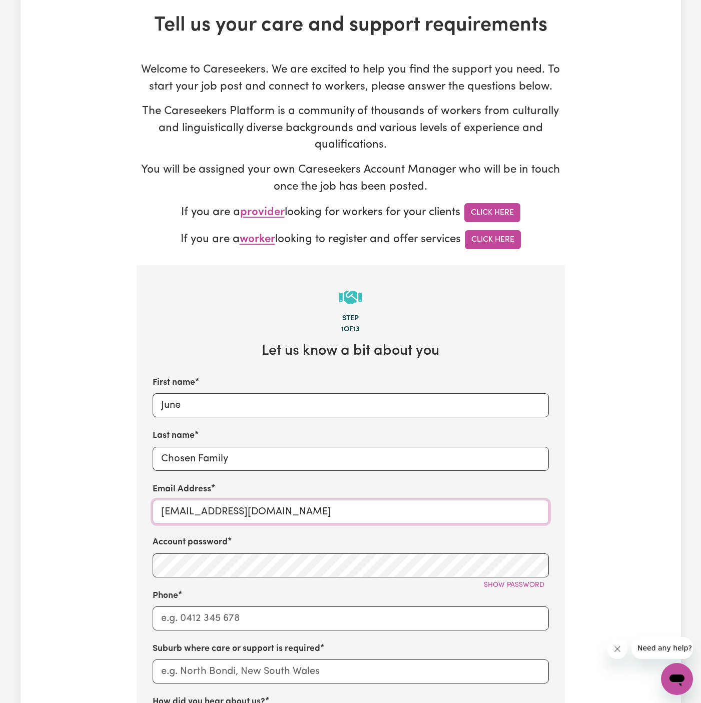
type input "[EMAIL_ADDRESS][DOMAIN_NAME]"
click at [221, 612] on input "Phone" at bounding box center [351, 619] width 396 height 24
type input "1300765465"
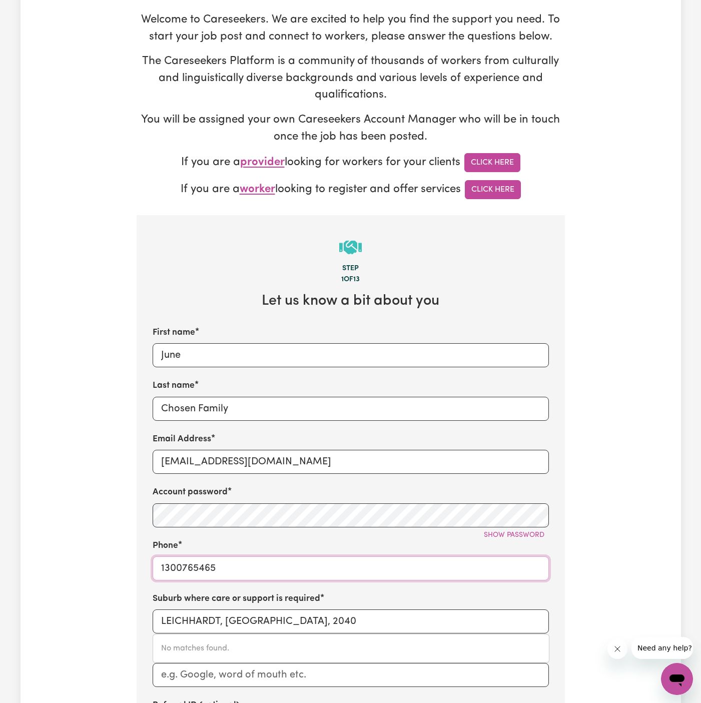
scroll to position [158, 0]
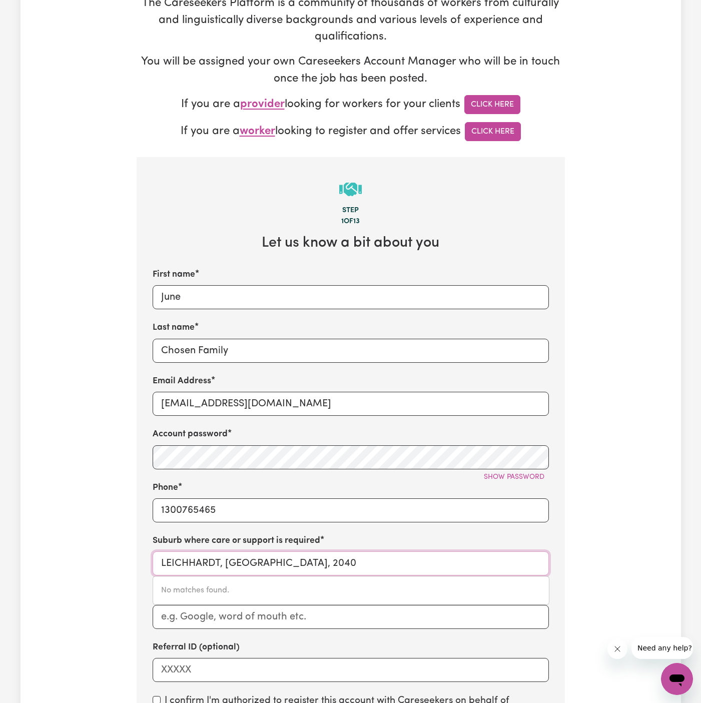
click at [257, 567] on input "LEICHHARDT, [GEOGRAPHIC_DATA], 2040" at bounding box center [351, 564] width 396 height 24
paste input "[GEOGRAPHIC_DATA]"
type input "[GEOGRAPHIC_DATA]"
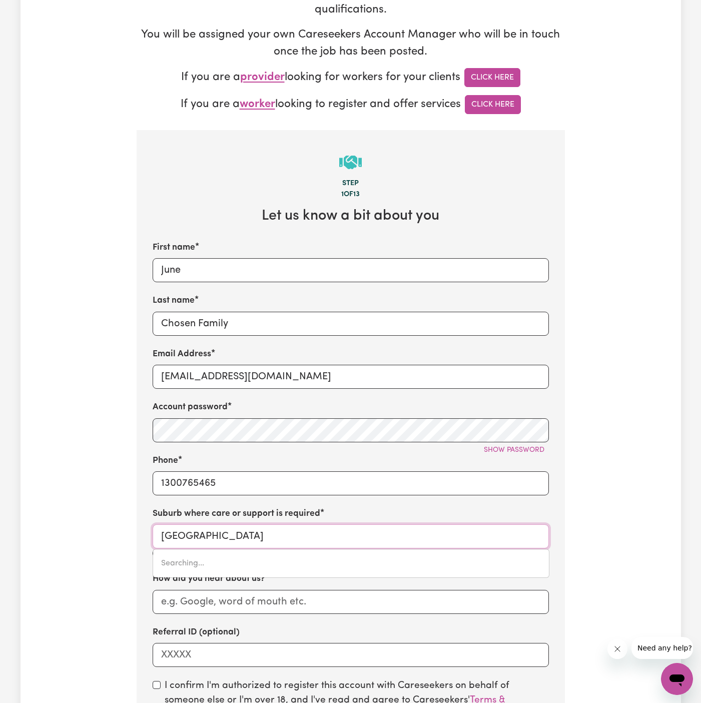
type input "[GEOGRAPHIC_DATA], [GEOGRAPHIC_DATA], 2147"
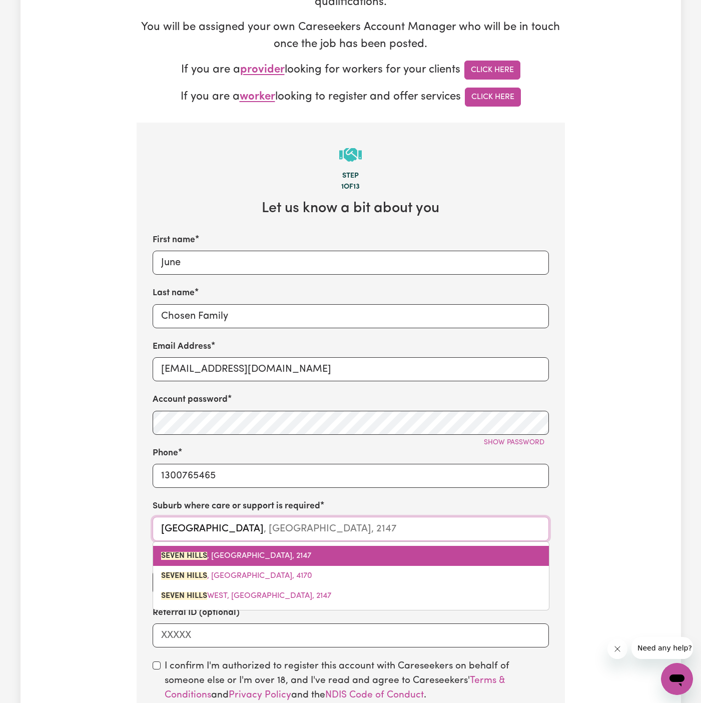
click at [294, 551] on link "[GEOGRAPHIC_DATA] , [GEOGRAPHIC_DATA], 2147" at bounding box center [351, 556] width 396 height 20
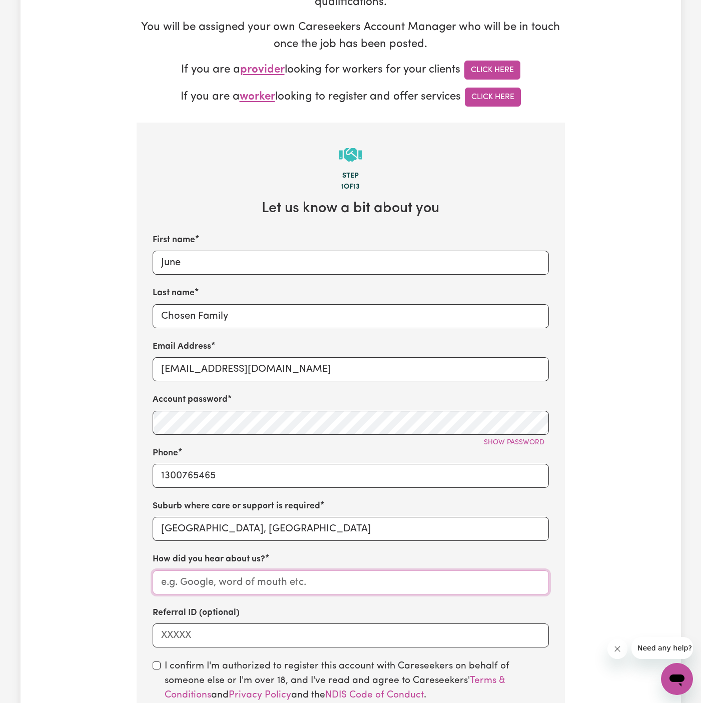
click at [299, 584] on input "How did you hear about us?" at bounding box center [351, 583] width 396 height 24
click at [305, 592] on input "How did you hear about us?" at bounding box center [351, 583] width 396 height 24
paste input "Chosen Family"
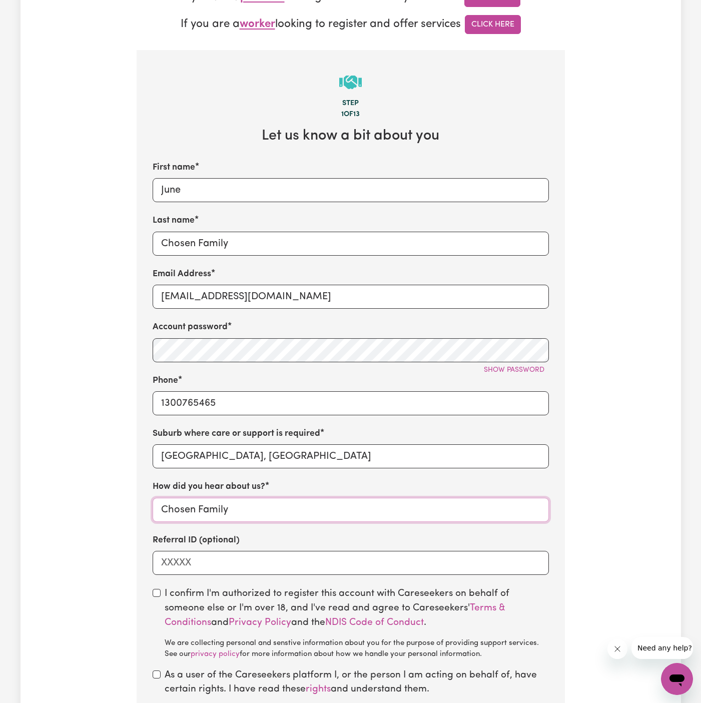
type input "Chosen Family"
click at [156, 594] on input "checkbox" at bounding box center [157, 593] width 8 height 8
checkbox input "true"
click at [156, 671] on input "checkbox" at bounding box center [157, 675] width 8 height 8
checkbox input "true"
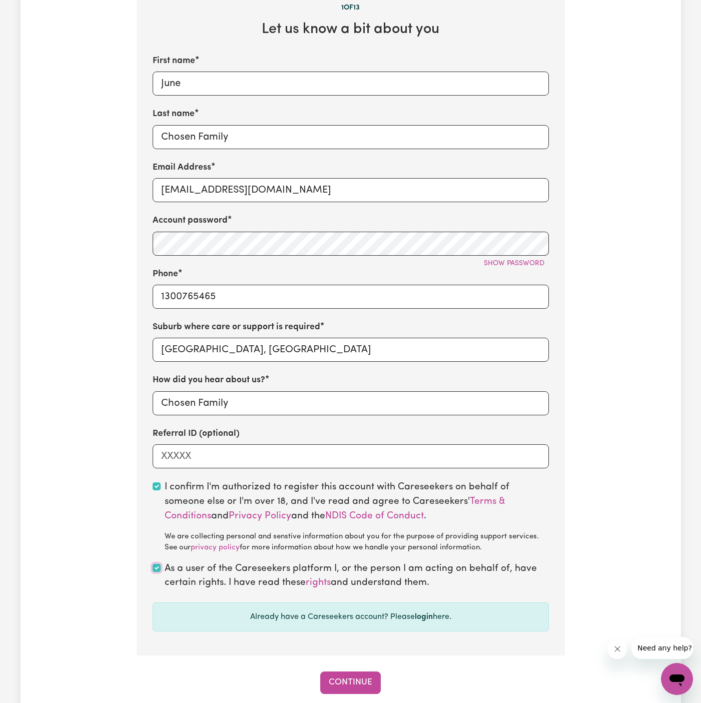
scroll to position [372, 0]
click at [348, 681] on button "Continue" at bounding box center [350, 682] width 61 height 22
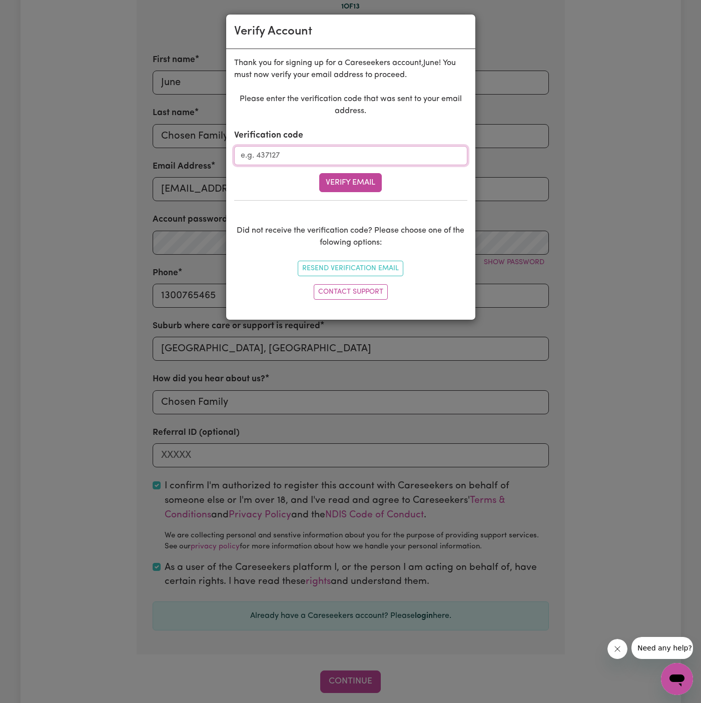
click at [284, 152] on input "Verification code" at bounding box center [350, 155] width 233 height 19
paste input "190457"
type input "190457"
click at [373, 187] on button "Verify Email" at bounding box center [350, 182] width 63 height 19
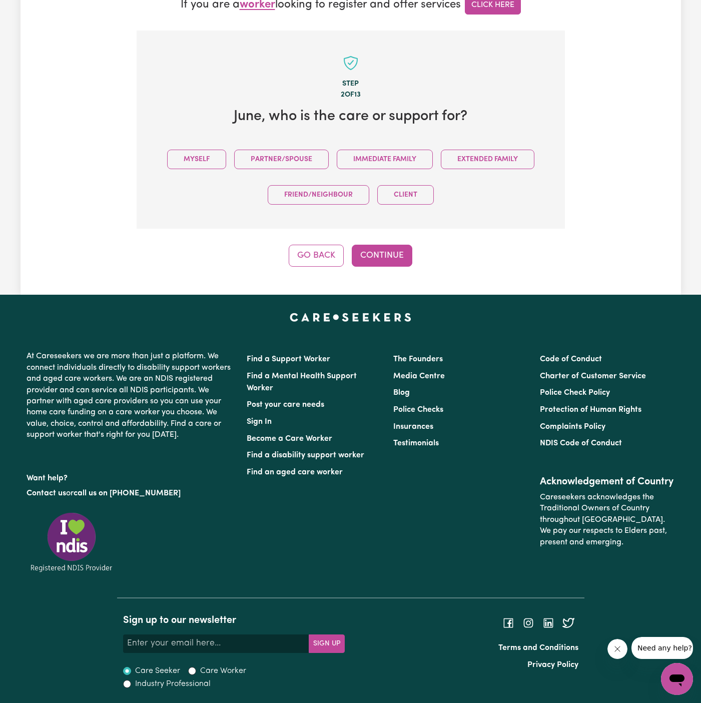
scroll to position [282, 0]
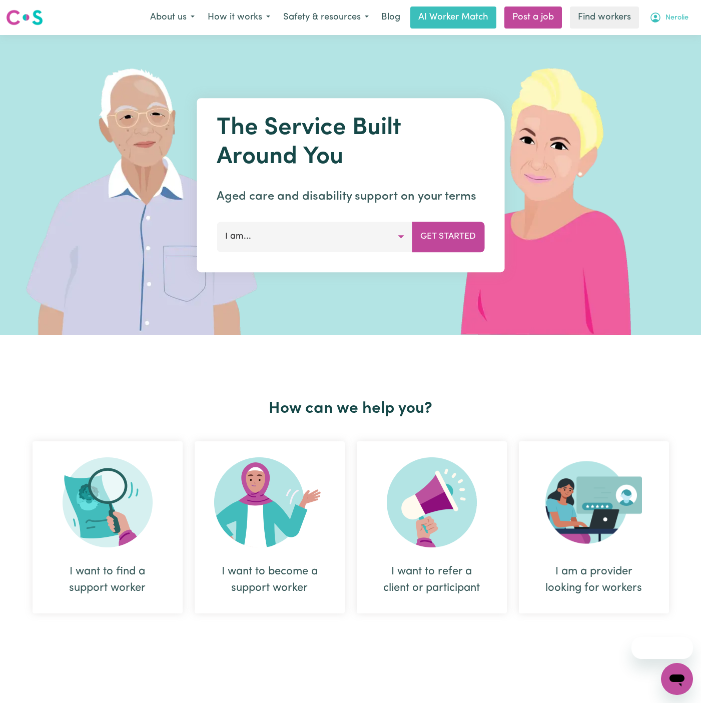
click at [678, 19] on span "Nerolie" at bounding box center [677, 18] width 23 height 11
click at [670, 53] on link "Logout" at bounding box center [655, 57] width 79 height 19
click at [673, 24] on link "Login" at bounding box center [678, 18] width 35 height 22
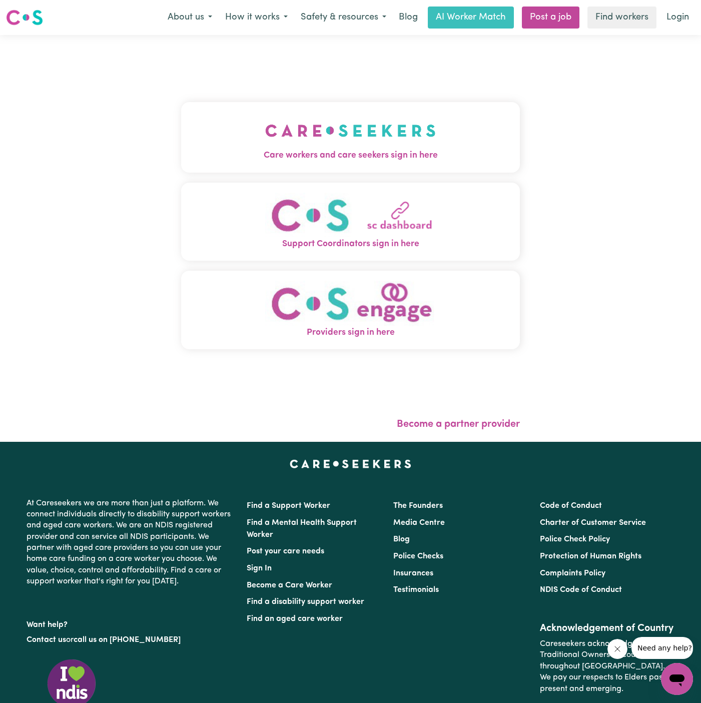
click at [376, 148] on img "Care workers and care seekers sign in here" at bounding box center [350, 130] width 171 height 37
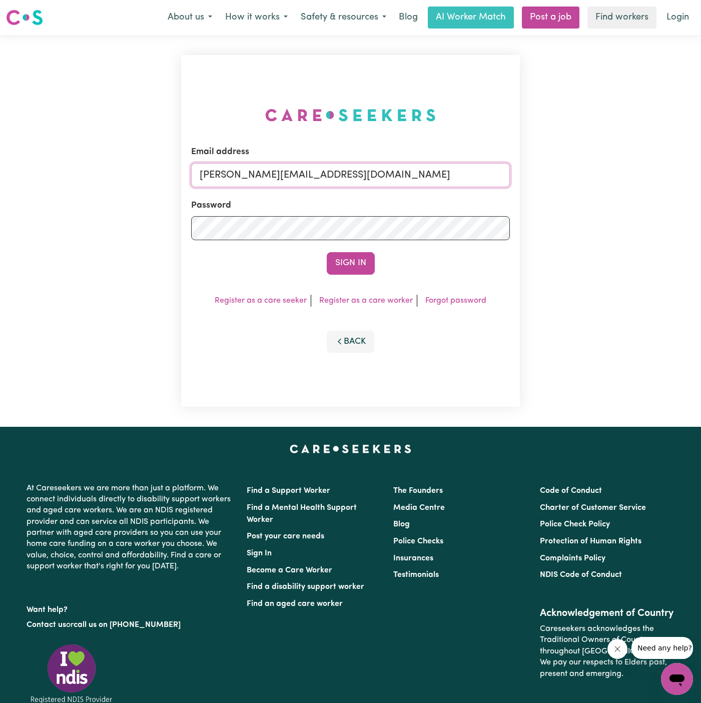
click at [402, 174] on input "[PERSON_NAME][EMAIL_ADDRESS][DOMAIN_NAME]" at bounding box center [350, 175] width 319 height 24
drag, startPoint x: 253, startPoint y: 174, endPoint x: 582, endPoint y: 195, distance: 329.5
click at [582, 195] on div "Email address superuser~BarbaraMakomaskaYSHCP@careseekers.com.au Password Sign …" at bounding box center [350, 231] width 701 height 392
type input "superuser~mizwhity1994@gmail.com"
click at [327, 252] on button "Sign In" at bounding box center [351, 263] width 48 height 22
